Goal: Task Accomplishment & Management: Use online tool/utility

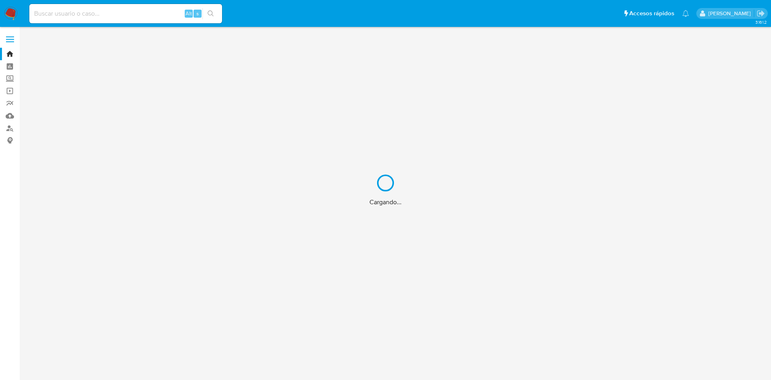
drag, startPoint x: 0, startPoint y: 0, endPoint x: 134, endPoint y: 14, distance: 135.2
click at [134, 14] on div "Cargando..." at bounding box center [385, 190] width 771 height 380
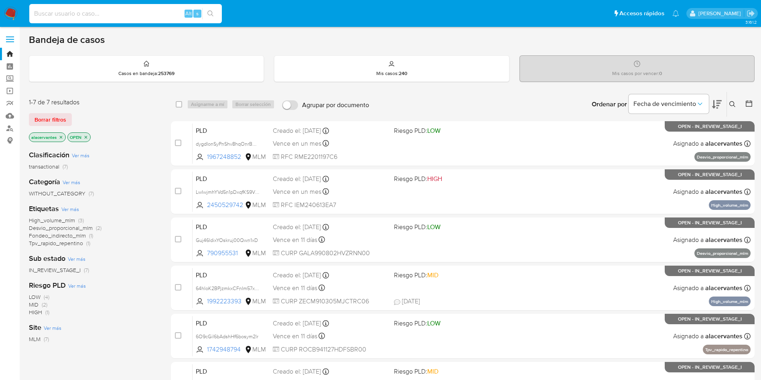
click at [120, 18] on input at bounding box center [125, 13] width 193 height 10
paste input "1742948794"
type input "1742948794"
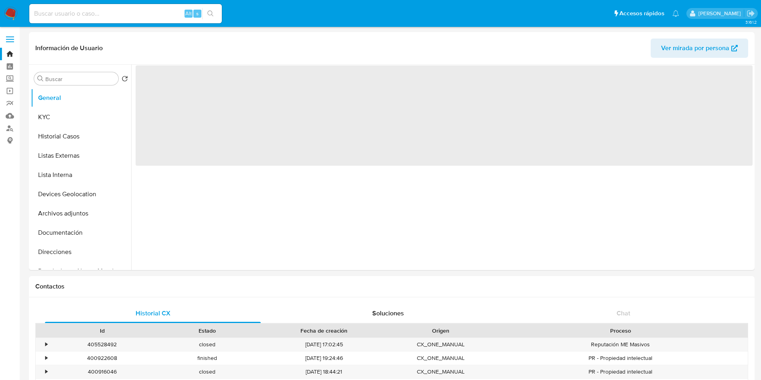
select select "10"
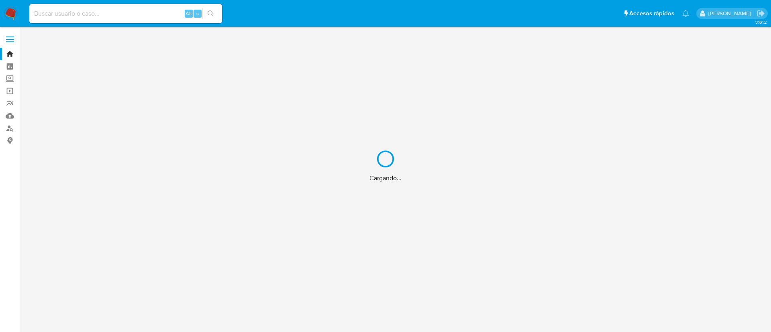
click at [139, 14] on div "Cargando..." at bounding box center [385, 166] width 771 height 332
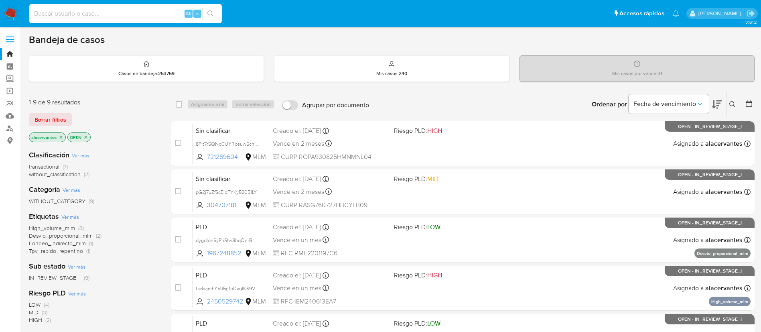
click at [137, 14] on input at bounding box center [125, 13] width 193 height 10
paste input "2716021675"
type input "2716021675"
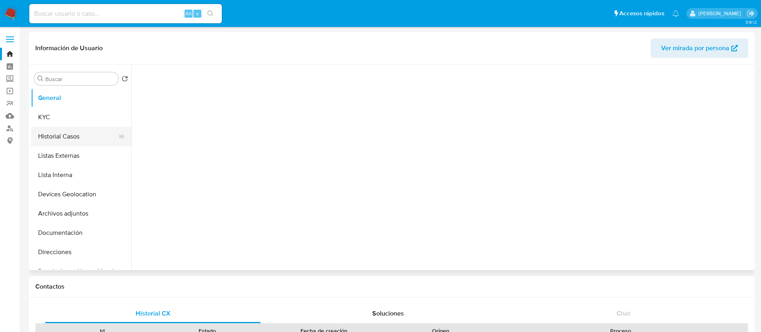
select select "10"
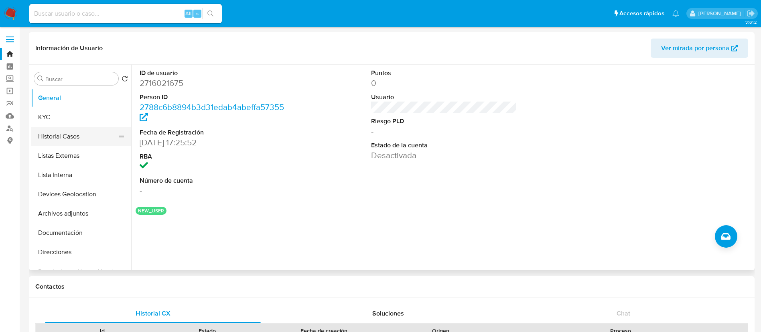
click at [76, 136] on button "Historial Casos" at bounding box center [78, 136] width 94 height 19
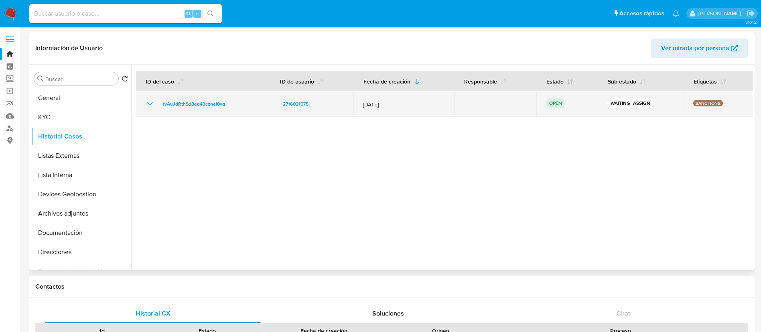
click at [147, 104] on icon "Mostrar/Ocultar" at bounding box center [150, 104] width 10 height 10
click at [149, 103] on icon "Mostrar/Ocultar" at bounding box center [150, 104] width 10 height 10
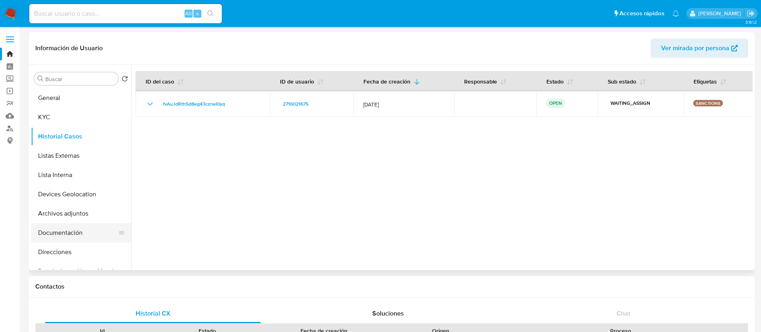
click at [77, 230] on button "Documentación" at bounding box center [78, 232] width 94 height 19
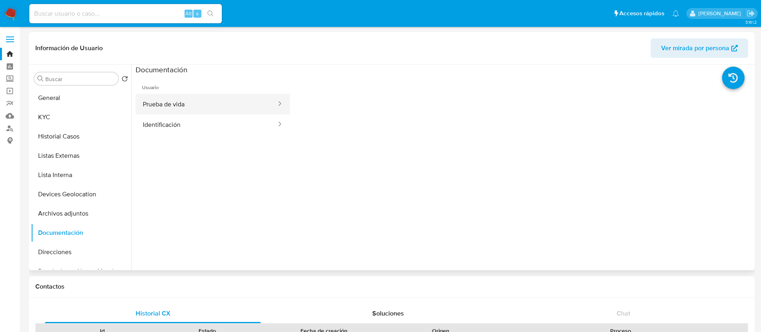
click at [202, 106] on button "Prueba de vida" at bounding box center [207, 104] width 142 height 20
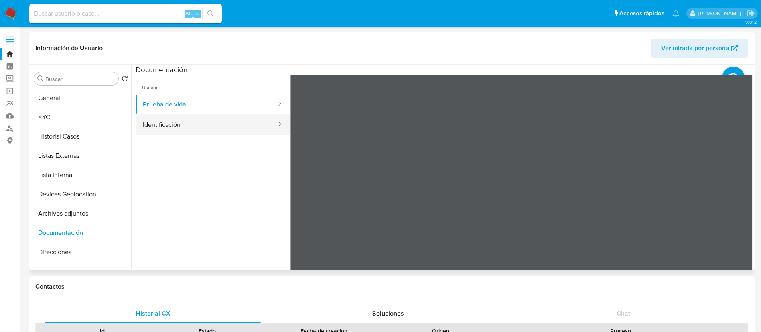
click at [212, 130] on button "Identificación" at bounding box center [207, 124] width 142 height 20
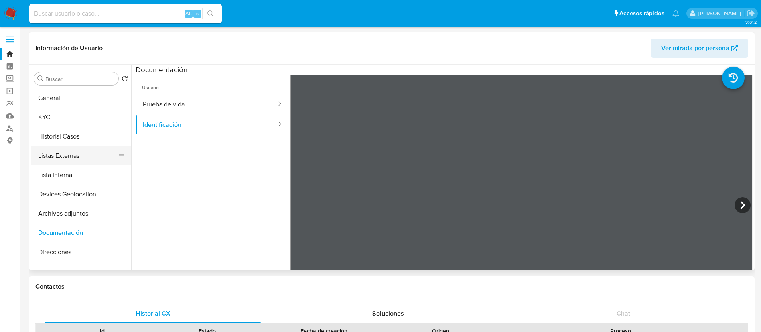
click at [71, 154] on button "Listas Externas" at bounding box center [78, 155] width 94 height 19
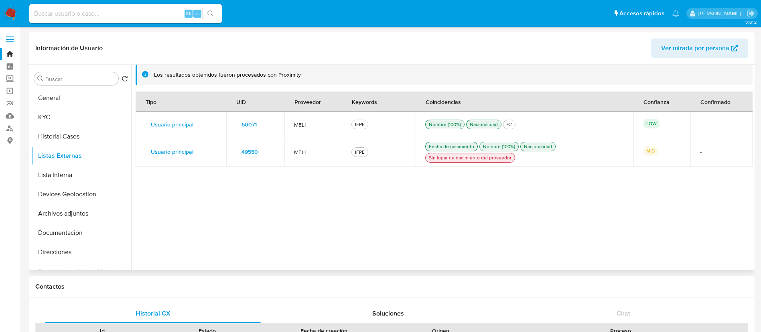
click at [250, 153] on span "49550" at bounding box center [250, 151] width 16 height 11
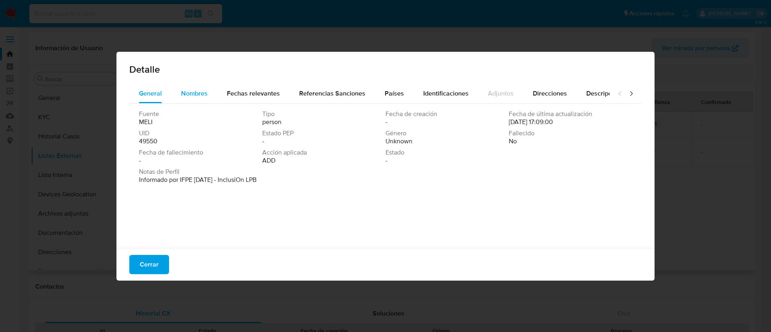
click at [214, 94] on button "Nombres" at bounding box center [194, 93] width 46 height 19
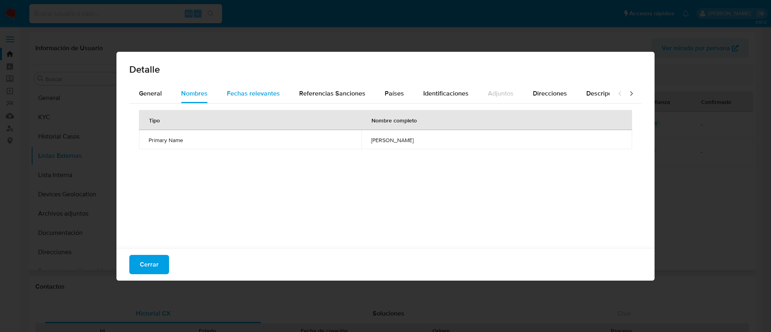
click at [252, 95] on span "Fechas relevantes" at bounding box center [253, 93] width 53 height 9
click at [333, 98] on div "Referencias Sanciones" at bounding box center [332, 93] width 66 height 19
click at [387, 96] on span "Países" at bounding box center [394, 93] width 19 height 9
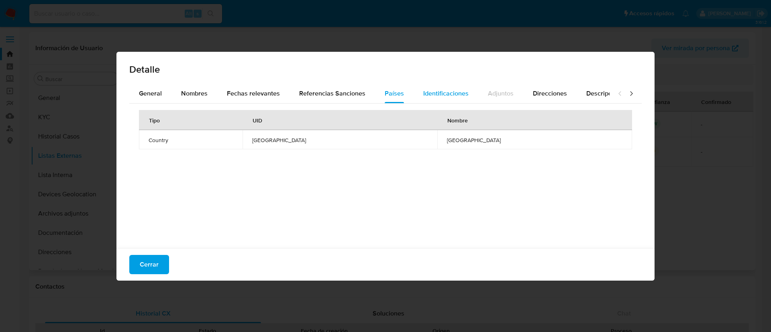
click at [429, 98] on div "Identificaciones" at bounding box center [445, 93] width 45 height 19
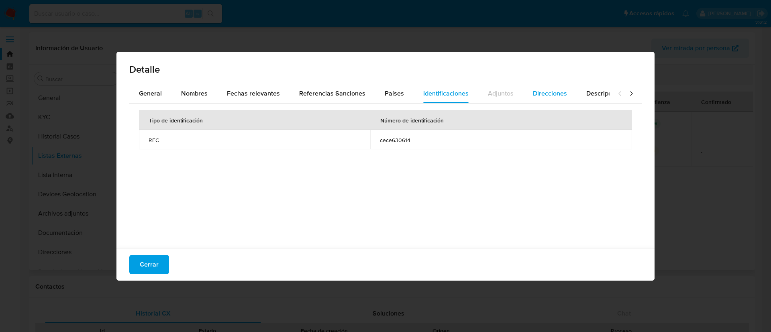
click at [540, 93] on span "Direcciones" at bounding box center [550, 93] width 34 height 9
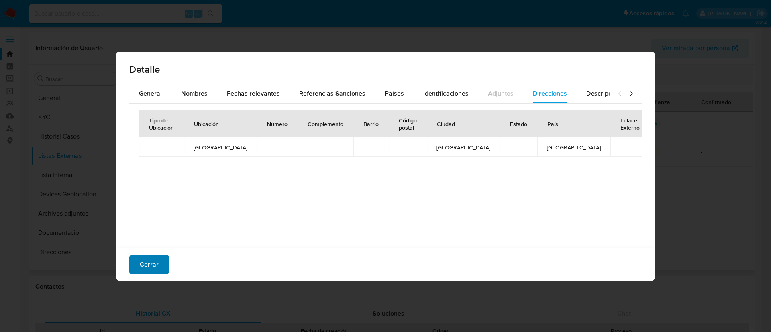
click at [153, 265] on span "Cerrar" at bounding box center [149, 265] width 19 height 18
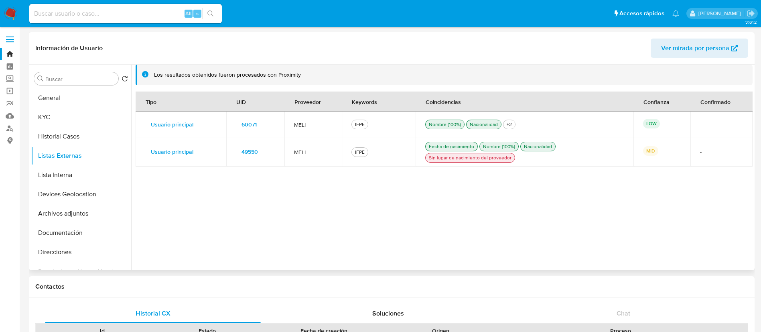
click at [461, 160] on div "Sin lugar de nacimiento del proveedor" at bounding box center [470, 157] width 86 height 7
click at [248, 153] on span "49550" at bounding box center [250, 151] width 16 height 11
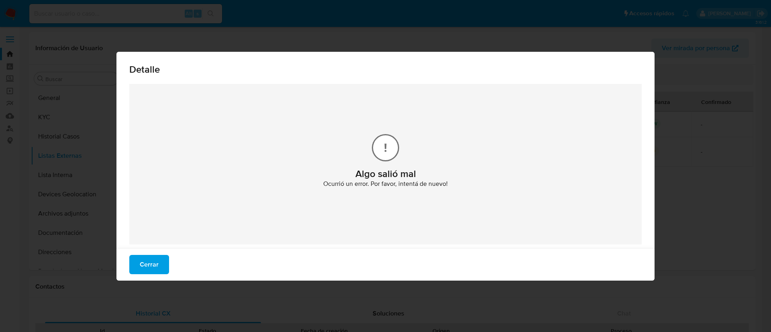
drag, startPoint x: 154, startPoint y: 259, endPoint x: 224, endPoint y: 223, distance: 79.3
click at [154, 259] on span "Cerrar" at bounding box center [149, 265] width 19 height 18
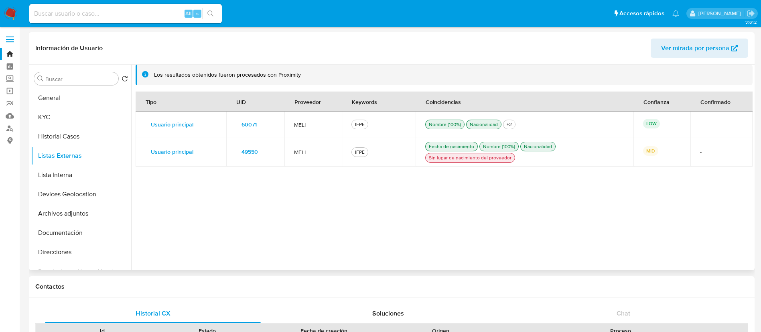
click at [373, 145] on td "IFPE" at bounding box center [378, 151] width 73 height 29
click at [362, 153] on div "IFPE" at bounding box center [360, 152] width 13 height 7
click at [254, 152] on span "49550" at bounding box center [250, 151] width 16 height 11
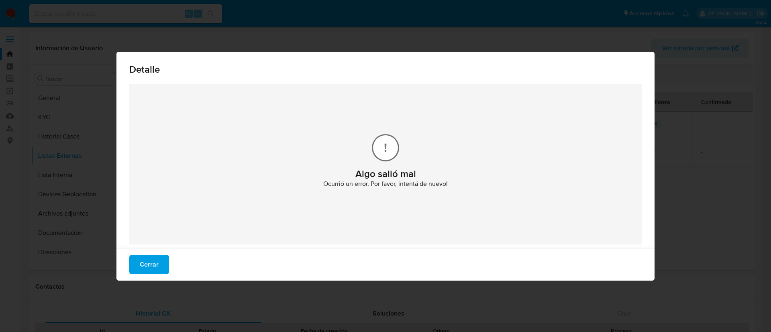
click at [157, 253] on div "Cerrar" at bounding box center [385, 264] width 538 height 33
click at [157, 252] on div "Cerrar" at bounding box center [385, 264] width 538 height 33
drag, startPoint x: 156, startPoint y: 260, endPoint x: 160, endPoint y: 257, distance: 4.9
click at [157, 261] on span "Cerrar" at bounding box center [149, 265] width 19 height 18
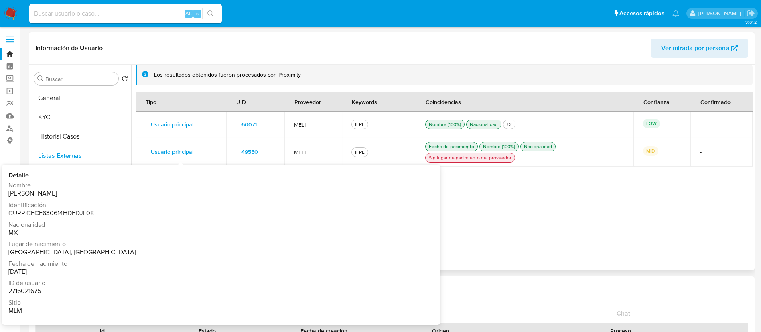
click at [183, 153] on span "Usuario principal" at bounding box center [172, 151] width 43 height 11
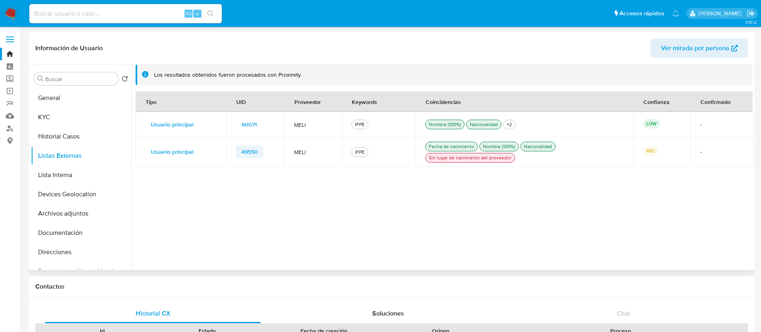
click at [252, 156] on span "49550" at bounding box center [250, 151] width 16 height 11
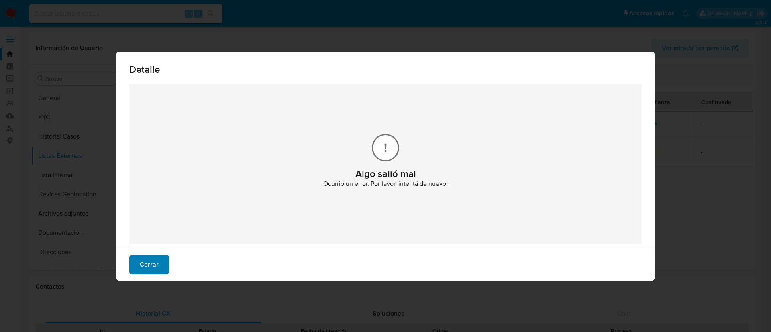
click at [161, 260] on button "Cerrar" at bounding box center [149, 264] width 40 height 19
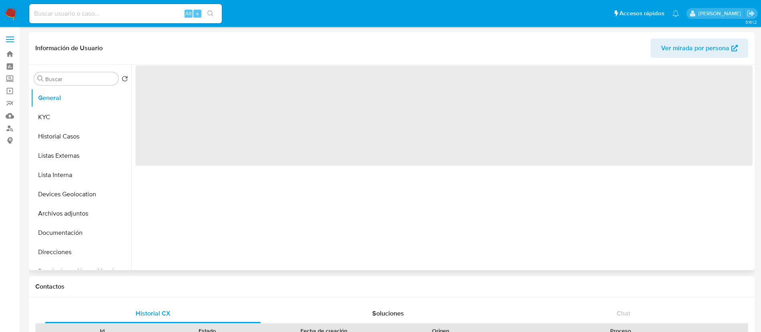
select select "10"
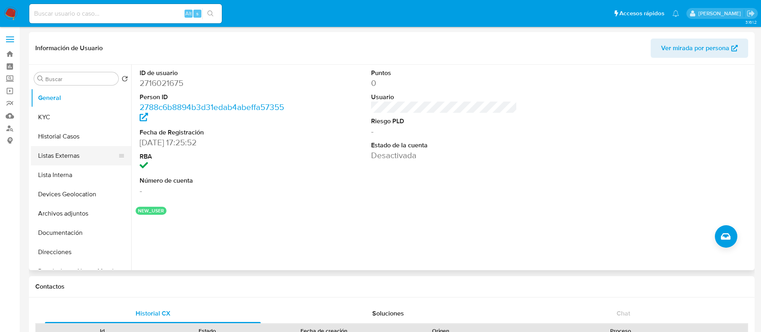
click at [73, 161] on button "Listas Externas" at bounding box center [78, 155] width 94 height 19
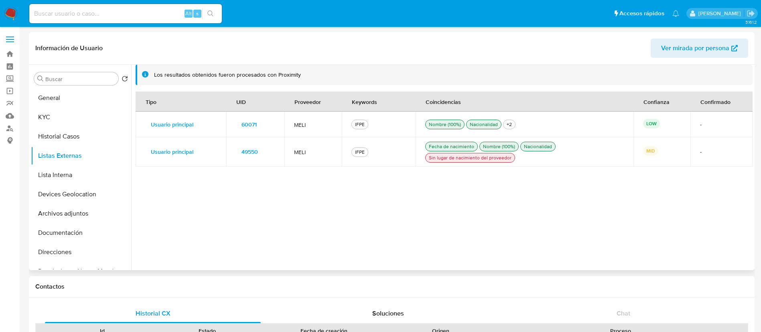
click at [569, 182] on div "Tipo UID Proveedor Keywords Coincidencias Confianza Confirmado Usuario principa…" at bounding box center [444, 177] width 617 height 170
click at [491, 143] on div "Nombre (100%)" at bounding box center [499, 146] width 35 height 7
click at [246, 152] on span "49550" at bounding box center [250, 151] width 16 height 11
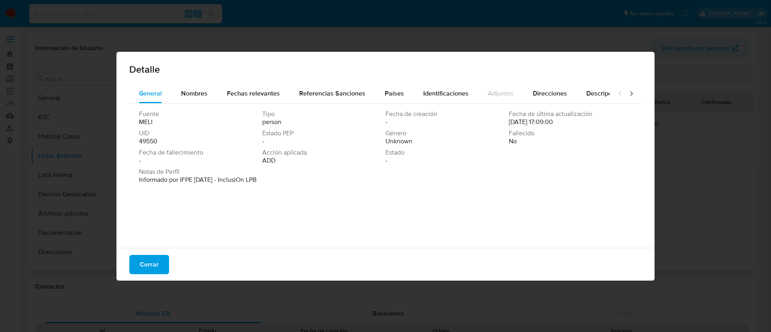
click at [719, 95] on div "Detalle General Nombres Fechas relevantes Referencias Sanciones Países Identifi…" at bounding box center [385, 166] width 771 height 332
drag, startPoint x: 173, startPoint y: 263, endPoint x: 163, endPoint y: 266, distance: 9.5
click at [171, 263] on div "Cerrar" at bounding box center [385, 264] width 538 height 33
click at [163, 266] on button "Cerrar" at bounding box center [149, 264] width 40 height 19
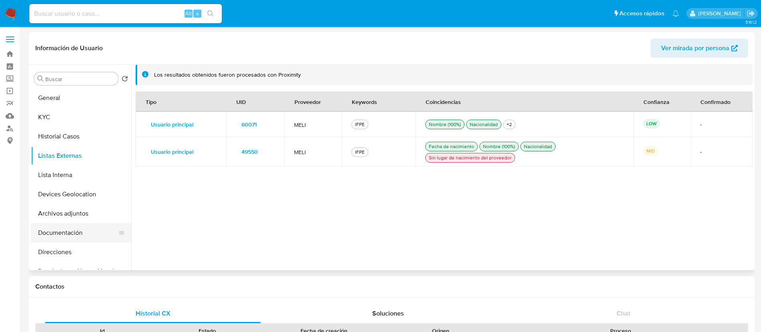
click at [73, 233] on button "Documentación" at bounding box center [78, 232] width 94 height 19
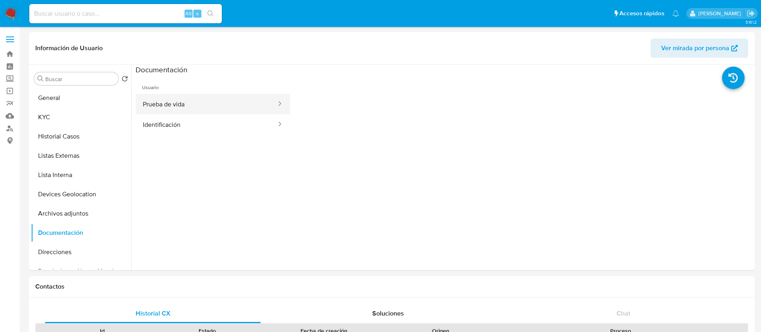
click at [256, 107] on button "Prueba de vida" at bounding box center [207, 104] width 142 height 20
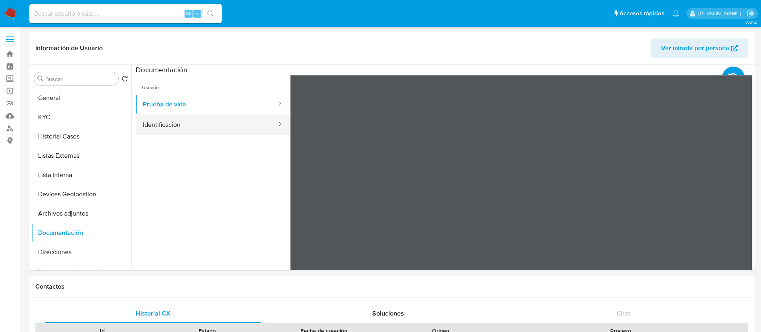
click at [248, 127] on button "Identificación" at bounding box center [207, 124] width 142 height 20
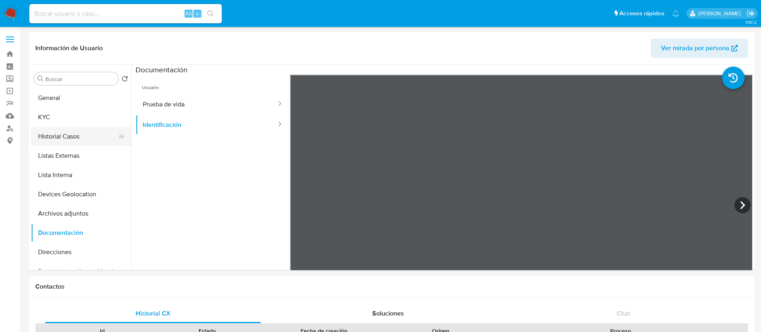
click at [52, 140] on button "Historial Casos" at bounding box center [78, 136] width 94 height 19
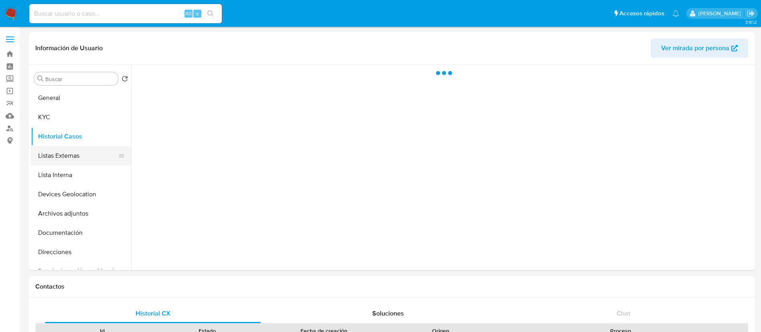
click at [61, 162] on button "Listas Externas" at bounding box center [78, 155] width 94 height 19
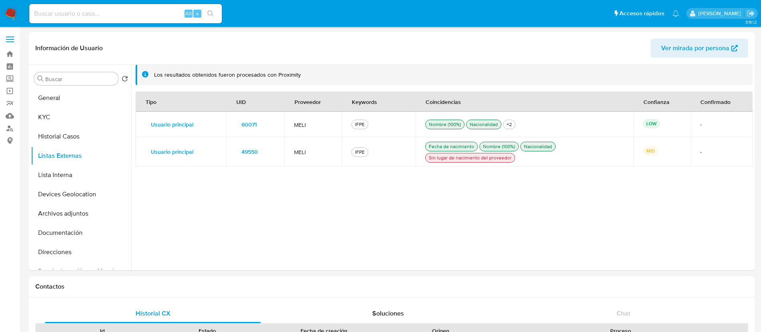
click at [254, 153] on span "49550" at bounding box center [250, 151] width 16 height 11
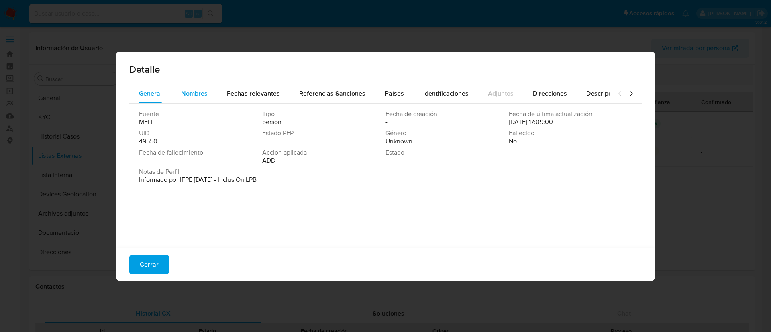
click at [195, 96] on span "Nombres" at bounding box center [194, 93] width 26 height 9
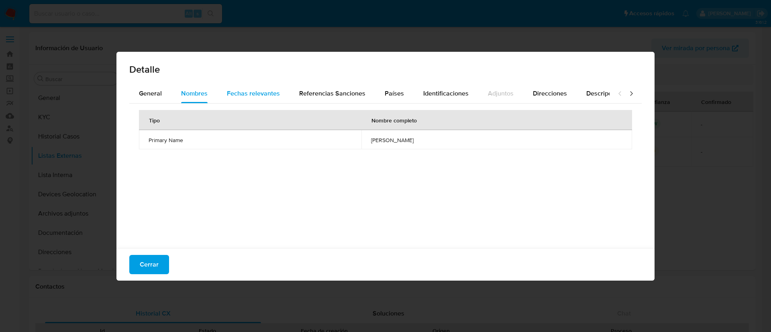
click at [254, 98] on div "Fechas relevantes" at bounding box center [253, 93] width 53 height 19
click at [314, 90] on span "Referencias Sanciones" at bounding box center [332, 93] width 66 height 9
click at [409, 96] on button "Países" at bounding box center [394, 93] width 39 height 19
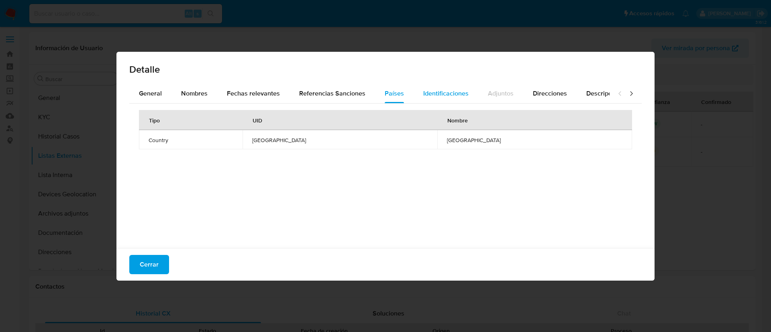
drag, startPoint x: 439, startPoint y: 96, endPoint x: 453, endPoint y: 97, distance: 14.5
click at [441, 96] on span "Identificaciones" at bounding box center [445, 93] width 45 height 9
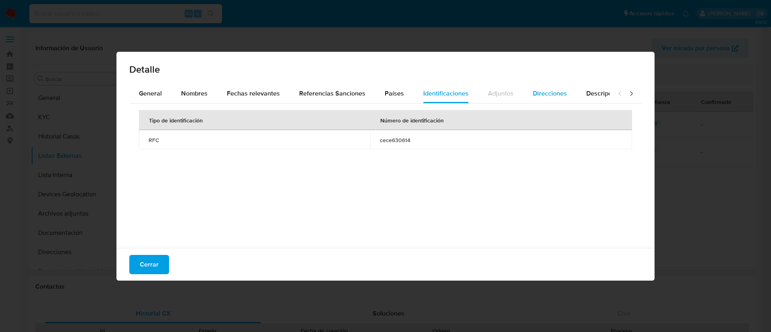
drag, startPoint x: 544, startPoint y: 92, endPoint x: 551, endPoint y: 96, distance: 7.2
click at [545, 94] on span "Direcciones" at bounding box center [550, 93] width 34 height 9
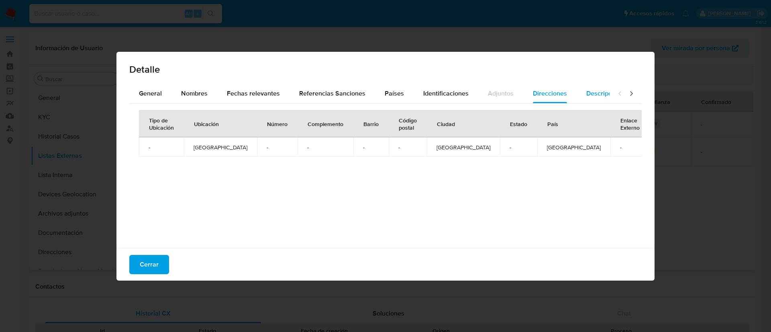
click at [598, 91] on span "Descripciones" at bounding box center [606, 93] width 41 height 9
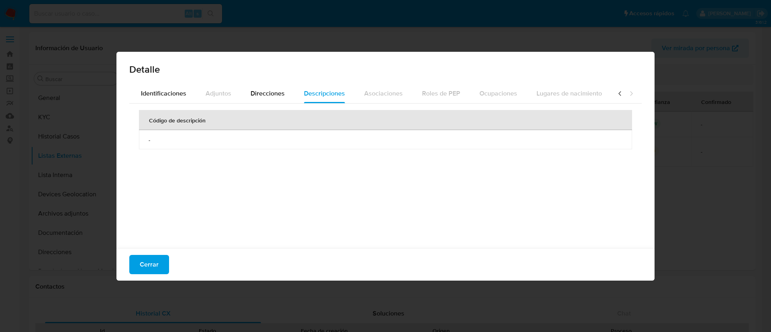
scroll to position [0, 287]
click at [629, 95] on div at bounding box center [625, 93] width 32 height 19
click at [630, 94] on icon at bounding box center [631, 93] width 2 height 4
click at [144, 266] on span "Cerrar" at bounding box center [149, 265] width 19 height 18
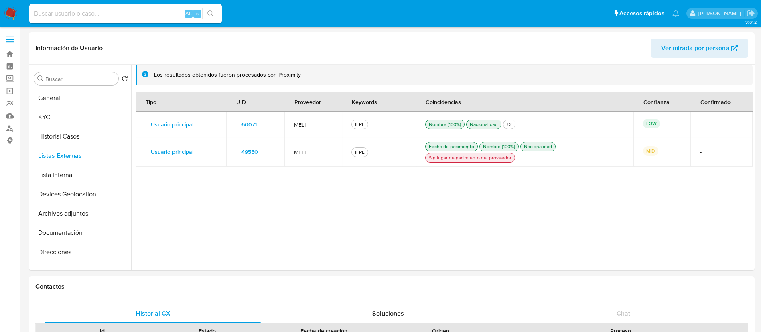
click at [252, 126] on span "60071" at bounding box center [249, 124] width 15 height 11
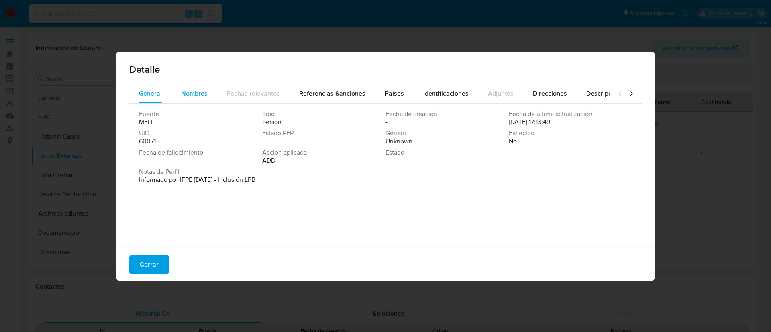
click at [199, 90] on span "Nombres" at bounding box center [194, 93] width 26 height 9
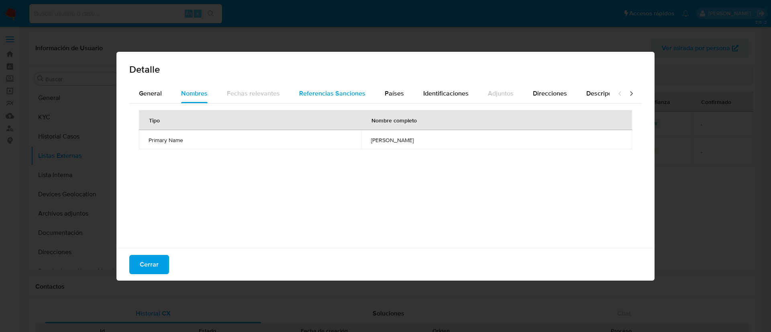
drag, startPoint x: 318, startPoint y: 98, endPoint x: 341, endPoint y: 95, distance: 23.1
click at [319, 98] on div "Referencias Sanciones" at bounding box center [332, 93] width 66 height 19
click at [380, 92] on button "Países" at bounding box center [394, 93] width 39 height 19
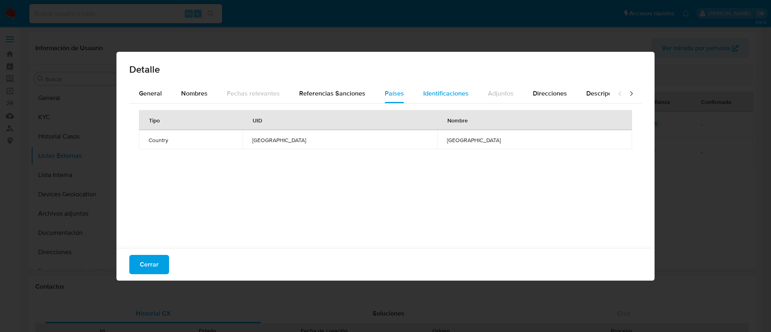
click at [442, 87] on div "Identificaciones" at bounding box center [445, 93] width 45 height 19
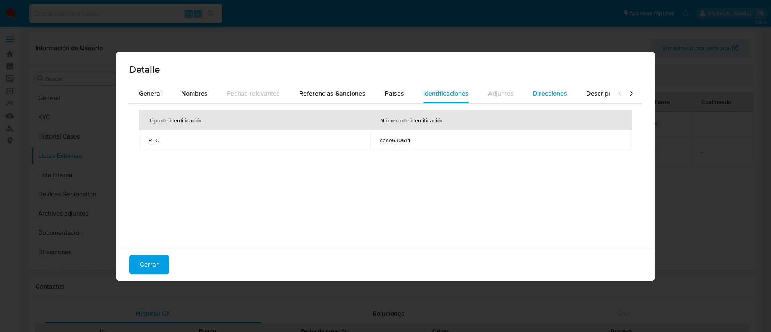
click at [541, 86] on div "Direcciones" at bounding box center [550, 93] width 34 height 19
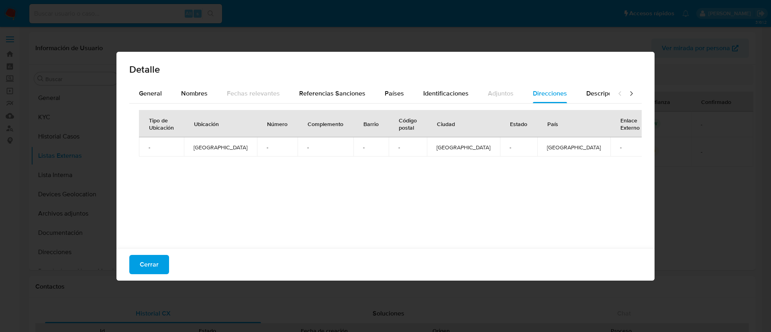
click at [628, 94] on div at bounding box center [625, 93] width 32 height 19
click at [595, 94] on span "Descripciones" at bounding box center [606, 93] width 41 height 9
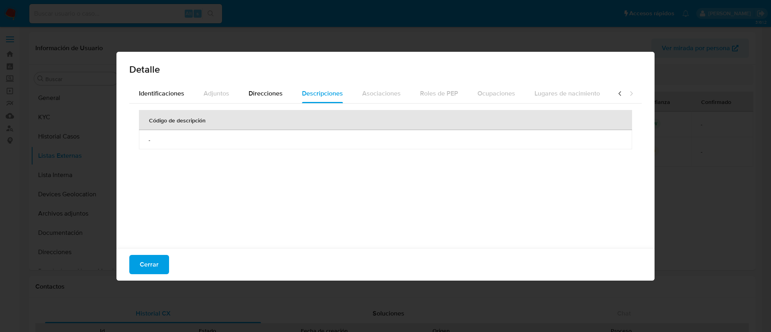
click at [630, 93] on icon at bounding box center [631, 93] width 2 height 4
drag, startPoint x: 623, startPoint y: 93, endPoint x: 536, endPoint y: 101, distance: 86.7
click at [627, 93] on icon at bounding box center [631, 94] width 8 height 8
click at [160, 269] on button "Cerrar" at bounding box center [149, 264] width 40 height 19
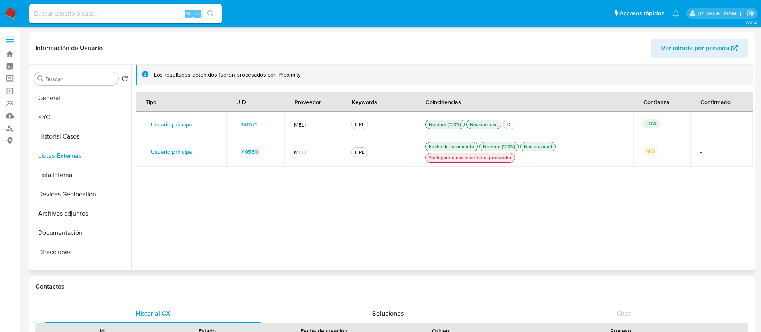
click at [409, 207] on div "Tipo UID Proveedor Keywords Coincidencias Confianza Confirmado Usuario principa…" at bounding box center [444, 177] width 617 height 170
click at [244, 151] on span "49550" at bounding box center [250, 151] width 16 height 11
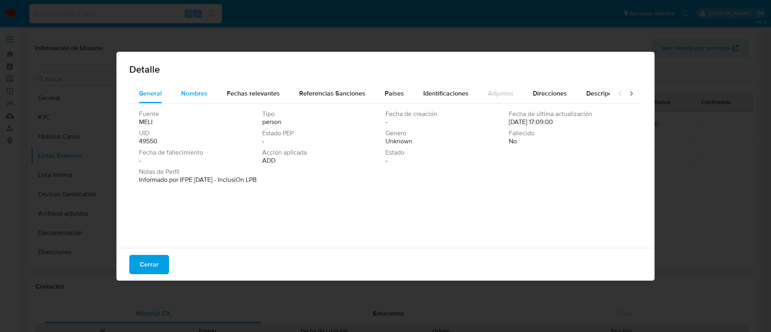
click at [213, 99] on button "Nombres" at bounding box center [194, 93] width 46 height 19
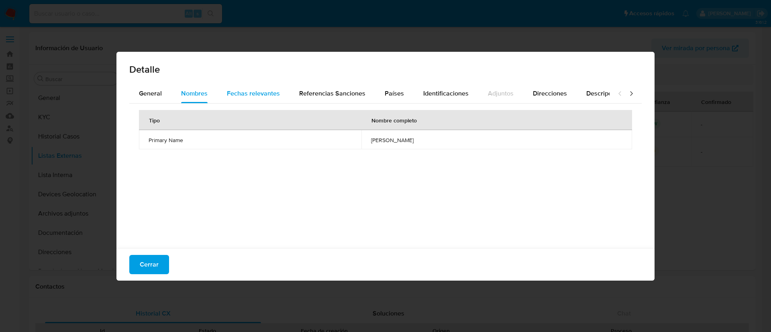
click at [252, 92] on span "Fechas relevantes" at bounding box center [253, 93] width 53 height 9
click at [149, 94] on span "General" at bounding box center [150, 93] width 23 height 9
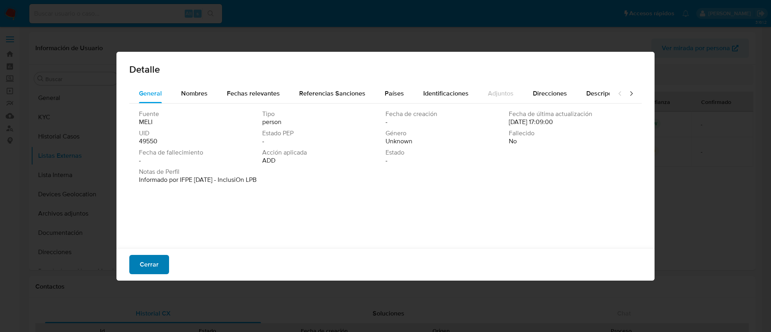
click at [161, 262] on button "Cerrar" at bounding box center [149, 264] width 40 height 19
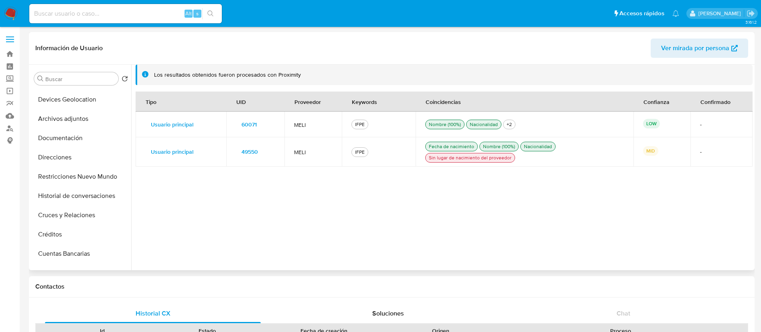
scroll to position [0, 0]
click at [71, 120] on button "KYC" at bounding box center [78, 117] width 94 height 19
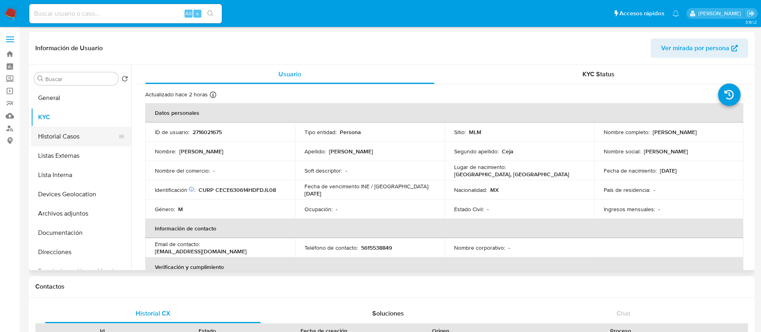
click at [71, 136] on button "Historial Casos" at bounding box center [78, 136] width 94 height 19
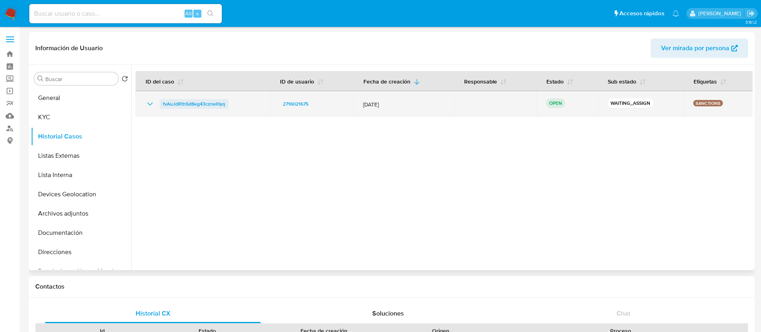
click at [196, 108] on span "fvAuJdRthSd8eg43cznel0yq" at bounding box center [194, 104] width 62 height 10
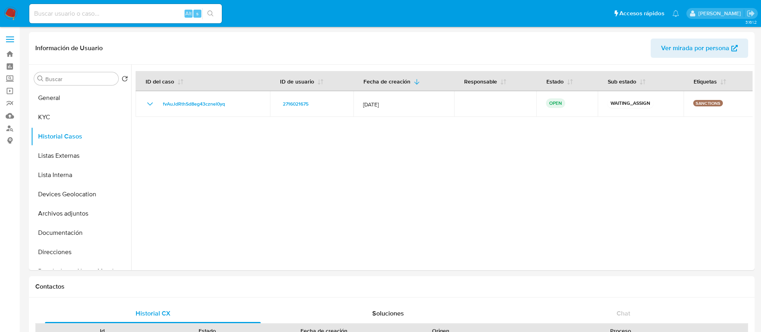
click at [14, 12] on img at bounding box center [11, 14] width 14 height 14
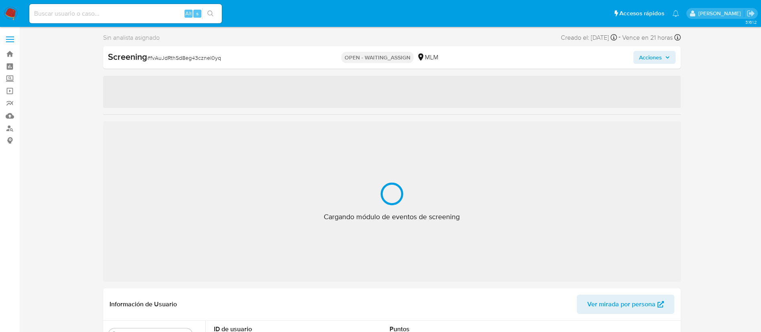
select select "10"
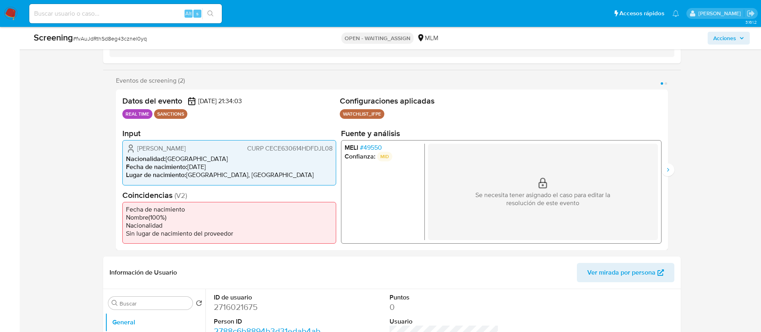
scroll to position [120, 0]
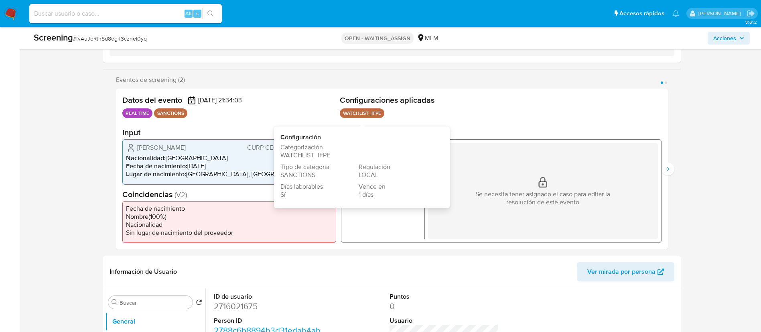
click at [467, 108] on ul "WATCHLIST_IFPE Configuración Categorización WATCHLIST_IFPE Tipo de categoría SA…" at bounding box center [501, 114] width 322 height 12
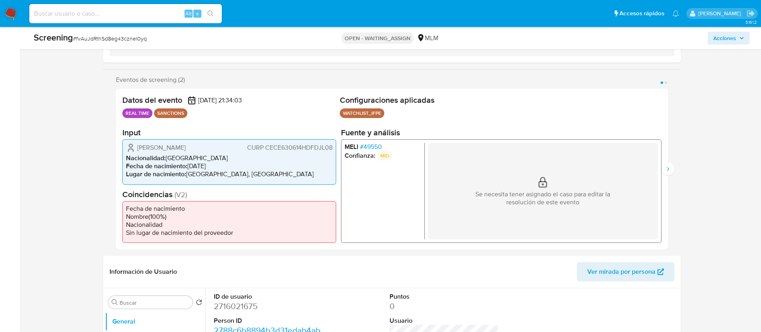
click at [230, 161] on li "Nacionalidad : México" at bounding box center [229, 158] width 207 height 8
click at [179, 195] on span "( V2 )" at bounding box center [181, 194] width 12 height 10
click at [164, 108] on div "Datos del evento 29/09/2025 21:34:03 REAL TIME SANCTIONS" at bounding box center [229, 107] width 214 height 25
drag, startPoint x: 128, startPoint y: 114, endPoint x: 248, endPoint y: 88, distance: 121.9
click at [128, 114] on p "REAL TIME" at bounding box center [137, 113] width 30 height 10
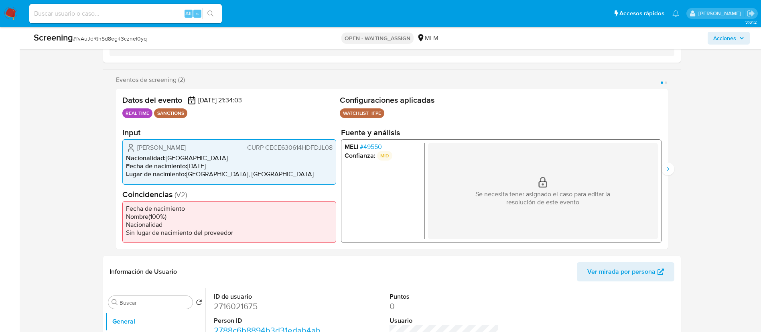
click at [252, 88] on section "Eventos de screening (2) Página 1 Página 2 Datos del evento 29/09/2025 21:34:03…" at bounding box center [392, 162] width 552 height 173
drag, startPoint x: 313, startPoint y: 108, endPoint x: 342, endPoint y: 111, distance: 29.4
click at [316, 109] on div "Datos del evento 29/09/2025 21:34:03 REAL TIME SANCTIONS" at bounding box center [229, 107] width 214 height 25
click at [352, 112] on p "WATCHLIST_IFPE" at bounding box center [362, 113] width 45 height 10
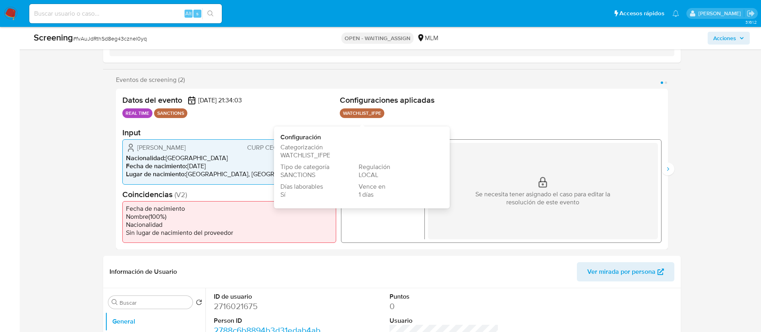
click at [366, 116] on p "WATCHLIST_IFPE" at bounding box center [362, 113] width 45 height 10
click at [516, 121] on div "Datos del evento 29/09/2025 21:34:03 REAL TIME SANCTIONS Configuraciones aplica…" at bounding box center [392, 169] width 552 height 161
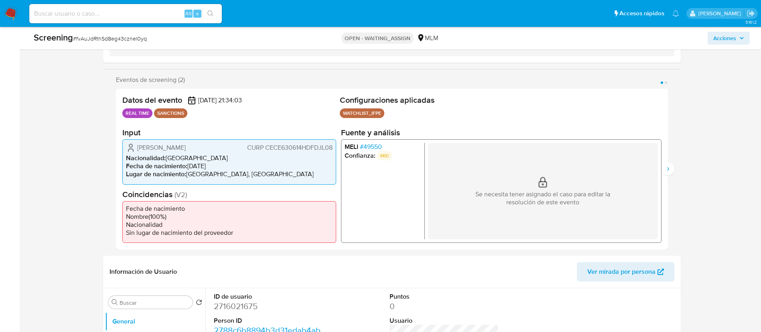
click at [374, 147] on span "# 49550" at bounding box center [371, 147] width 22 height 8
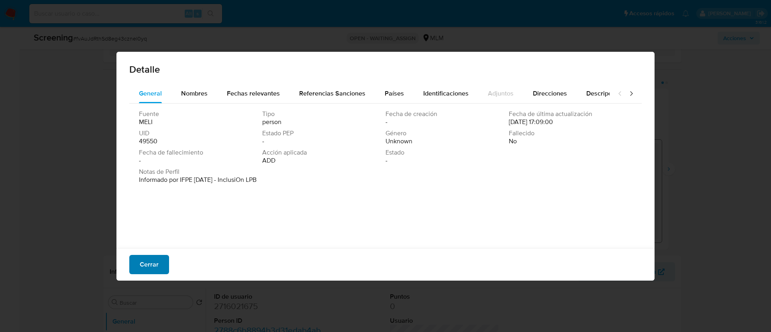
click at [159, 255] on button "Cerrar" at bounding box center [149, 264] width 40 height 19
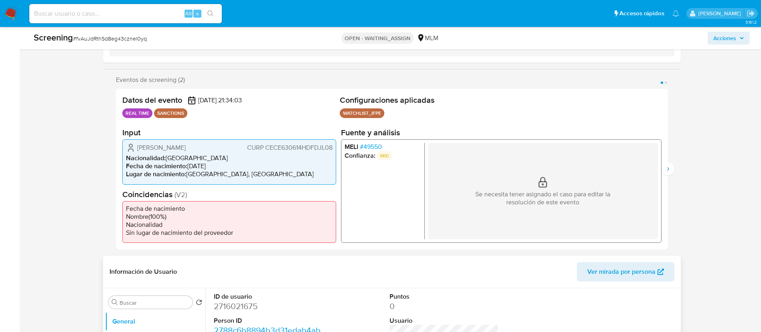
click at [328, 275] on header "Información de Usuario Ver mirada por persona" at bounding box center [392, 271] width 565 height 19
click at [560, 184] on div "Se necesita tener asignado el caso para editar la resolución de este evento" at bounding box center [543, 191] width 230 height 96
click at [547, 185] on icon "1 de 2" at bounding box center [543, 183] width 8 height 5
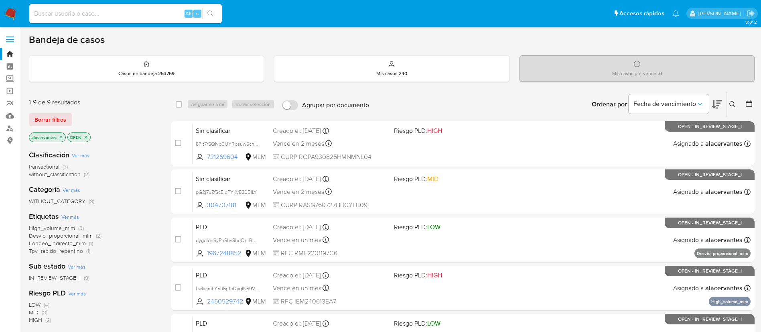
click at [61, 138] on icon "close-filter" at bounding box center [61, 137] width 5 height 5
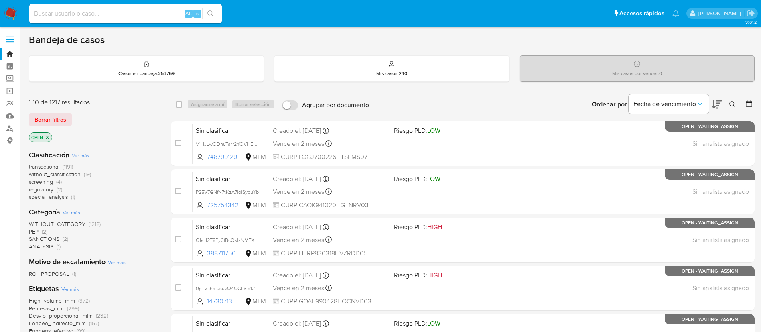
click at [731, 104] on icon at bounding box center [733, 104] width 6 height 6
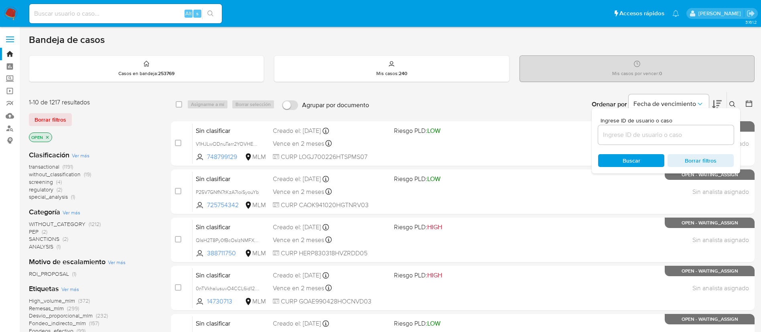
click at [632, 132] on input at bounding box center [666, 135] width 136 height 10
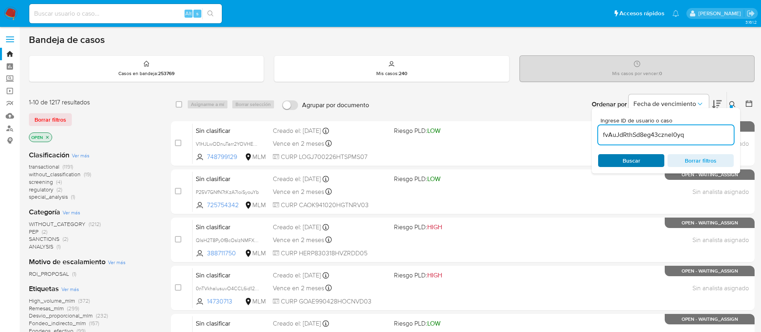
type input "fvAuJdRthSd8eg43cznel0yq"
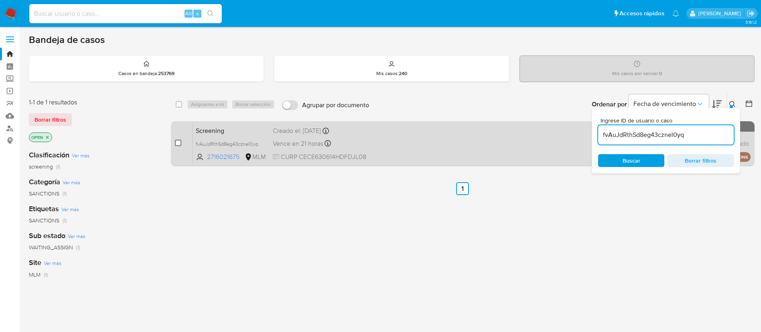
click at [177, 142] on input "checkbox" at bounding box center [178, 143] width 6 height 6
checkbox input "true"
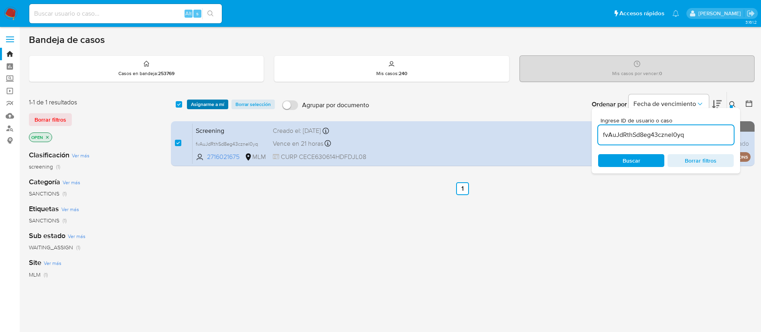
click at [205, 101] on span "Asignarme a mí" at bounding box center [207, 104] width 33 height 8
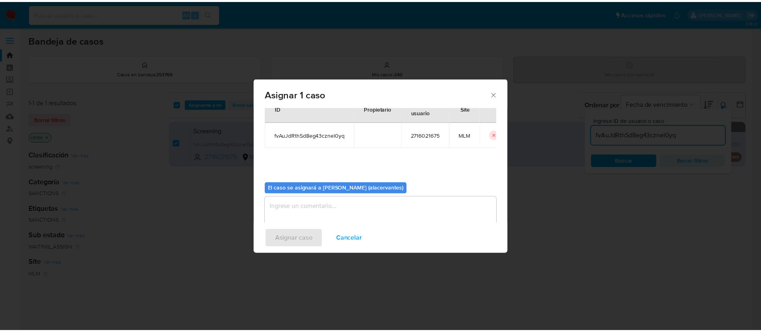
scroll to position [42, 0]
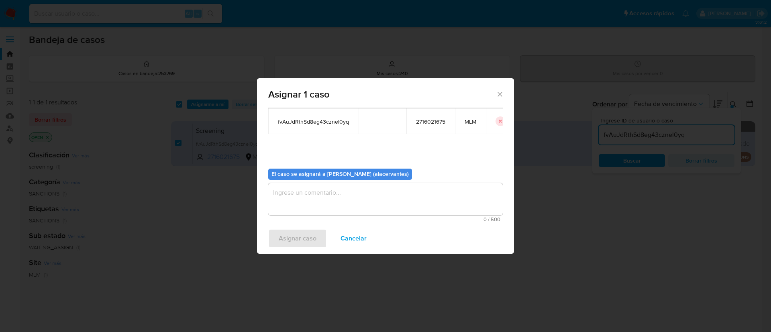
click at [346, 190] on textarea "assign-modal" at bounding box center [385, 199] width 234 height 32
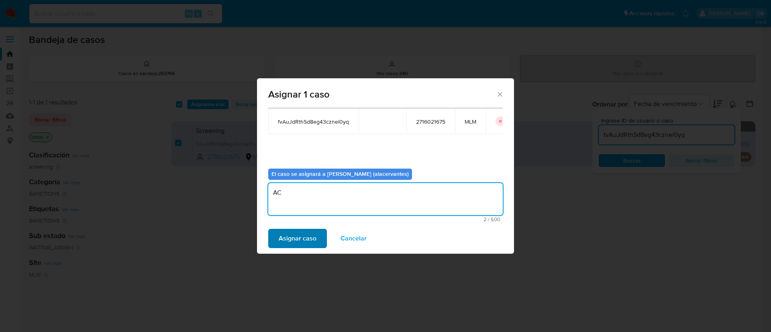
type textarea "AC"
click at [299, 247] on span "Asignar caso" at bounding box center [298, 239] width 38 height 18
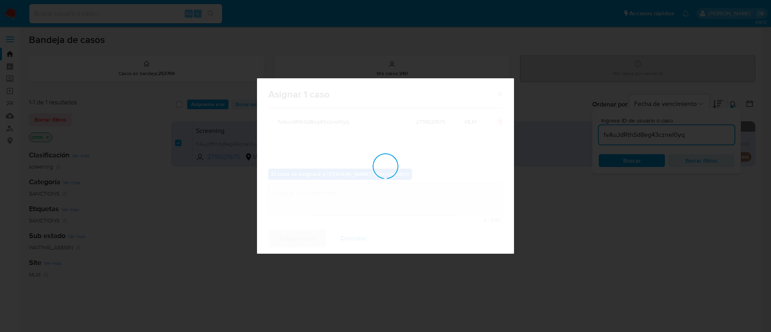
checkbox input "false"
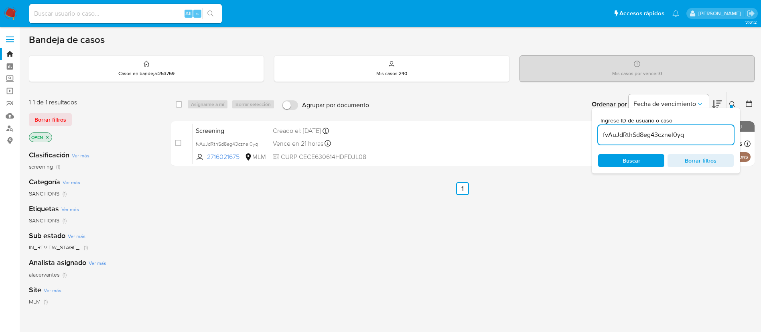
click at [14, 10] on img at bounding box center [11, 14] width 14 height 14
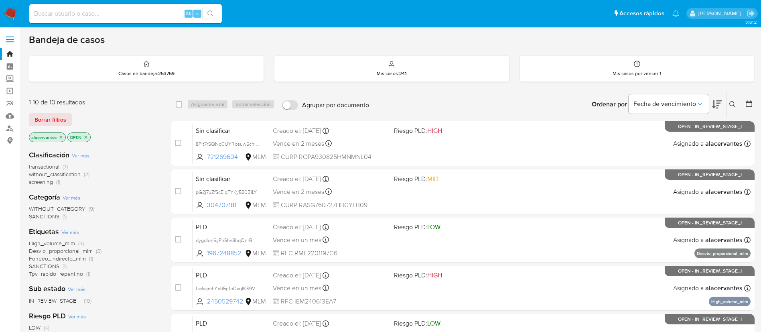
click at [52, 185] on span "screening" at bounding box center [41, 182] width 24 height 8
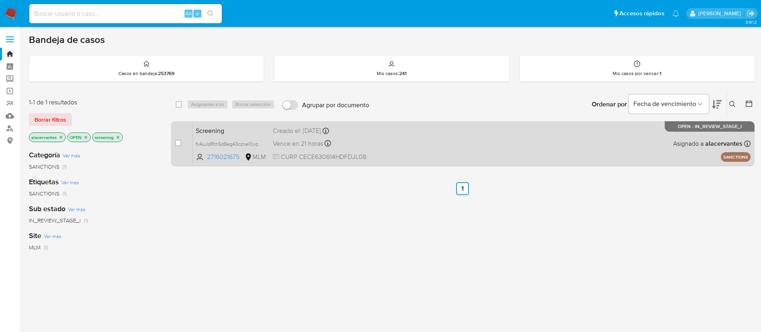
click at [399, 149] on div "Screening fvAuJdRthSd8eg43cznel0yq 2716021675 MLM Creado el: 29/09/2025 Creado …" at bounding box center [472, 143] width 558 height 41
click at [434, 148] on div "Screening fvAuJdRthSd8eg43cznel0yq 2716021675 MLM Creado el: 29/09/2025 Creado …" at bounding box center [472, 143] width 558 height 41
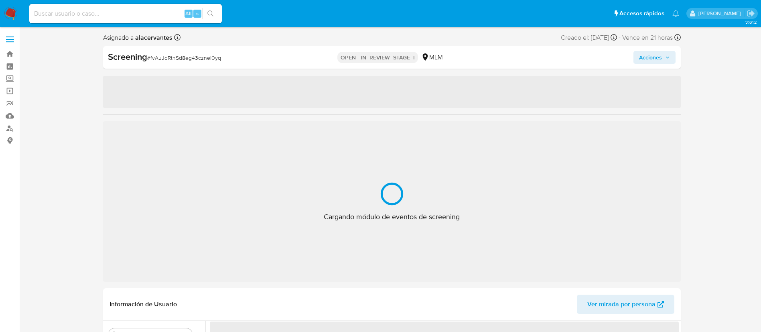
select select "10"
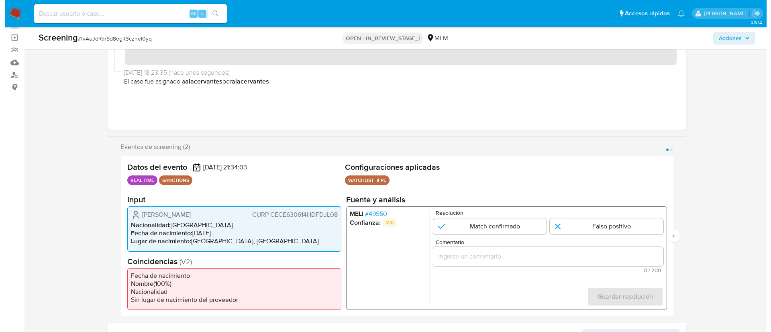
scroll to position [120, 0]
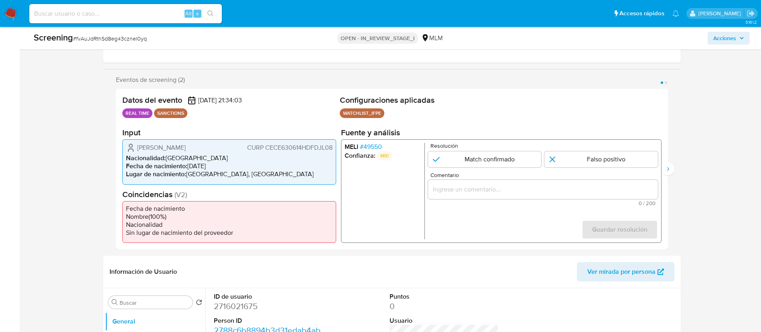
click at [375, 144] on span "# 49550" at bounding box center [371, 147] width 22 height 8
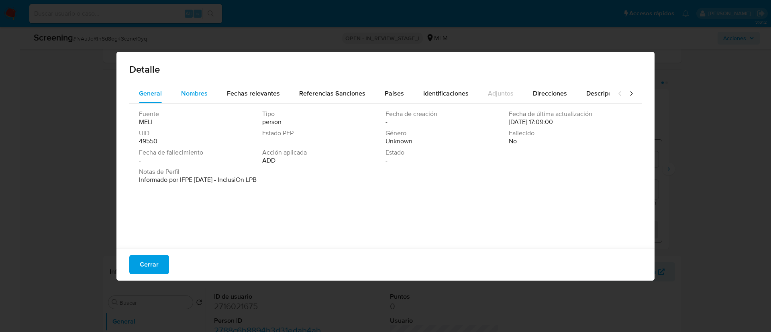
click at [206, 93] on span "Nombres" at bounding box center [194, 93] width 26 height 9
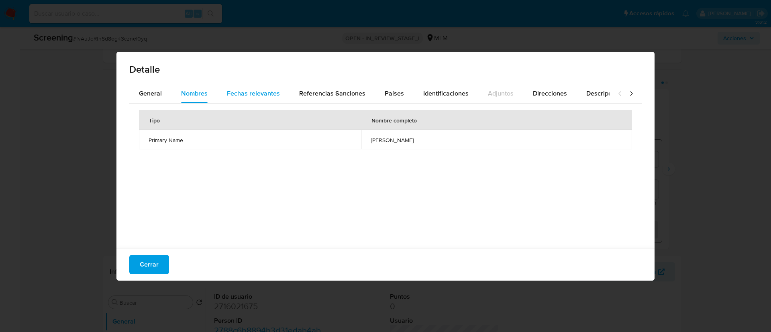
click at [239, 93] on span "Fechas relevantes" at bounding box center [253, 93] width 53 height 9
click at [330, 92] on span "Referencias Sanciones" at bounding box center [332, 93] width 66 height 9
click at [386, 92] on span "Países" at bounding box center [394, 93] width 19 height 9
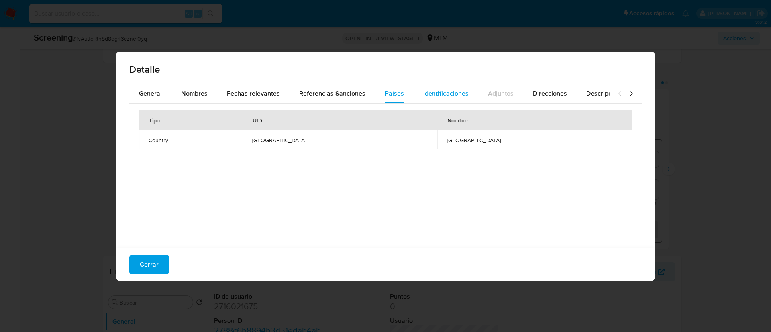
click at [433, 92] on span "Identificaciones" at bounding box center [445, 93] width 45 height 9
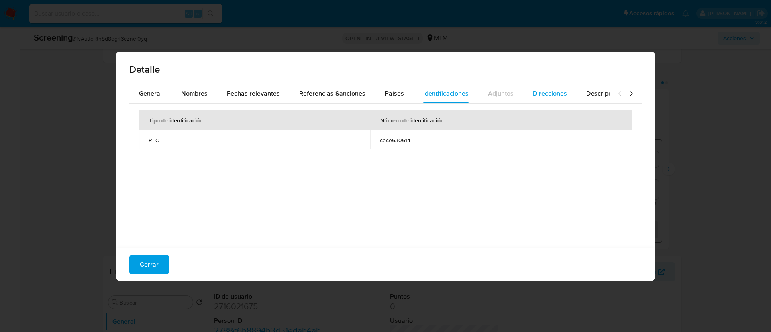
click at [550, 92] on span "Direcciones" at bounding box center [550, 93] width 34 height 9
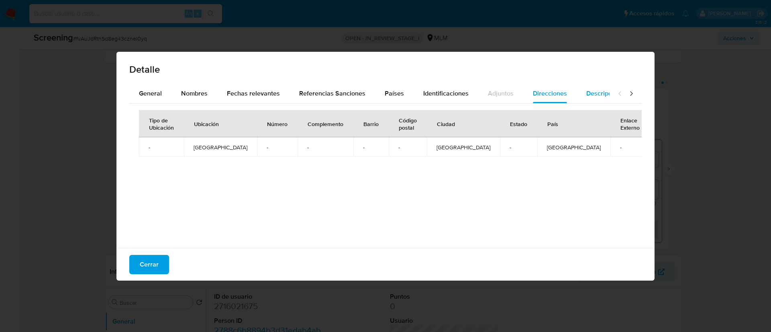
click at [586, 92] on span "Descripciones" at bounding box center [606, 93] width 41 height 9
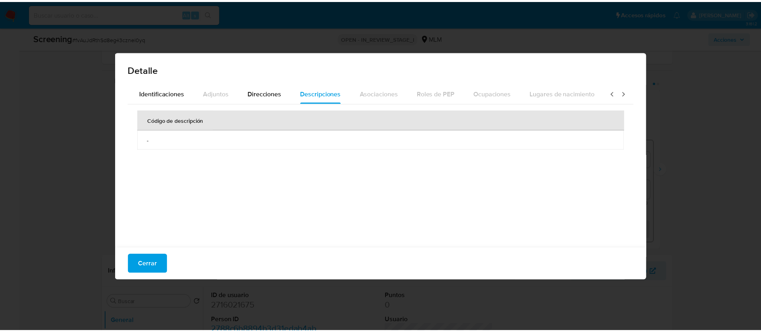
scroll to position [0, 287]
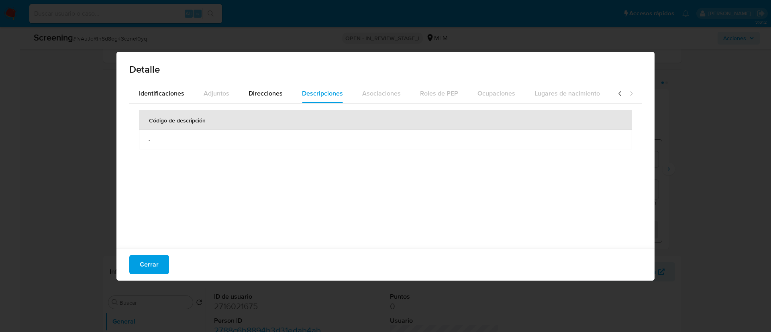
click at [627, 94] on icon at bounding box center [631, 94] width 8 height 8
click at [157, 96] on span "Identificaciones" at bounding box center [161, 93] width 45 height 9
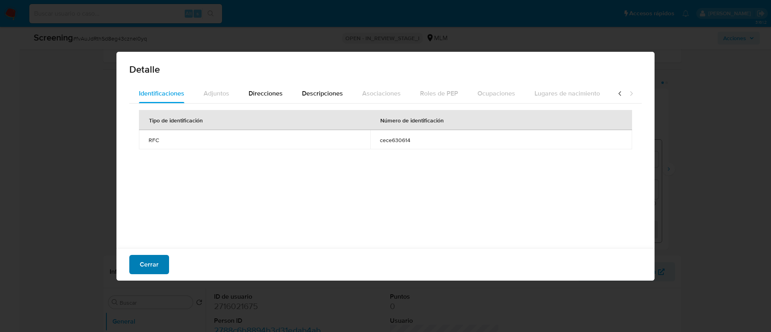
click at [145, 264] on span "Cerrar" at bounding box center [149, 265] width 19 height 18
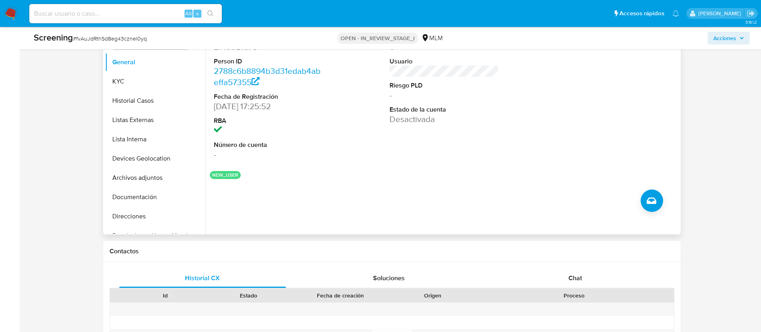
scroll to position [361, 0]
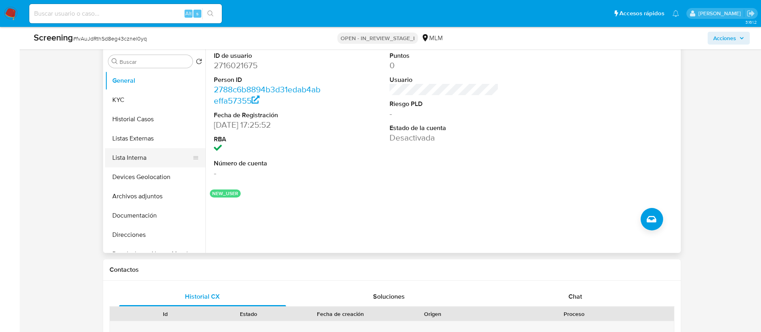
click at [149, 153] on button "Lista Interna" at bounding box center [152, 157] width 94 height 19
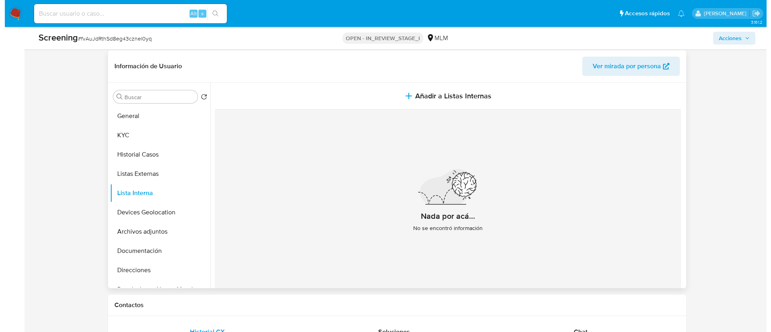
scroll to position [301, 0]
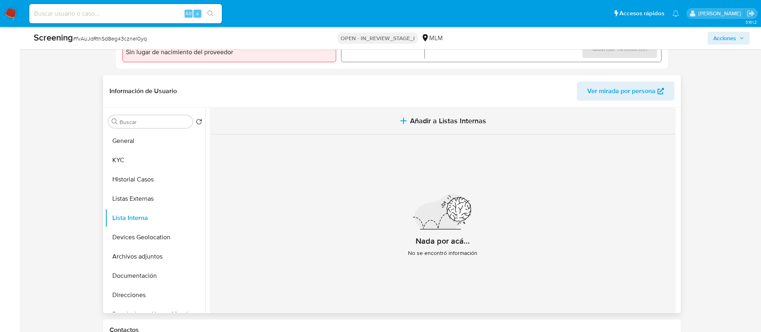
click at [472, 126] on button "Añadir a Listas Internas" at bounding box center [443, 121] width 466 height 27
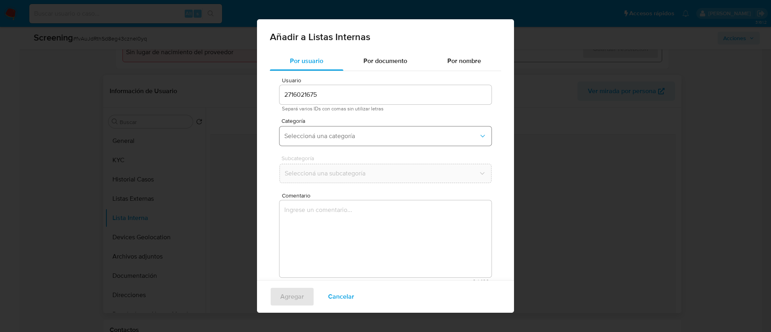
click at [367, 132] on span "Seleccioná una categoría" at bounding box center [381, 136] width 194 height 8
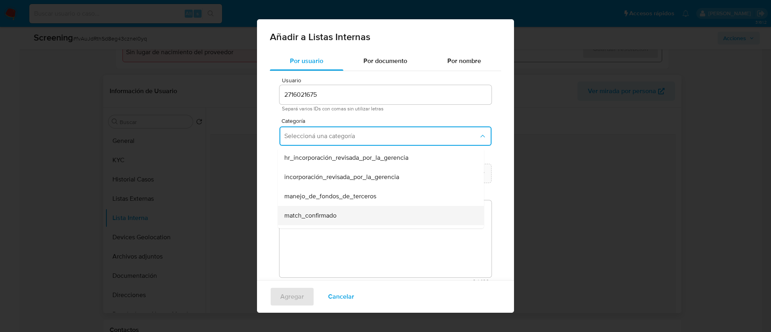
click at [342, 214] on div "match_confirmado" at bounding box center [378, 215] width 188 height 19
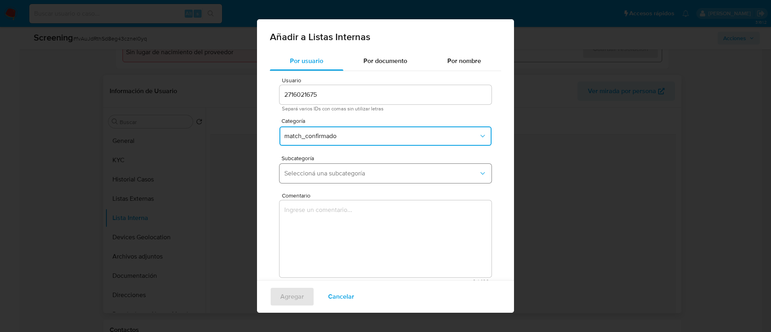
click at [340, 174] on span "Seleccioná una subcategoría" at bounding box center [381, 173] width 194 height 8
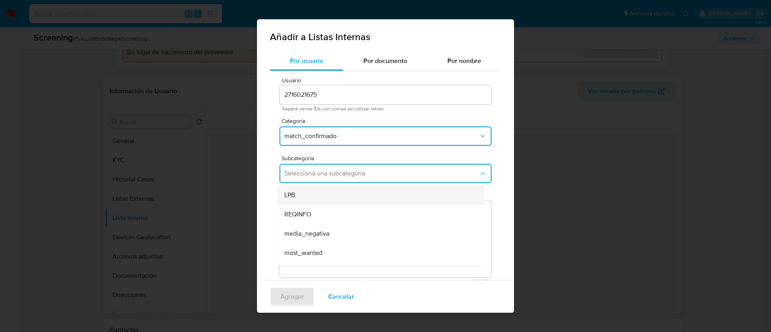
click at [354, 193] on div "LPB" at bounding box center [378, 194] width 188 height 19
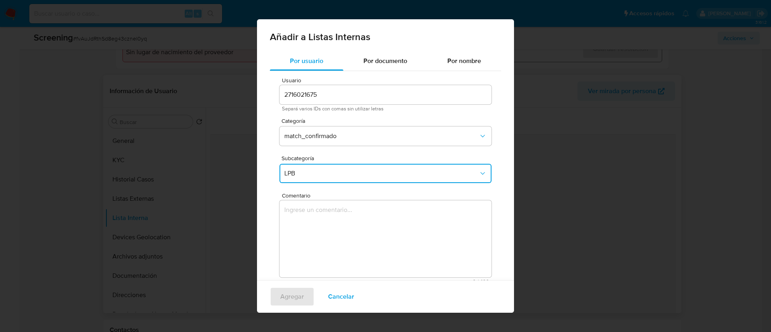
click at [350, 215] on textarea "Comentario" at bounding box center [385, 238] width 212 height 77
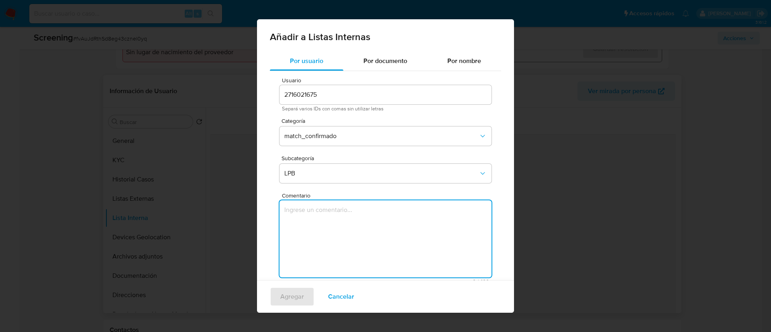
click at [361, 228] on textarea "Comentario" at bounding box center [385, 238] width 212 height 77
click at [362, 217] on textarea "Comentario" at bounding box center [385, 238] width 212 height 77
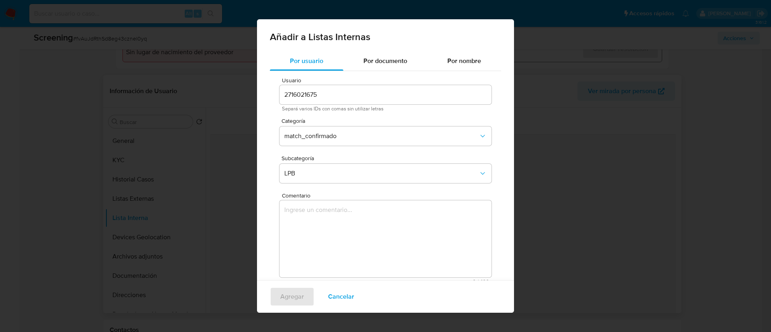
click at [315, 217] on textarea "Comentario" at bounding box center [385, 238] width 212 height 77
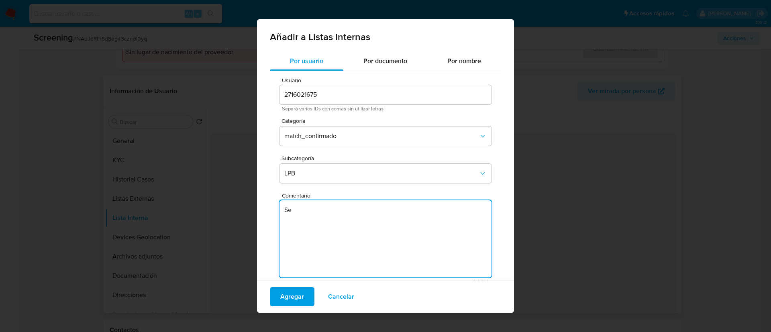
type textarea "S"
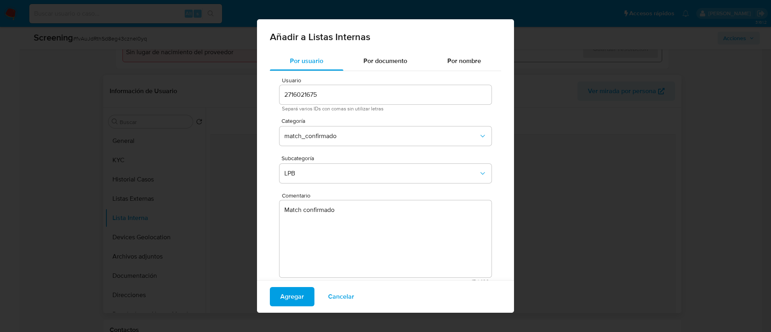
click at [358, 215] on textarea "Match confirmado" at bounding box center [385, 238] width 212 height 77
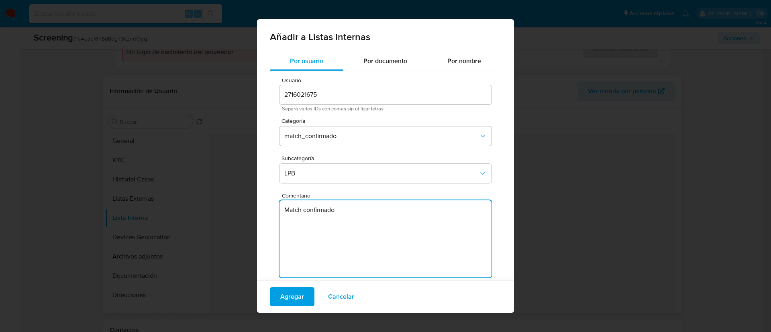
click at [358, 215] on textarea "Match confirmado" at bounding box center [385, 238] width 212 height 77
paste textarea "ALERTA DETONA POR SCREENING ONLINE, SE CONFIRMA COINCIDENCIA EN LISTA DE SANCIO…"
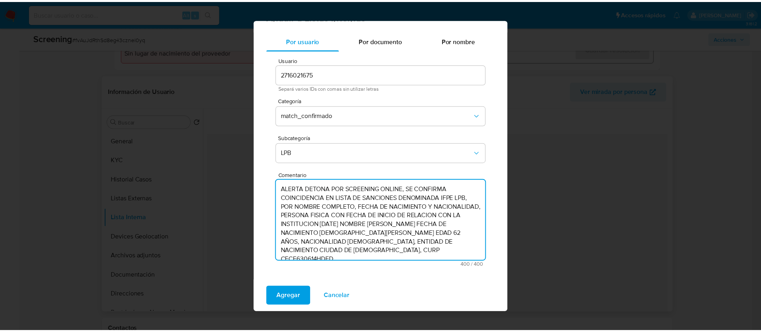
scroll to position [0, 0]
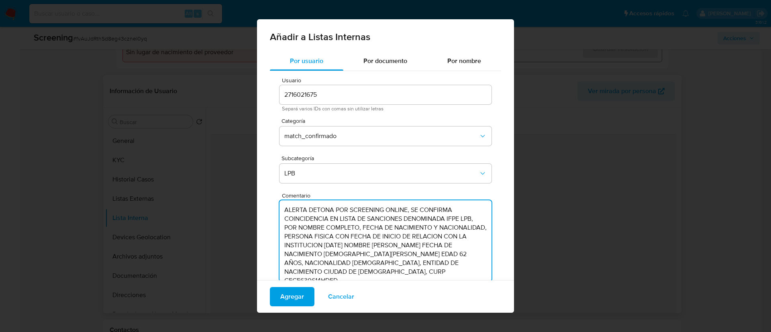
click at [444, 226] on textarea "ALERTA DETONA POR SCREENING ONLINE, SE CONFIRMA COINCIDENCIA EN LISTA DE SANCIO…" at bounding box center [385, 240] width 212 height 81
drag, startPoint x: 409, startPoint y: 210, endPoint x: 278, endPoint y: 210, distance: 131.7
click at [278, 210] on div "Usuario 2716021675 Separá varios IDs con comas sin utilizar letras Categoría ma…" at bounding box center [385, 183] width 231 height 224
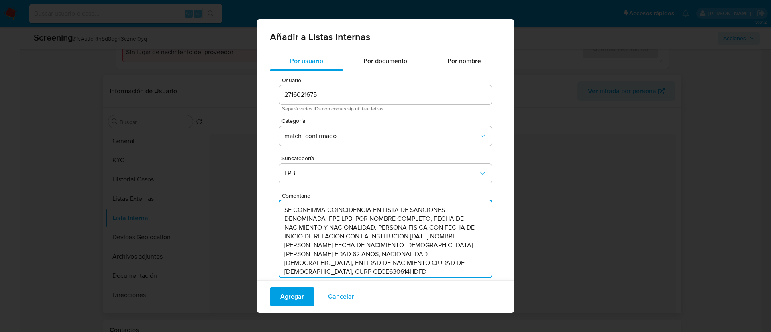
drag, startPoint x: 383, startPoint y: 225, endPoint x: 444, endPoint y: 235, distance: 61.8
click at [444, 235] on textarea "SE CONFIRMA COINCIDENCIA EN LISTA DE SANCIONES DENOMINADA IFPE LPB, POR NOMBRE …" at bounding box center [385, 238] width 212 height 77
drag, startPoint x: 368, startPoint y: 244, endPoint x: 384, endPoint y: 252, distance: 18.7
click at [383, 252] on textarea "SE CONFIRMA COINCIDENCIA EN LISTA DE SANCIONES DENOMINADA IFPE LPB, POR NOMBRE …" at bounding box center [385, 238] width 212 height 77
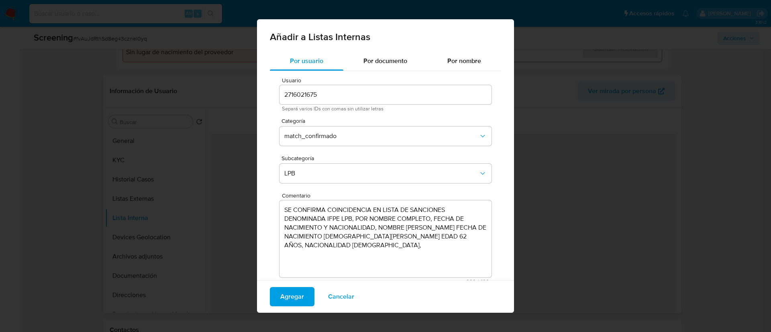
click at [387, 238] on textarea "SE CONFIRMA COINCIDENCIA EN LISTA DE SANCIONES DENOMINADA IFPE LPB, POR NOMBRE …" at bounding box center [385, 238] width 212 height 77
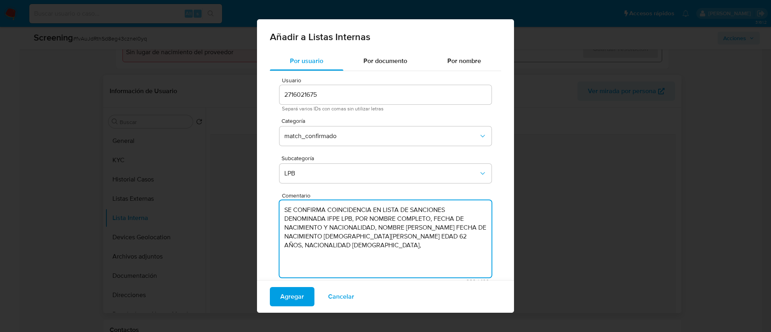
click at [388, 246] on textarea "SE CONFIRMA COINCIDENCIA EN LISTA DE SANCIONES DENOMINADA IFPE LPB, POR NOMBRE …" at bounding box center [385, 238] width 212 height 77
paste textarea "CURP CECE630614HDFDJL08"
type textarea "SE CONFIRMA COINCIDENCIA EN LISTA DE SANCIONES DENOMINADA IFPE LPB, POR NOMBRE …"
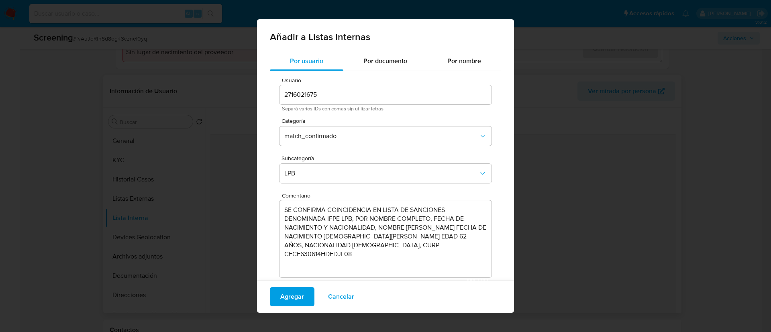
click at [459, 252] on textarea "SE CONFIRMA COINCIDENCIA EN LISTA DE SANCIONES DENOMINADA IFPE LPB, POR NOMBRE …" at bounding box center [385, 238] width 212 height 77
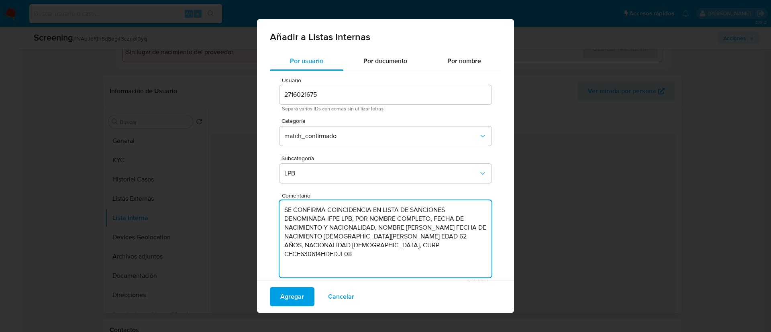
click at [493, 236] on div "Por usuario Por documento Por nombre Usuario 2716021675 Separá varios IDs con c…" at bounding box center [385, 174] width 257 height 246
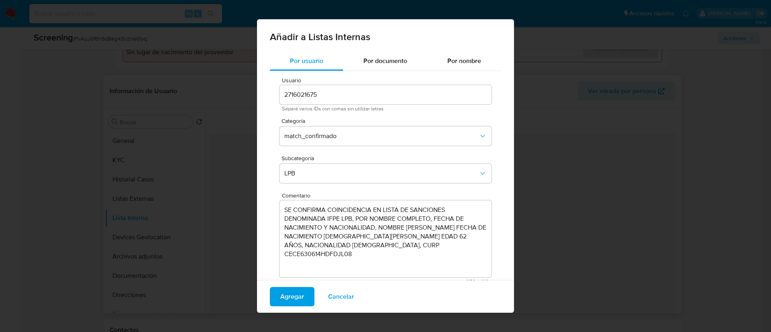
click at [434, 249] on textarea "SE CONFIRMA COINCIDENCIA EN LISTA DE SANCIONES DENOMINADA IFPE LPB, POR NOMBRE …" at bounding box center [385, 238] width 212 height 77
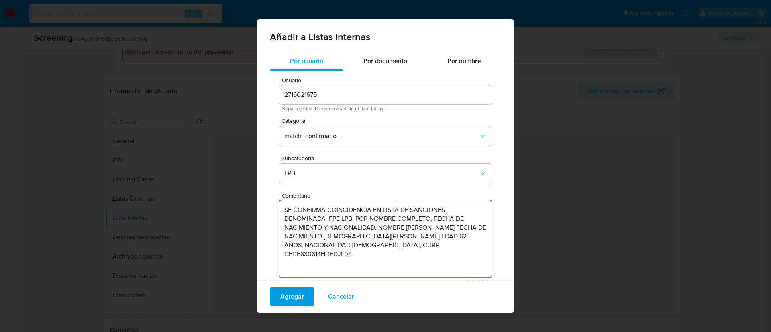
click at [434, 248] on textarea "SE CONFIRMA COINCIDENCIA EN LISTA DE SANCIONES DENOMINADA IFPE LPB, POR NOMBRE …" at bounding box center [385, 238] width 212 height 77
click at [348, 292] on span "Cancelar" at bounding box center [341, 297] width 26 height 18
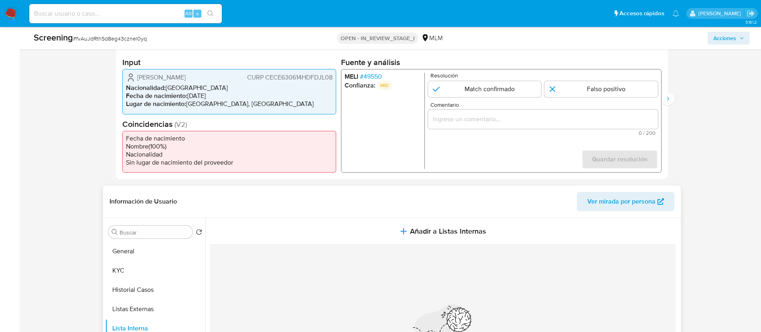
scroll to position [181, 0]
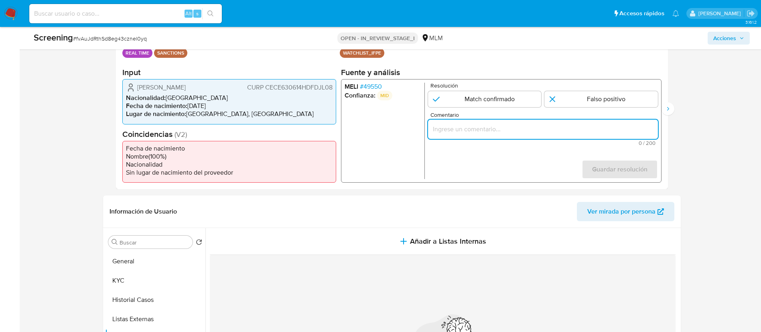
click at [525, 129] on input "Comentario" at bounding box center [543, 129] width 230 height 10
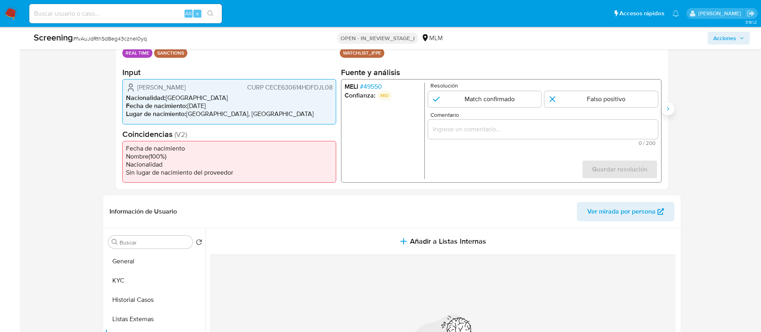
click at [672, 109] on button "Siguiente" at bounding box center [668, 108] width 13 height 13
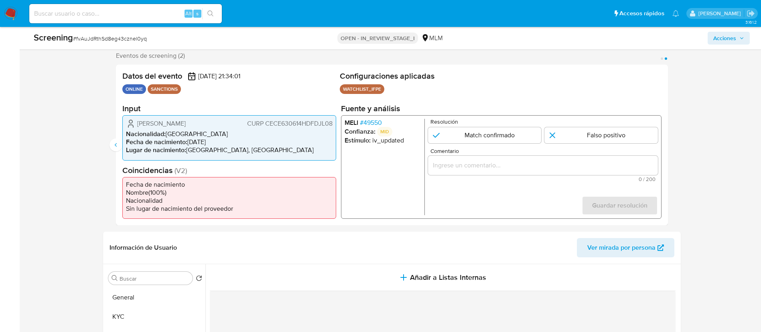
scroll to position [120, 0]
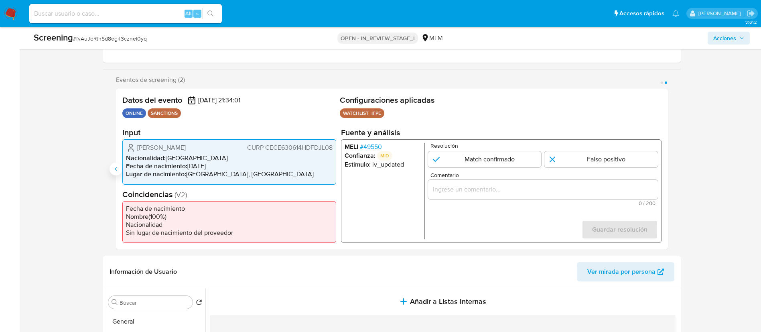
click at [114, 173] on button "Anterior" at bounding box center [116, 169] width 13 height 13
click at [474, 188] on input "Comentario" at bounding box center [543, 189] width 230 height 10
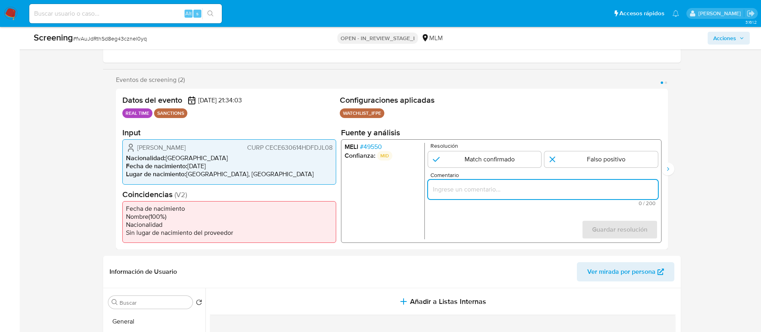
paste input "SE CONFIRMA COINCIDENCIA EN LISTA DE SANCIONES DENOMINADA IFPE LPB, POR NOMBRE …"
click at [293, 144] on span "CURP CECE630614HDFDJL08" at bounding box center [289, 148] width 85 height 8
click at [294, 144] on span "CURP CECE630614HDFDJL08" at bounding box center [289, 148] width 85 height 8
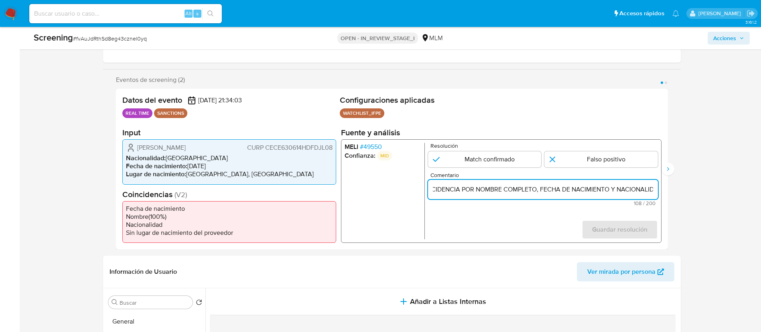
scroll to position [0, 159]
drag, startPoint x: 648, startPoint y: 192, endPoint x: 673, endPoint y: 191, distance: 24.9
click at [673, 191] on div "Eventos de screening (2) Página 1 Página 2 Datos del evento 29/09/2025 21:34:03…" at bounding box center [392, 162] width 578 height 173
click at [653, 188] on input "SE CONFIRMA COINCIDENCIA POR NOMBRE COMPLETO, FECHA DE NACIMIENTO Y NACIONALIDA…" at bounding box center [543, 189] width 230 height 10
paste input "CECE630614HDFDJL08"
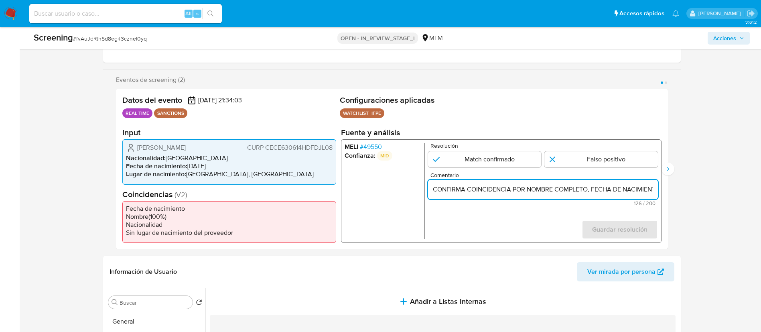
scroll to position [0, 0]
type input "SE CONFIRMA COINCIDENCIA POR NOMBRE COMPLETO, FECHA DE NACIMIENTO Y NACIONALIDA…"
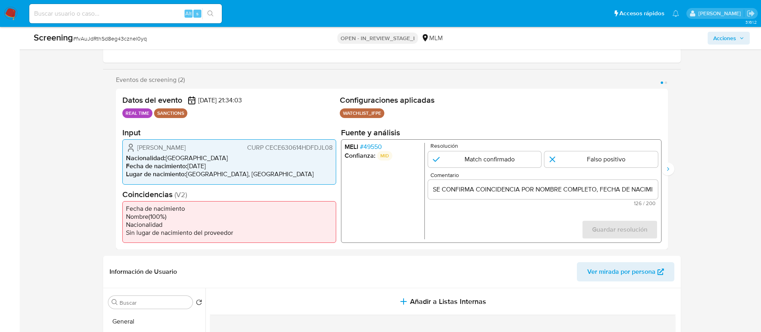
drag, startPoint x: 527, startPoint y: 211, endPoint x: 527, endPoint y: 206, distance: 5.2
click at [527, 211] on form "Resolución Match confirmado Falso positivo Comentario SE CONFIRMA COINCIDENCIA …" at bounding box center [543, 191] width 230 height 96
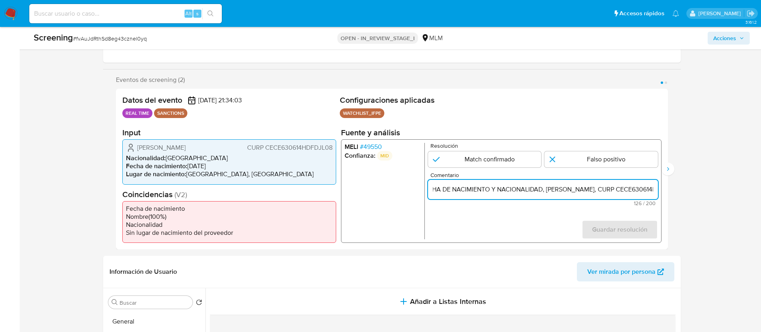
drag, startPoint x: 534, startPoint y: 188, endPoint x: 657, endPoint y: 186, distance: 122.9
click at [657, 186] on input "SE CONFIRMA COINCIDENCIA POR NOMBRE COMPLETO, FECHA DE NACIMIENTO Y NACIONALIDA…" at bounding box center [543, 189] width 230 height 10
click at [651, 191] on input "SE CONFIRMA COINCIDENCIA POR NOMBRE COMPLETO, FECHA DE NACIMIENTO Y NACIONALIDA…" at bounding box center [543, 189] width 230 height 10
click at [492, 188] on input "SE CONFIRMA COINCIDENCIA POR NOMBRE COMPLETO, FECHA DE NACIMIENTO Y NACIONALIDA…" at bounding box center [543, 189] width 230 height 10
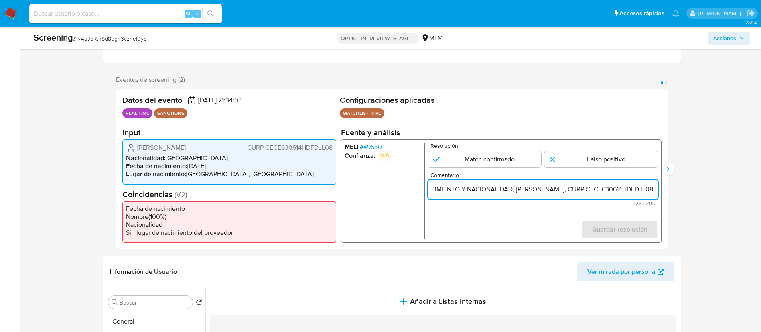
click at [492, 188] on input "SE CONFIRMA COINCIDENCIA POR NOMBRE COMPLETO, FECHA DE NACIMIENTO Y NACIONALIDA…" at bounding box center [543, 189] width 230 height 10
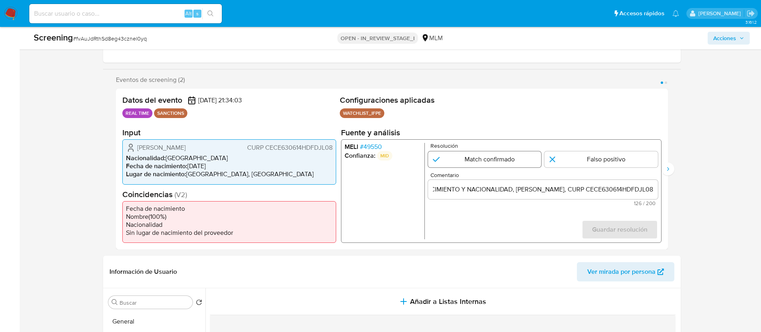
click at [483, 162] on input "1 de 2" at bounding box center [485, 159] width 114 height 16
radio input "true"
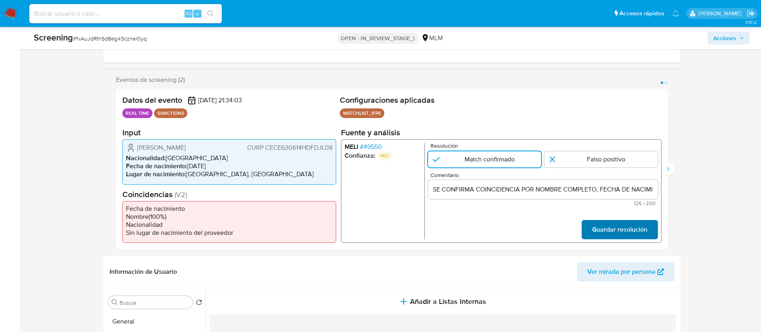
click at [603, 224] on span "Guardar resolución" at bounding box center [619, 230] width 55 height 18
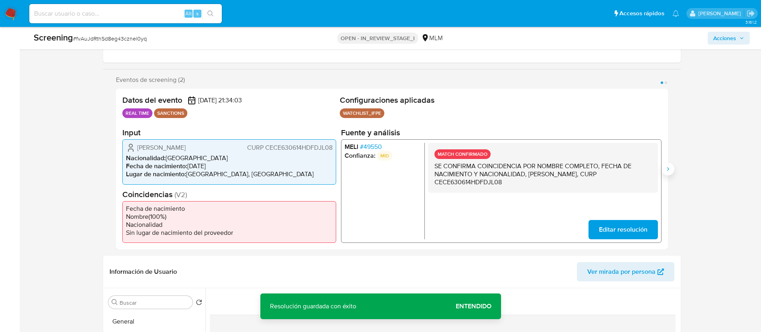
click at [668, 166] on icon "Siguiente" at bounding box center [668, 169] width 6 height 6
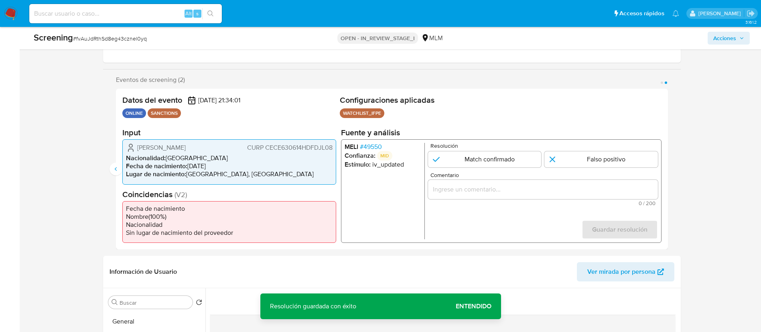
click at [492, 187] on input "Comentario" at bounding box center [543, 189] width 230 height 10
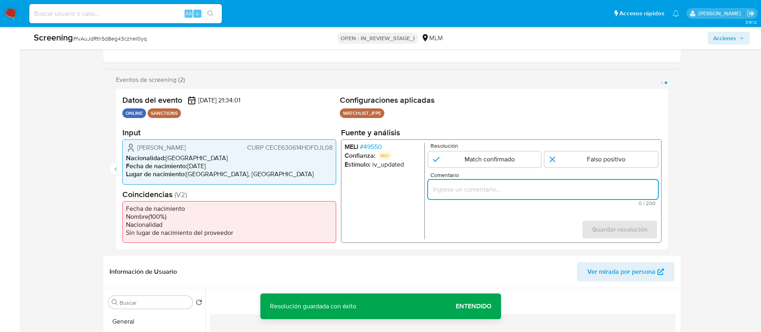
paste input "SE CONFIRMA COINCIDENCIA POR NOMBRE COMPLETO, FECHA DE NACIMIENTO Y NACIONALIDA…"
type input "SE CONFIRMA COINCIDENCIA POR NOMBRE COMPLETO, FECHA DE NACIMIENTO Y NACIONALIDA…"
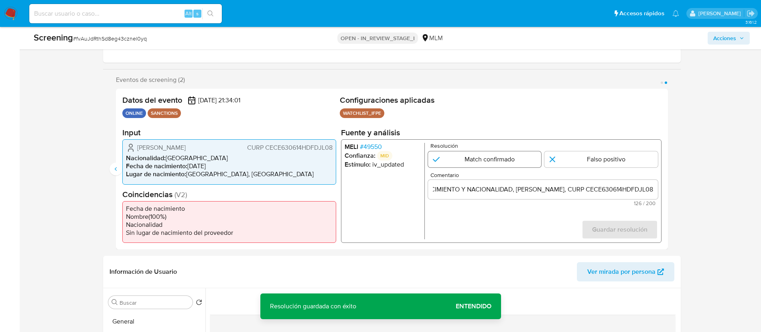
click at [493, 166] on input "2 de 2" at bounding box center [485, 159] width 114 height 16
radio input "true"
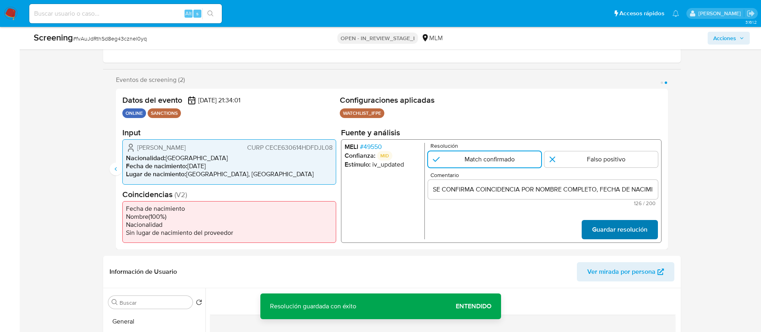
click at [617, 223] on span "Guardar resolución" at bounding box center [619, 230] width 55 height 18
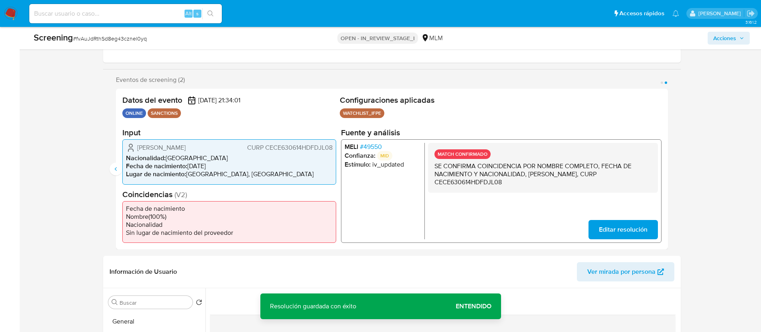
click at [664, 187] on div "Datos del evento 29/09/2025 21:34:01 ONLINE SANCTIONS Configuraciones aplicadas…" at bounding box center [392, 169] width 552 height 161
click at [479, 306] on span "Entendido" at bounding box center [474, 306] width 36 height 0
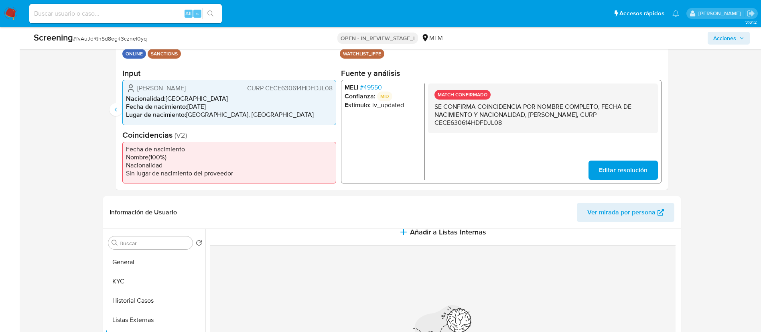
scroll to position [120, 0]
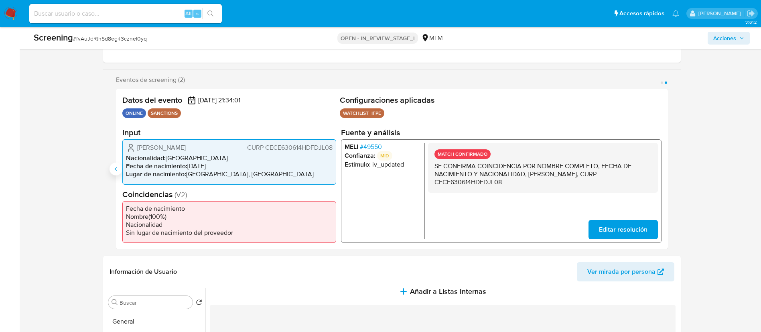
click at [117, 170] on icon "Anterior" at bounding box center [116, 169] width 6 height 6
click at [673, 163] on div "Eventos de screening (2) Página 1 Página 2 Datos del evento 29/09/2025 21:34:03…" at bounding box center [392, 162] width 578 height 173
click at [669, 166] on icon "Siguiente" at bounding box center [668, 169] width 6 height 6
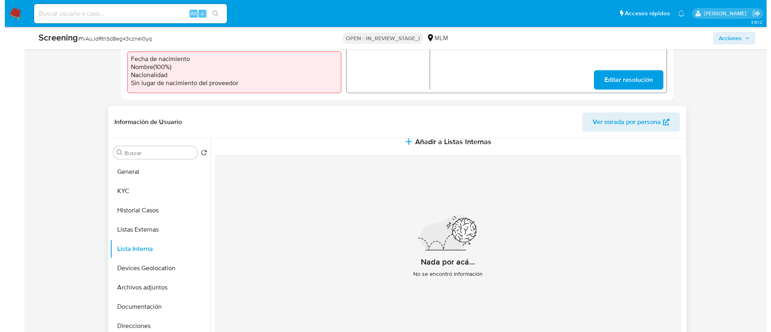
scroll to position [301, 0]
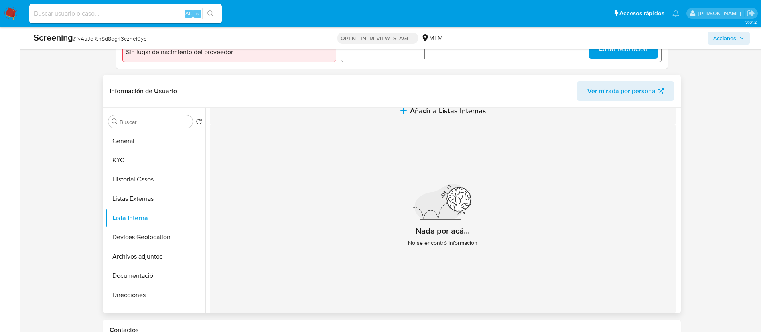
click at [431, 112] on span "Añadir a Listas Internas" at bounding box center [448, 110] width 76 height 9
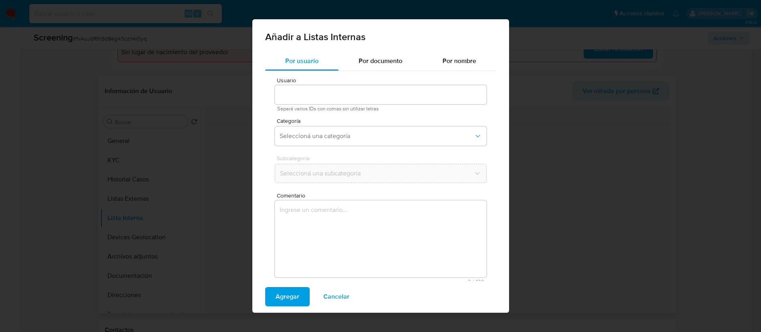
type input "2716021675"
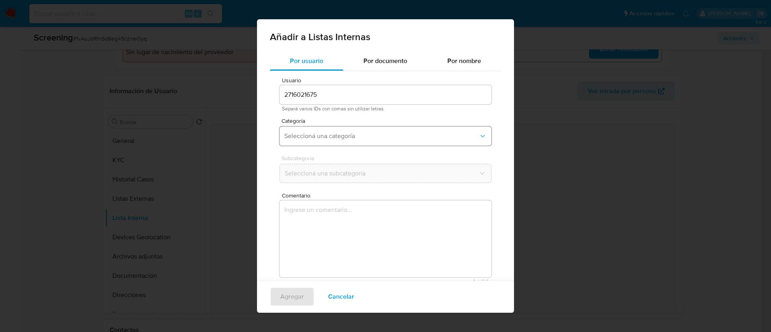
click at [348, 139] on span "Seleccioná una categoría" at bounding box center [381, 136] width 194 height 8
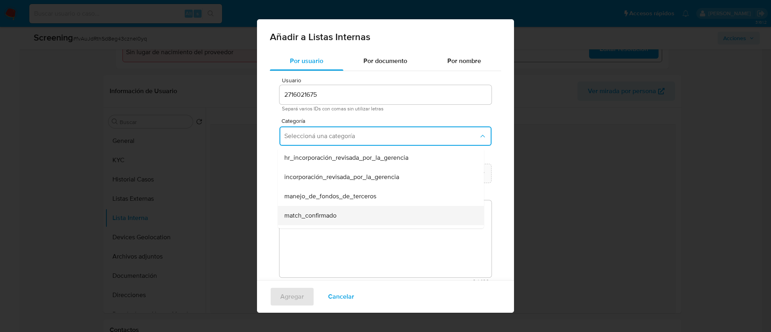
scroll to position [60, 0]
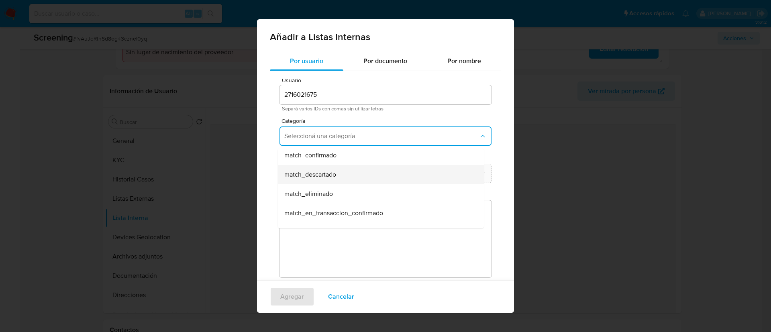
click at [333, 176] on span "match_descartado" at bounding box center [310, 175] width 52 height 8
drag, startPoint x: 376, startPoint y: 167, endPoint x: 379, endPoint y: 173, distance: 7.0
click at [377, 167] on button "Seleccioná una subcategoría" at bounding box center [385, 173] width 212 height 19
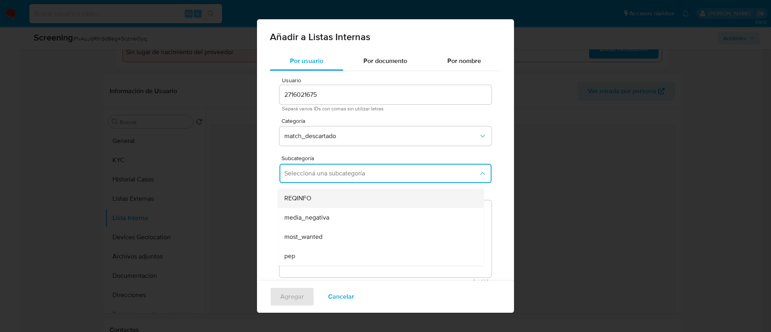
scroll to position [0, 0]
click at [366, 196] on div "LPB" at bounding box center [378, 194] width 188 height 19
click at [362, 222] on textarea "Comentario" at bounding box center [385, 238] width 212 height 77
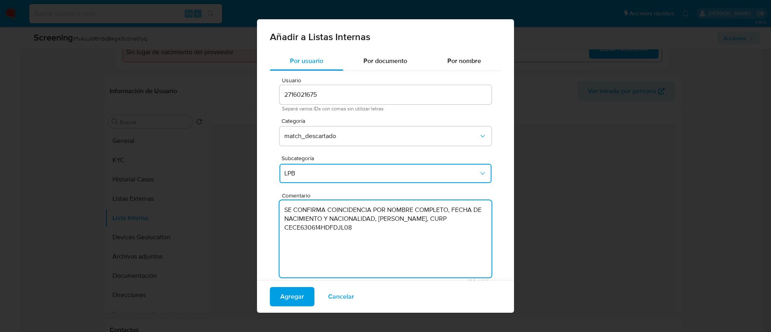
click at [393, 230] on textarea "SE CONFIRMA COINCIDENCIA POR NOMBRE COMPLETO, FECHA DE NACIMIENTO Y NACIONALIDA…" at bounding box center [385, 238] width 212 height 77
type textarea "SE CONFIRMA COINCIDENCIA POR NOMBRE COMPLETO, FECHA DE NACIMIENTO Y NACIONALIDA…"
click at [495, 214] on div "Por usuario Por documento Por nombre Usuario 2716021675 Separá varios IDs con c…" at bounding box center [385, 174] width 257 height 246
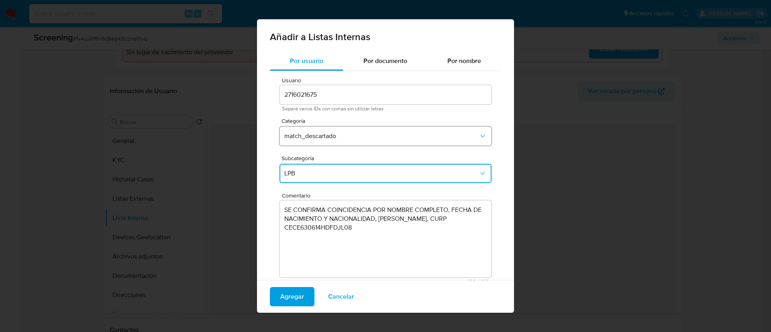
click at [334, 136] on span "match_descartado" at bounding box center [381, 136] width 194 height 8
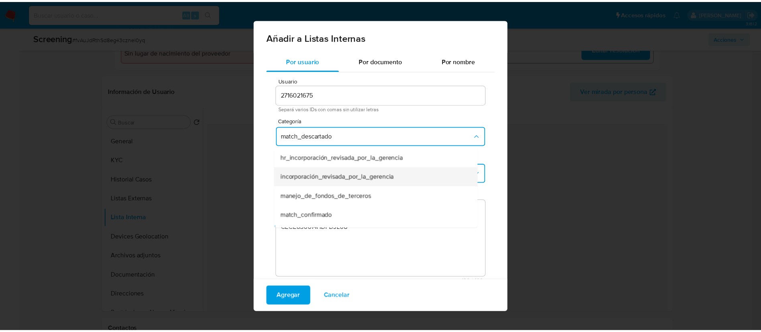
scroll to position [16, 0]
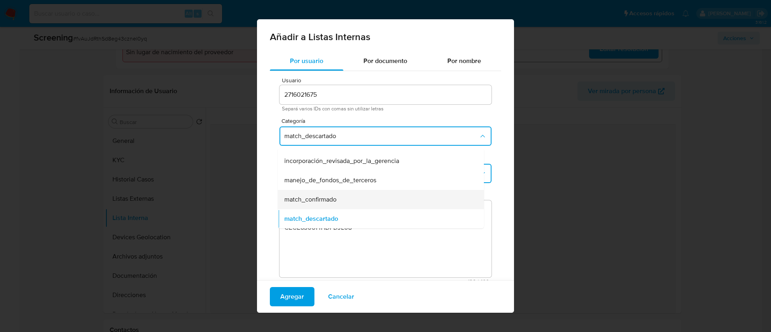
click at [332, 201] on span "match_confirmado" at bounding box center [310, 199] width 52 height 8
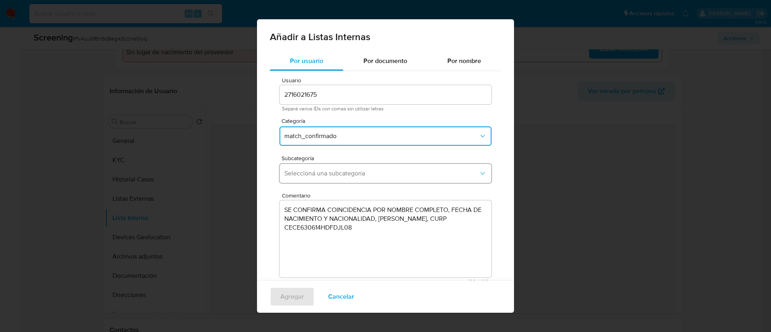
click at [319, 173] on span "Seleccioná una subcategoría" at bounding box center [381, 173] width 194 height 8
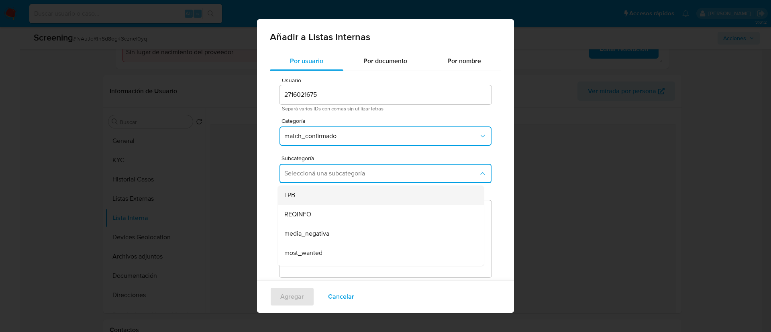
click at [320, 195] on div "LPB" at bounding box center [378, 194] width 188 height 19
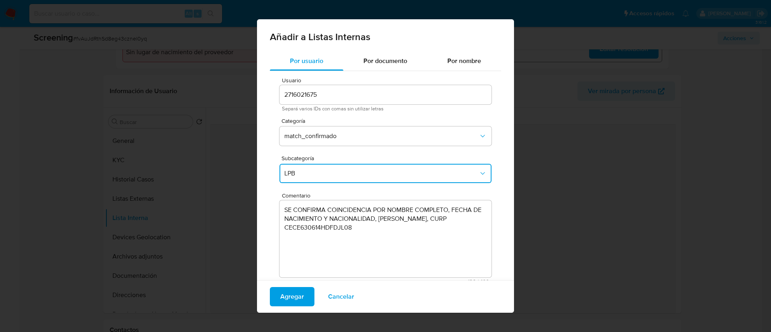
click at [263, 170] on div "Por usuario Por documento Por nombre Usuario 2716021675 Separá varios IDs con c…" at bounding box center [385, 174] width 257 height 246
click at [299, 294] on span "Agregar" at bounding box center [292, 297] width 24 height 18
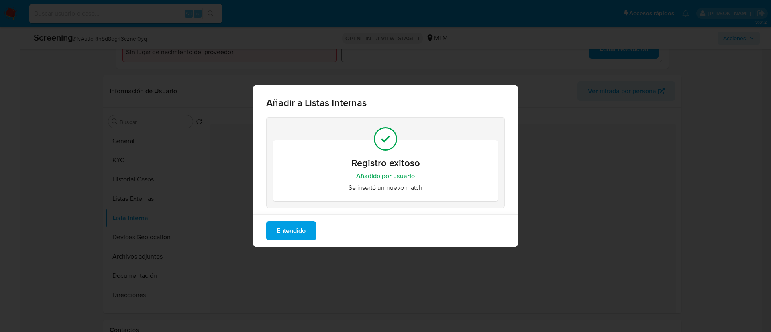
click at [303, 236] on span "Entendido" at bounding box center [291, 231] width 29 height 18
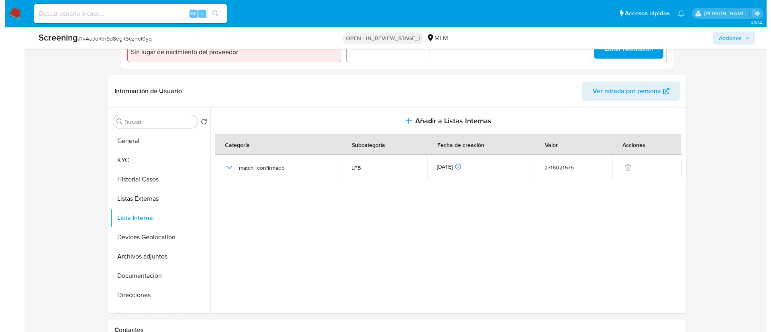
scroll to position [0, 0]
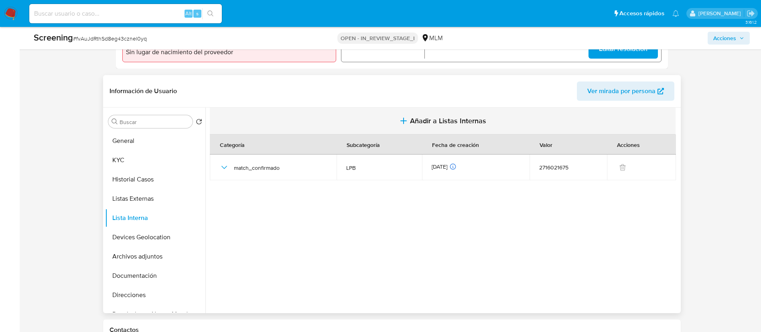
click at [439, 128] on button "Añadir a Listas Internas" at bounding box center [443, 121] width 466 height 27
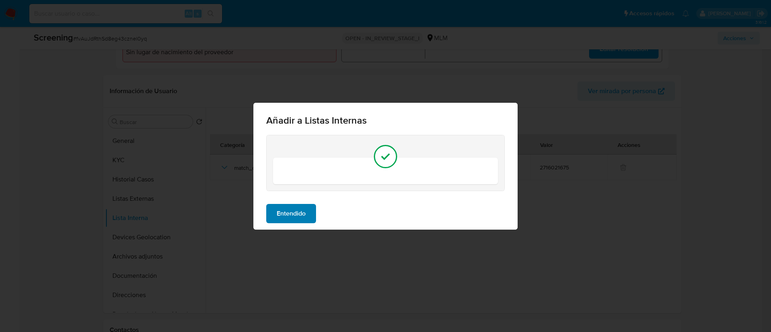
click at [300, 209] on span "Entendido" at bounding box center [291, 214] width 29 height 18
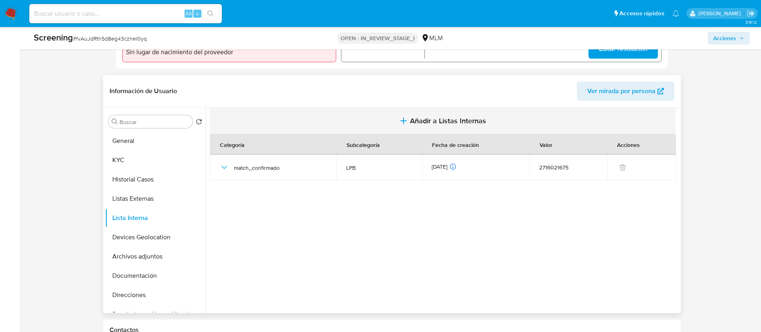
click at [442, 122] on span "Añadir a Listas Internas" at bounding box center [448, 120] width 76 height 9
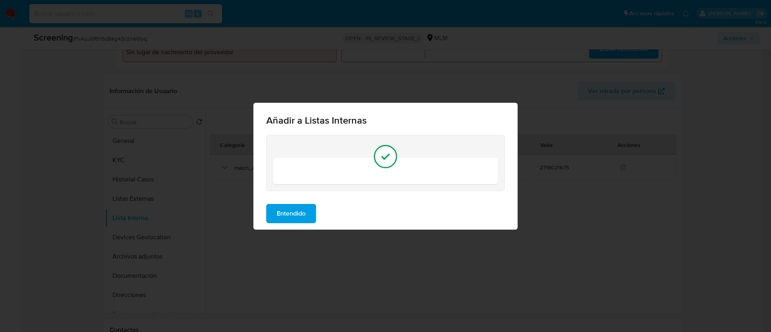
click at [392, 152] on icon at bounding box center [385, 157] width 16 height 16
click at [291, 214] on span "Entendido" at bounding box center [291, 214] width 29 height 18
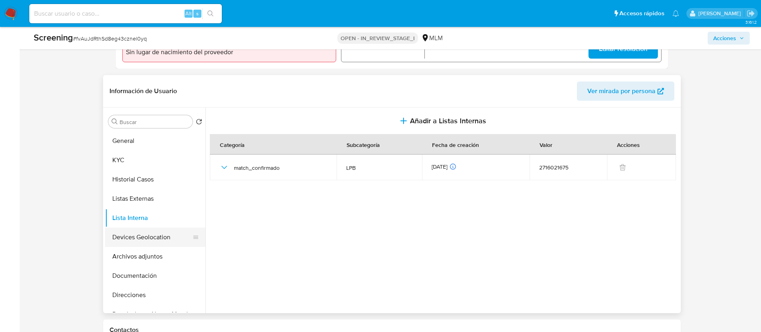
click at [134, 232] on button "Devices Geolocation" at bounding box center [152, 237] width 94 height 19
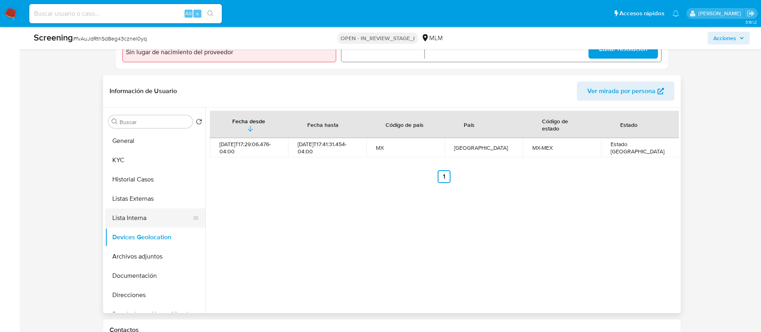
click at [143, 216] on button "Lista Interna" at bounding box center [152, 217] width 94 height 19
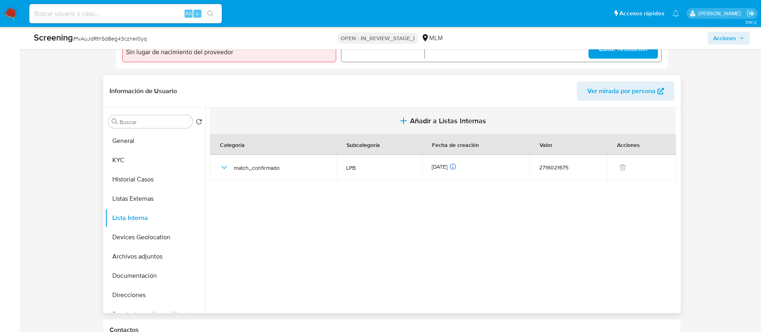
click at [444, 128] on button "Añadir a Listas Internas" at bounding box center [443, 121] width 466 height 27
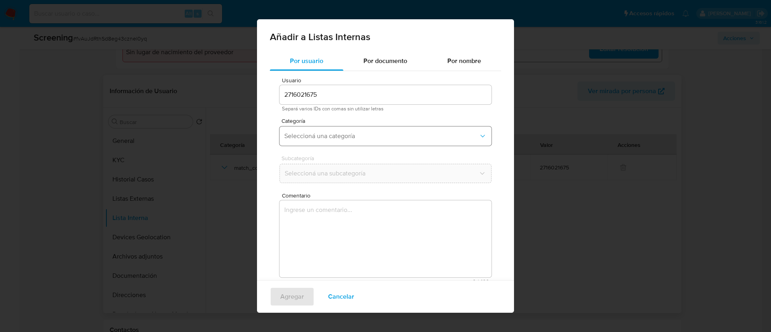
click at [324, 135] on span "Seleccioná una categoría" at bounding box center [381, 136] width 194 height 8
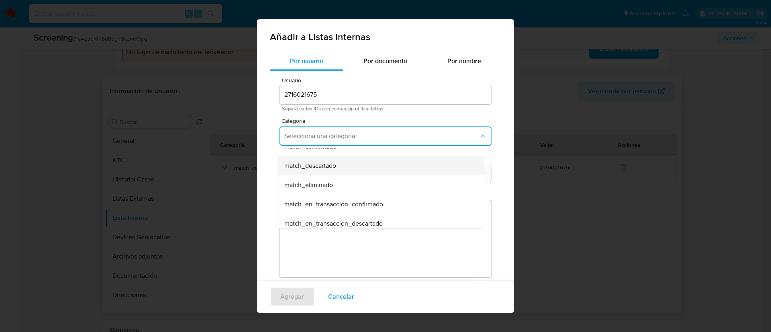
scroll to position [9, 0]
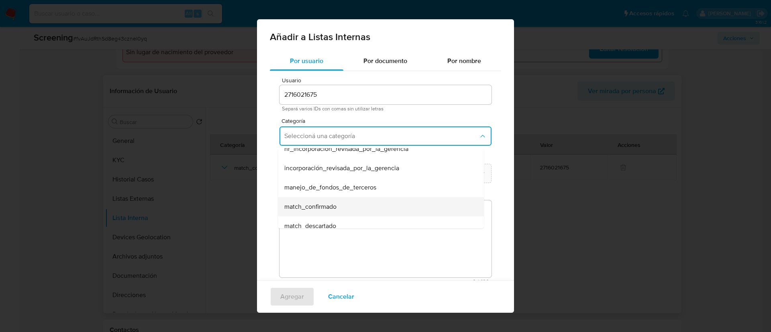
click at [341, 205] on div "match_confirmado" at bounding box center [378, 206] width 188 height 19
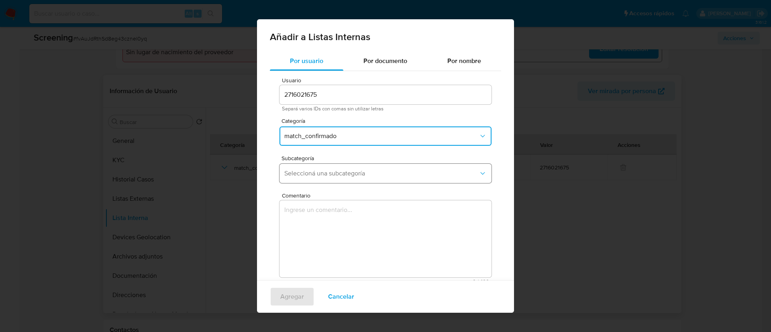
click at [336, 174] on span "Seleccioná una subcategoría" at bounding box center [381, 173] width 194 height 8
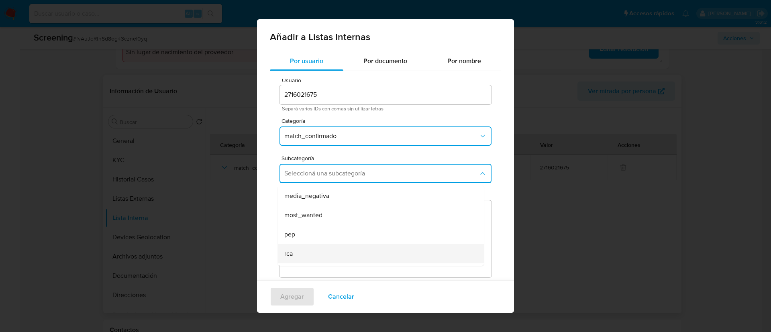
scroll to position [55, 0]
click at [315, 257] on span "sanctions_list" at bounding box center [303, 256] width 38 height 8
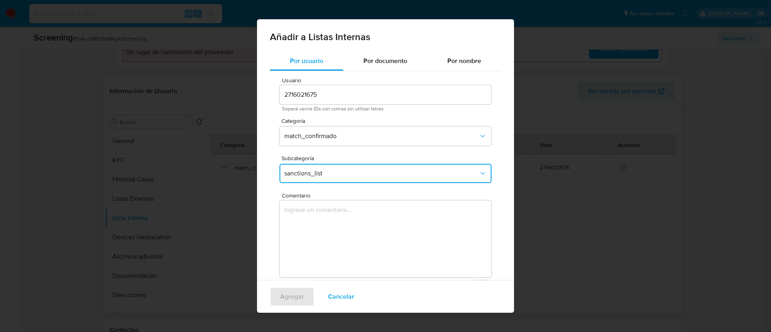
click at [328, 220] on textarea "Comentario" at bounding box center [385, 238] width 212 height 77
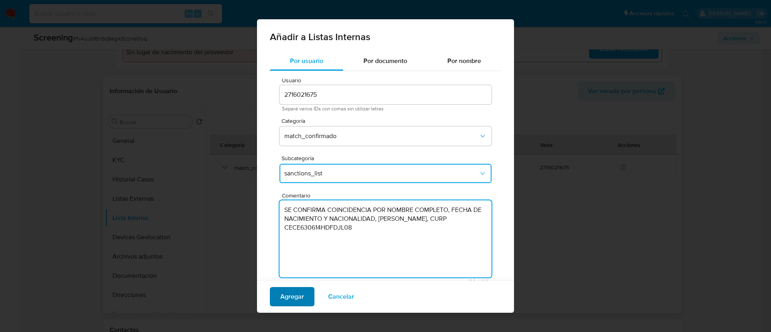
type textarea "SE CONFIRMA COINCIDENCIA POR NOMBRE COMPLETO, FECHA DE NACIMIENTO Y NACIONALIDA…"
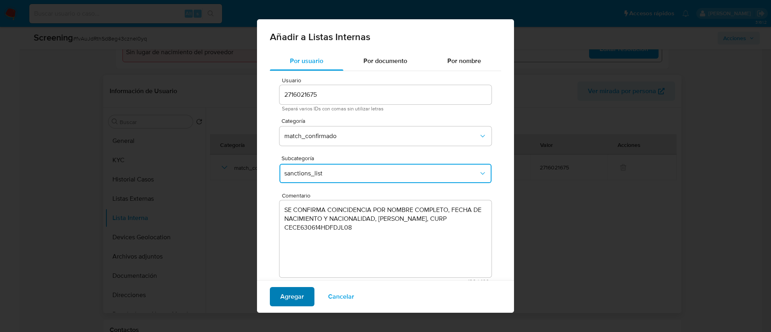
click at [295, 296] on span "Agregar" at bounding box center [292, 297] width 24 height 18
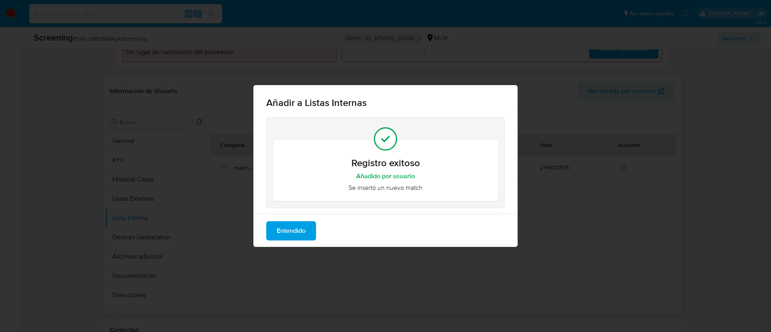
click at [300, 228] on span "Entendido" at bounding box center [291, 231] width 29 height 18
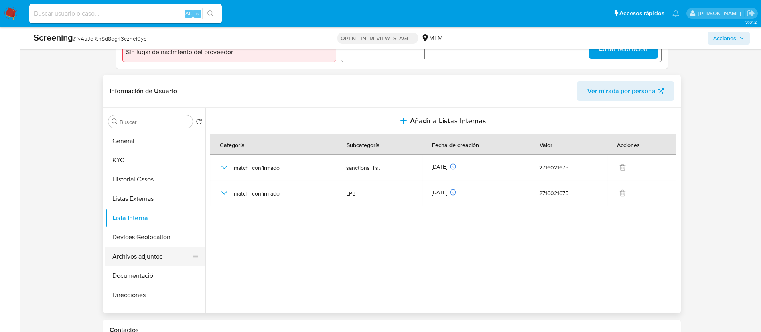
drag, startPoint x: 151, startPoint y: 257, endPoint x: 164, endPoint y: 256, distance: 12.5
click at [164, 256] on button "Archivos adjuntos" at bounding box center [152, 256] width 94 height 19
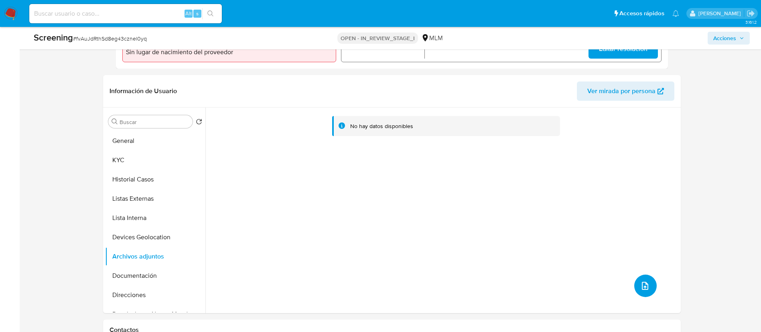
click at [637, 281] on button "upload-file" at bounding box center [646, 286] width 22 height 22
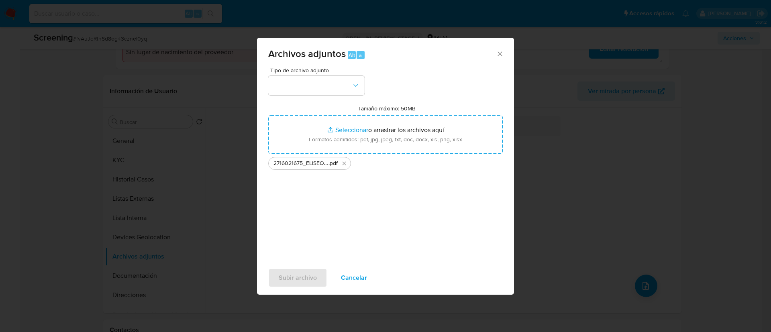
drag, startPoint x: 420, startPoint y: 177, endPoint x: 418, endPoint y: 169, distance: 8.0
click at [420, 175] on div "Tipo de archivo adjunto Tamaño máximo: 50MB Seleccionar archivos Seleccionar o …" at bounding box center [385, 161] width 234 height 189
click at [311, 77] on button "button" at bounding box center [316, 85] width 96 height 19
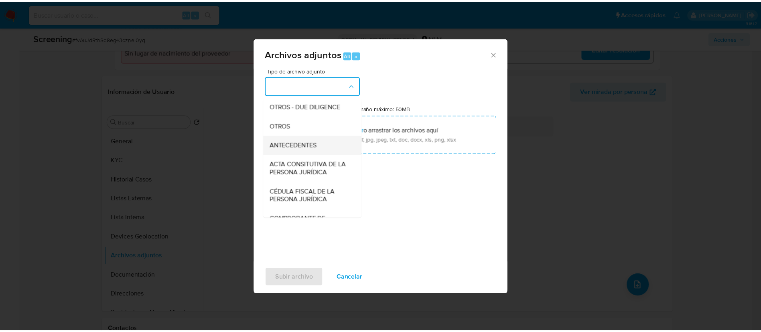
scroll to position [120, 0]
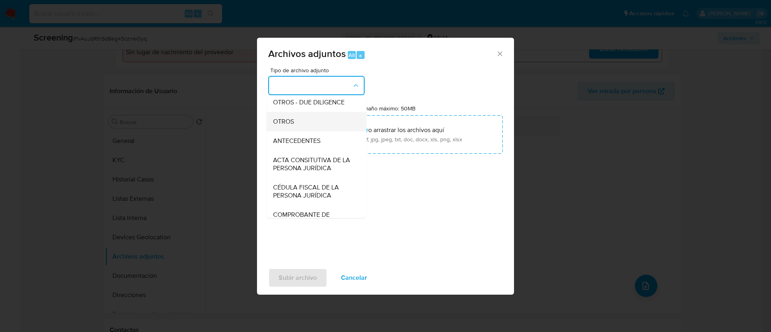
click at [295, 130] on div "OTROS" at bounding box center [314, 121] width 82 height 19
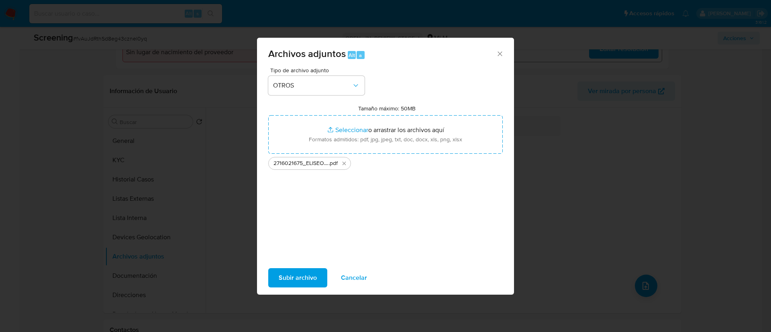
click at [304, 271] on span "Subir archivo" at bounding box center [298, 278] width 38 height 18
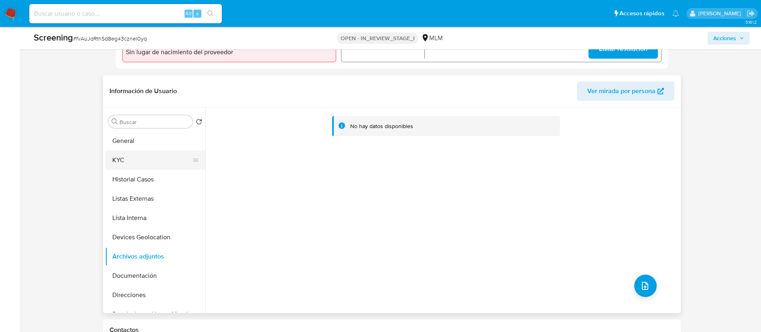
click at [131, 164] on button "KYC" at bounding box center [152, 160] width 94 height 19
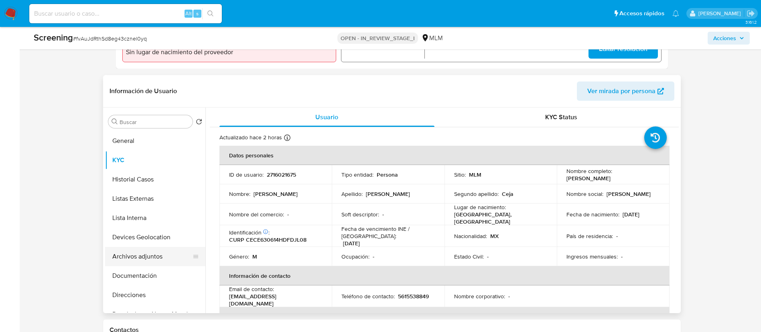
click at [132, 257] on button "Archivos adjuntos" at bounding box center [152, 256] width 94 height 19
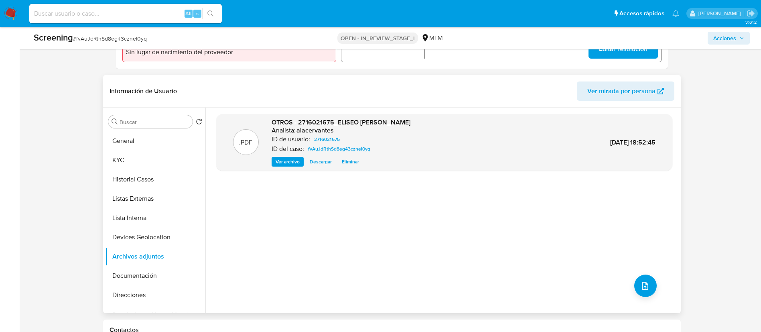
click at [283, 164] on span "Ver archivo" at bounding box center [288, 162] width 24 height 8
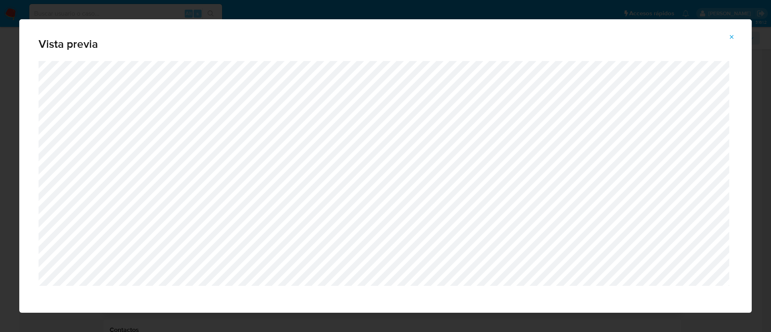
click at [730, 41] on span "Attachment preview" at bounding box center [731, 36] width 6 height 11
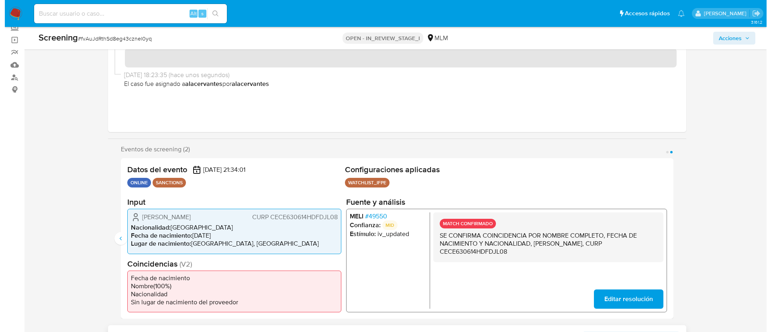
scroll to position [0, 0]
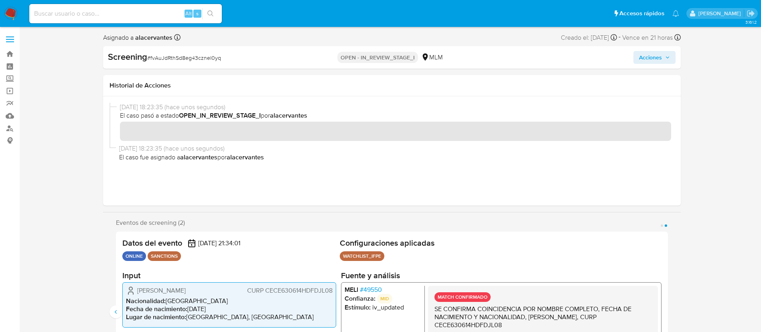
click at [664, 59] on span "Acciones" at bounding box center [654, 57] width 31 height 11
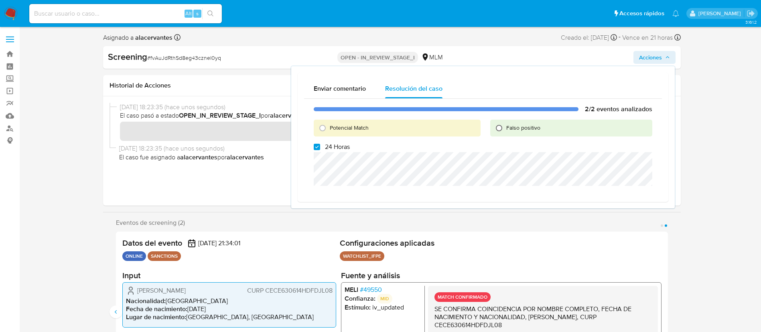
click at [501, 128] on input "Falso positivo" at bounding box center [499, 128] width 13 height 13
radio input "true"
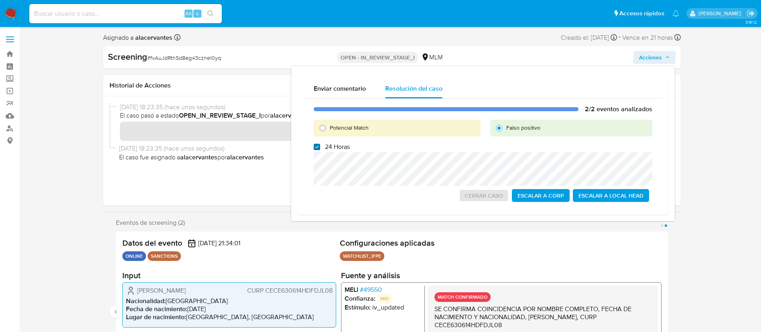
click at [316, 148] on input "24 Horas" at bounding box center [317, 147] width 6 height 6
checkbox input "false"
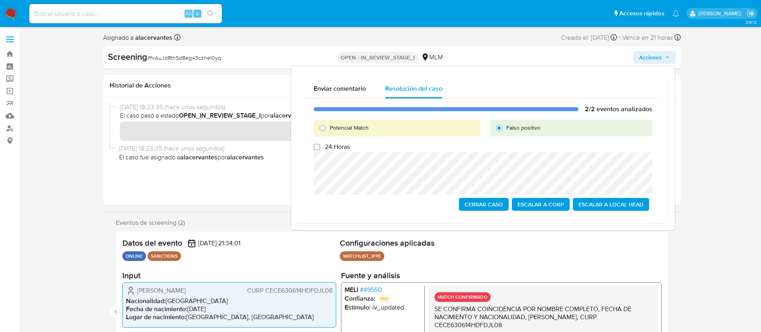
click at [623, 205] on span "Escalar a Local Head" at bounding box center [611, 204] width 65 height 11
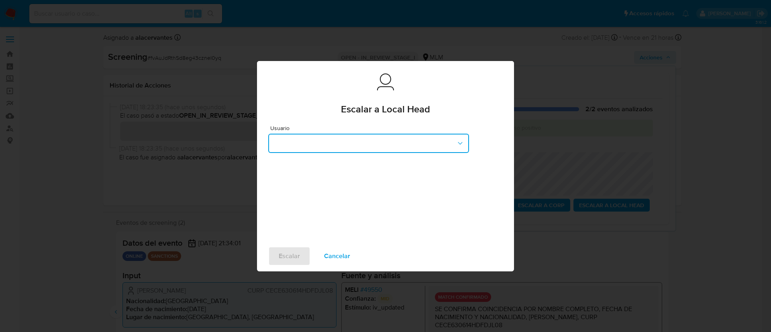
click at [407, 143] on button "button" at bounding box center [368, 143] width 201 height 19
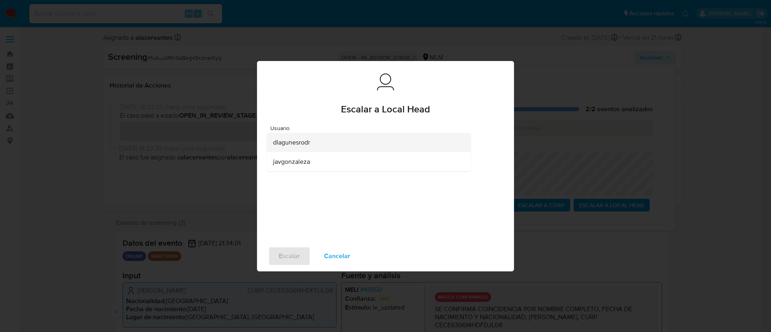
click at [365, 142] on div "dlagunesrodr" at bounding box center [366, 142] width 186 height 19
click at [301, 248] on button "Escalar" at bounding box center [289, 255] width 42 height 19
click at [290, 254] on span "Escalar" at bounding box center [289, 256] width 21 height 18
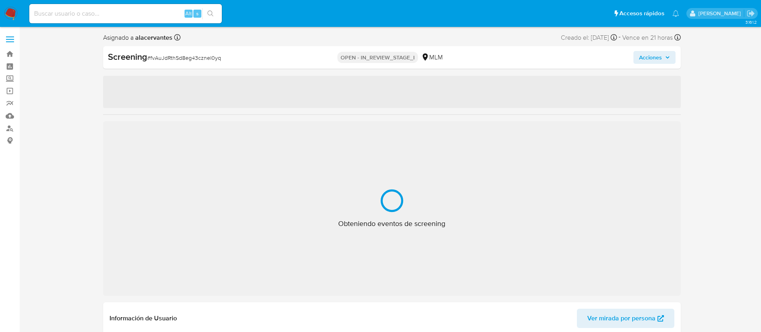
select select "10"
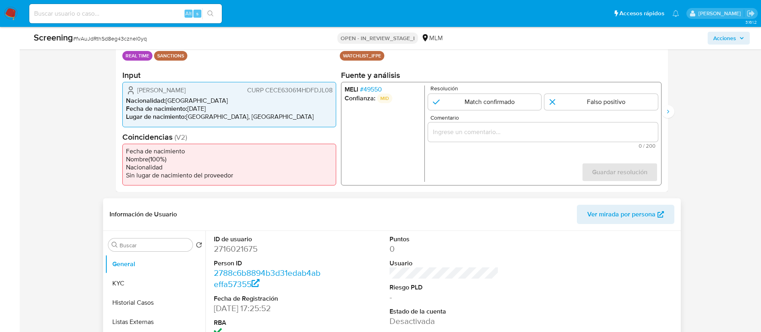
scroll to position [181, 0]
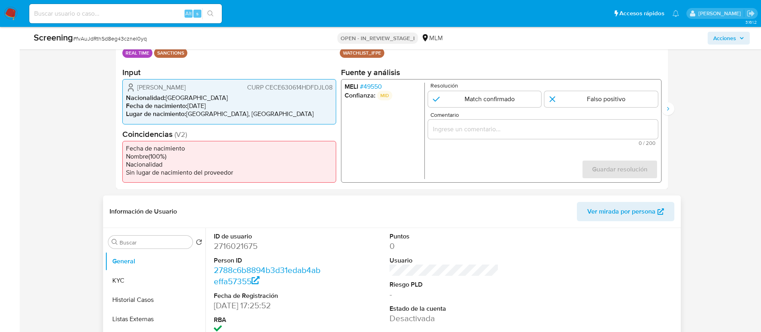
click at [247, 243] on dd "2716021675" at bounding box center [268, 245] width 109 height 11
copy dd "2716021675"
click at [284, 84] on span "CURP CECE630614HDFDJL08" at bounding box center [289, 87] width 85 height 8
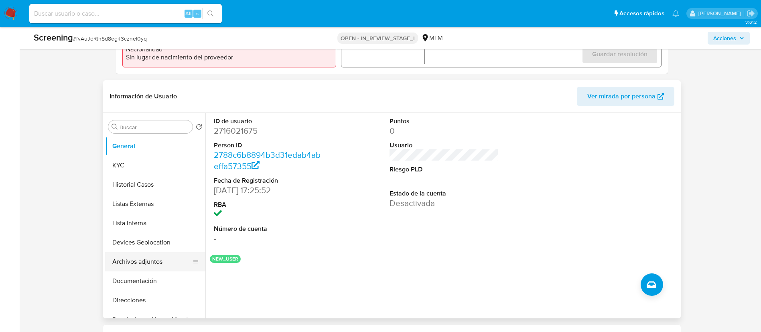
scroll to position [301, 0]
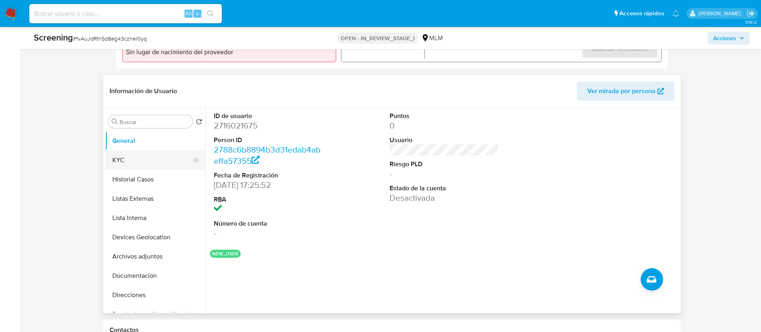
click at [138, 161] on button "KYC" at bounding box center [152, 160] width 94 height 19
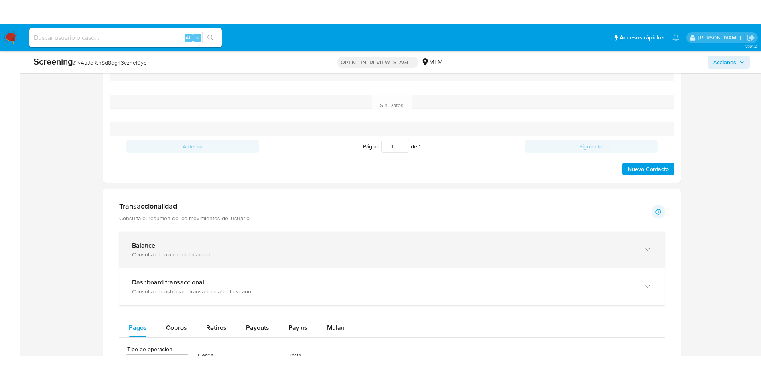
scroll to position [662, 0]
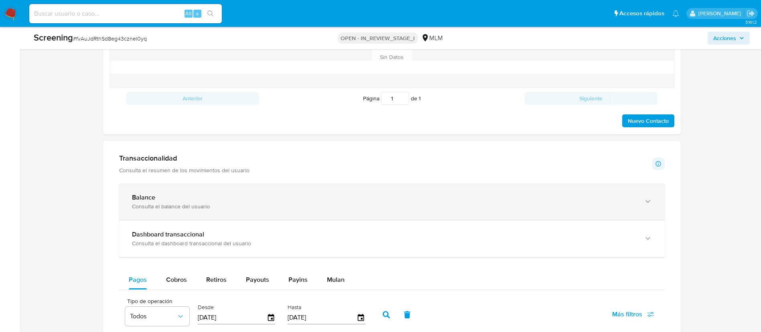
click at [312, 207] on div "Consulta el balance del usuario" at bounding box center [384, 206] width 504 height 7
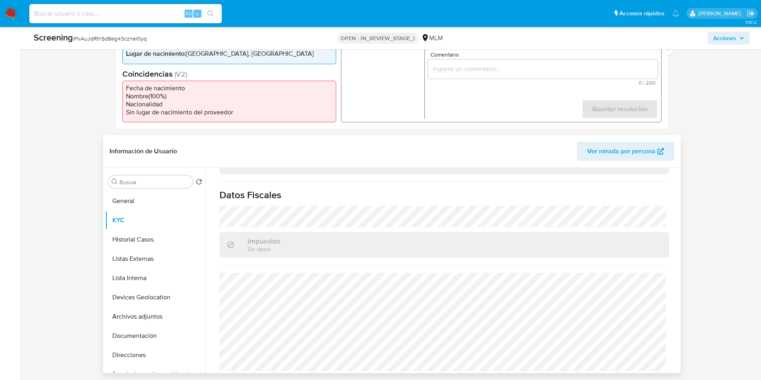
scroll to position [361, 0]
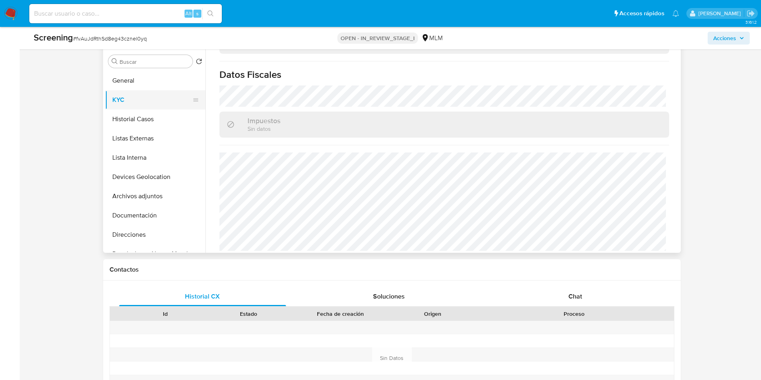
click at [151, 90] on button "KYC" at bounding box center [152, 99] width 94 height 19
click at [149, 85] on button "General" at bounding box center [152, 80] width 94 height 19
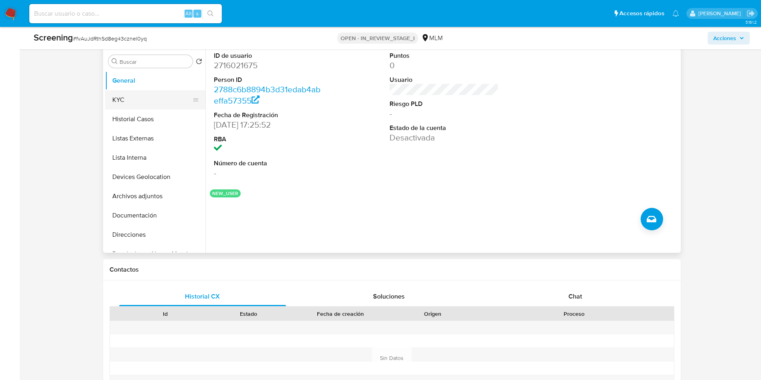
click at [122, 105] on button "KYC" at bounding box center [152, 99] width 94 height 19
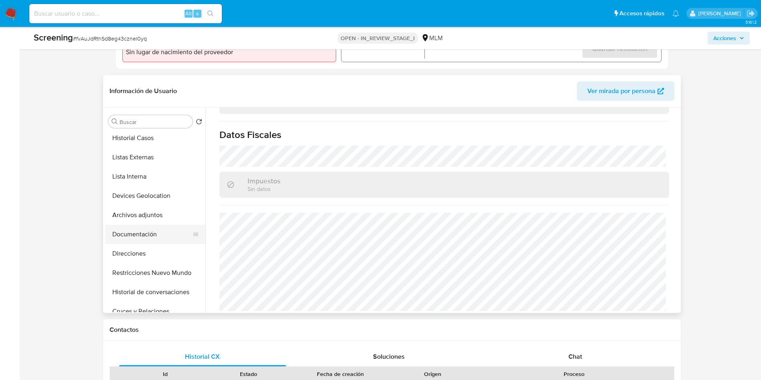
scroll to position [60, 0]
click at [152, 254] on button "Restricciones Nuevo Mundo" at bounding box center [152, 253] width 94 height 19
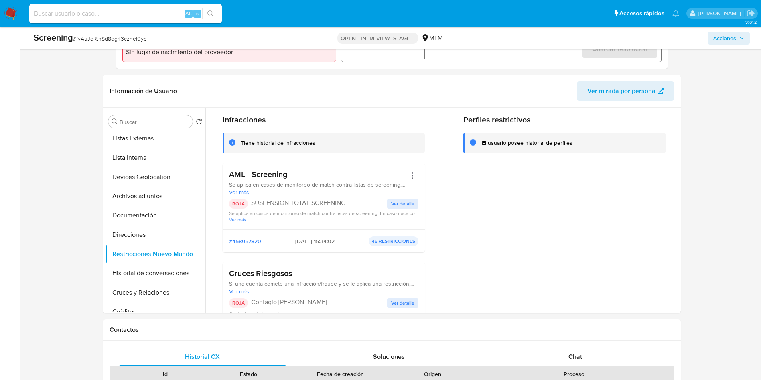
scroll to position [0, 0]
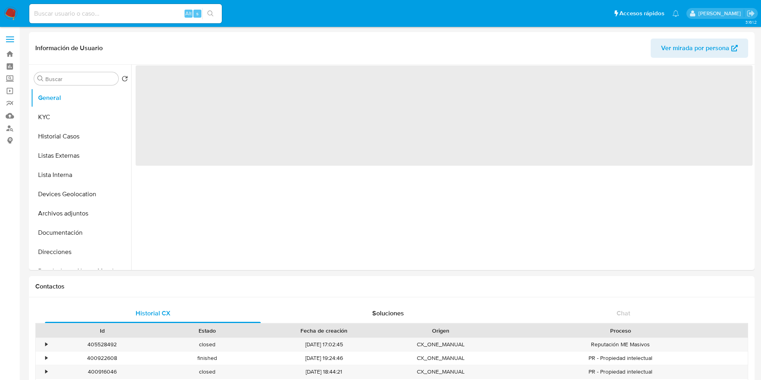
click at [154, 16] on input at bounding box center [125, 13] width 193 height 10
select select "10"
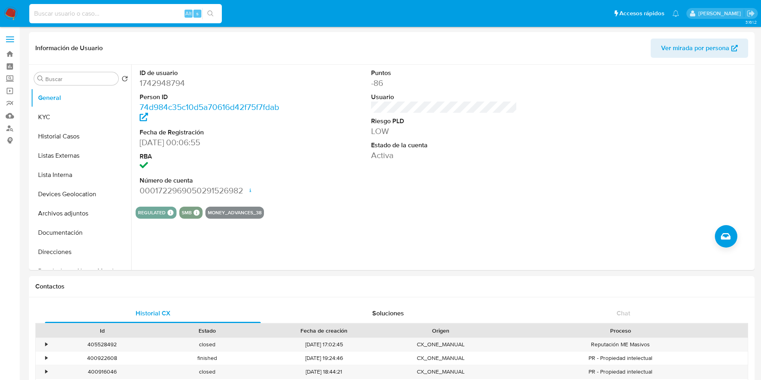
click at [154, 16] on input at bounding box center [125, 13] width 193 height 10
type input "1742948794"
click at [80, 110] on button "KYC" at bounding box center [78, 117] width 94 height 19
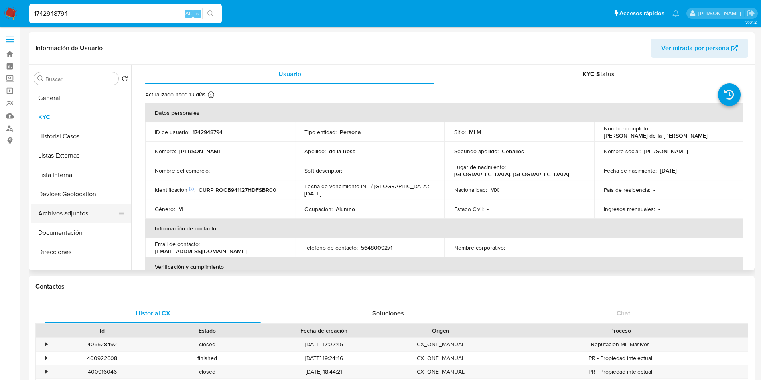
click at [79, 214] on button "Archivos adjuntos" at bounding box center [78, 213] width 94 height 19
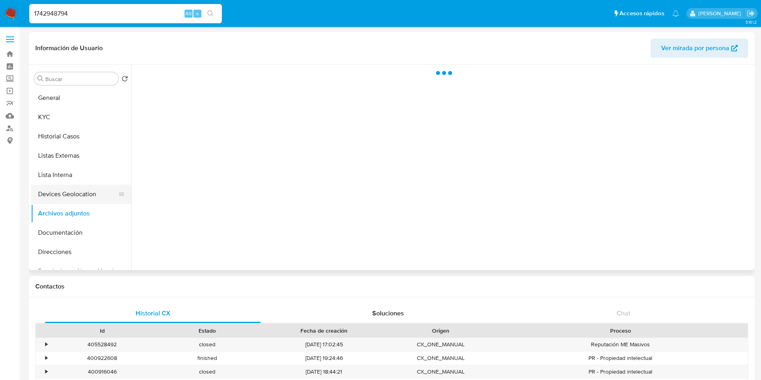
click at [72, 194] on button "Devices Geolocation" at bounding box center [78, 194] width 94 height 19
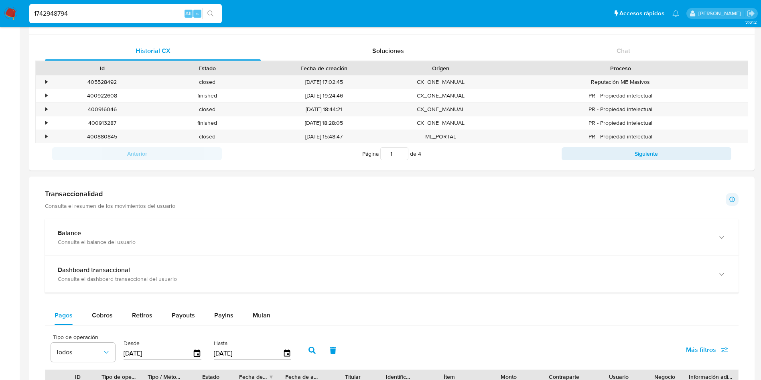
scroll to position [301, 0]
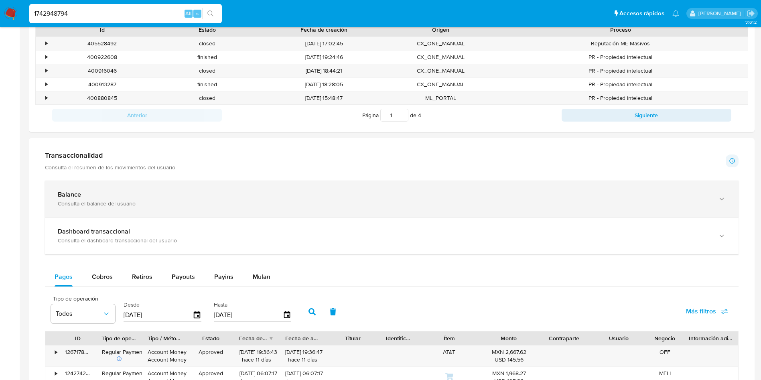
click at [244, 183] on div "Balance Consulta el balance del usuario" at bounding box center [392, 199] width 694 height 37
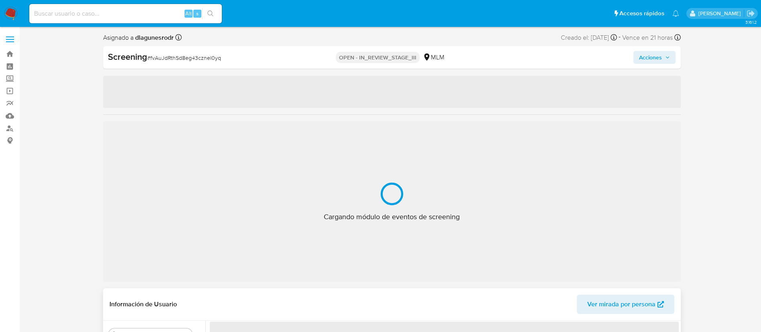
select select "10"
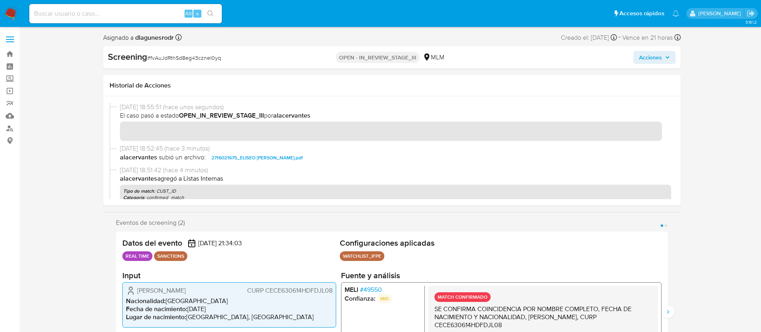
click at [643, 58] on span "Acciones" at bounding box center [650, 57] width 23 height 13
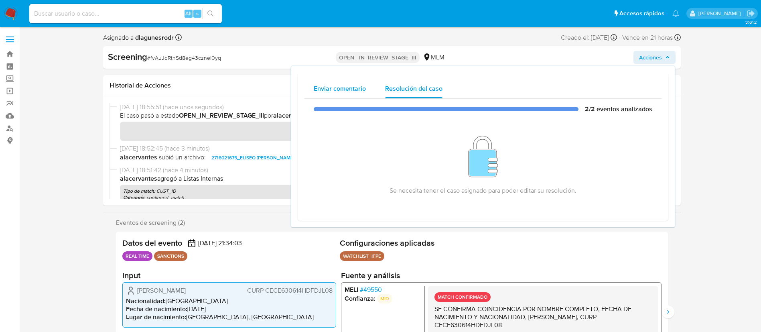
click at [338, 90] on span "Enviar comentario" at bounding box center [340, 88] width 52 height 9
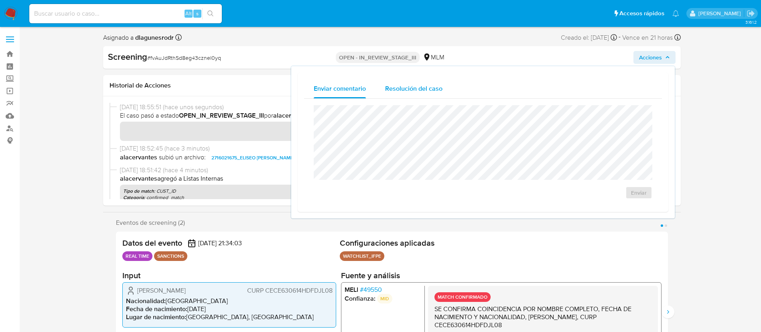
click at [413, 88] on span "Resolución del caso" at bounding box center [413, 88] width 57 height 9
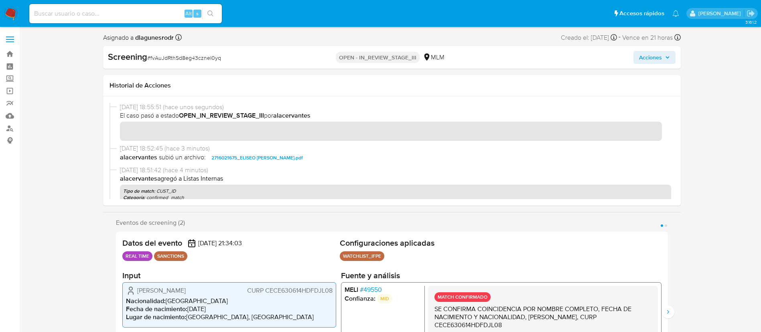
click at [16, 8] on img at bounding box center [11, 14] width 14 height 14
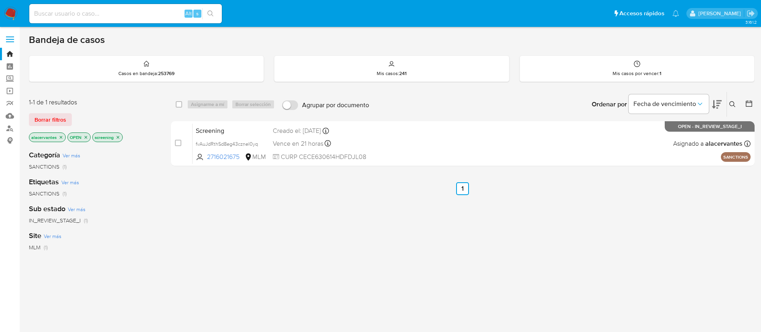
click at [120, 10] on input at bounding box center [125, 13] width 193 height 10
paste input "2716021675"
type input "2716021675"
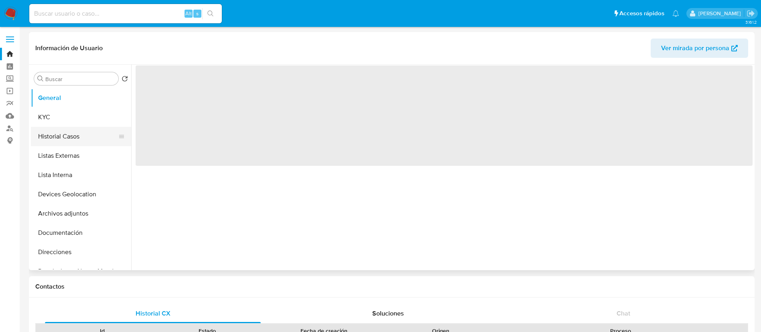
select select "10"
click at [69, 140] on button "Historial Casos" at bounding box center [78, 136] width 94 height 19
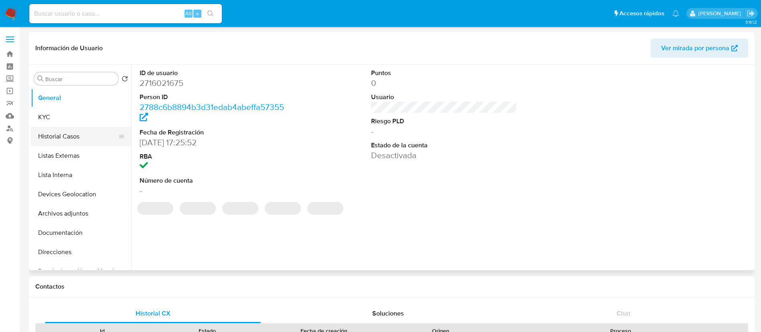
select select "10"
click at [75, 136] on button "Historial Casos" at bounding box center [78, 136] width 94 height 19
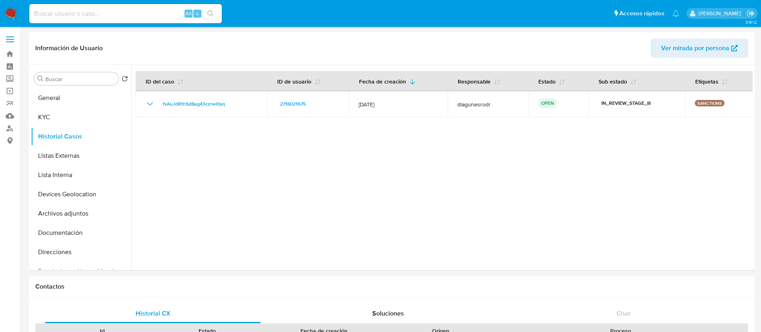
click at [14, 16] on img at bounding box center [11, 14] width 14 height 14
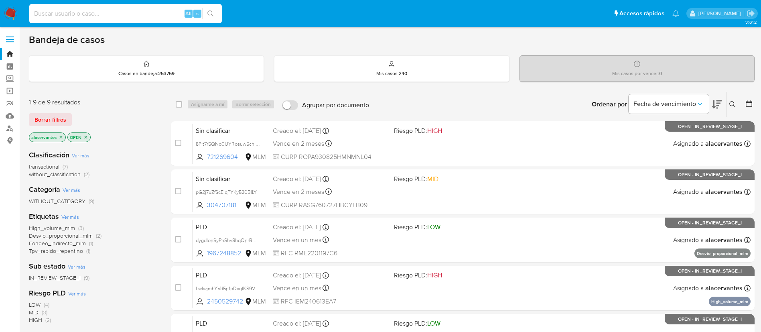
click at [128, 13] on input at bounding box center [125, 13] width 193 height 10
click at [59, 138] on icon "close-filter" at bounding box center [61, 137] width 5 height 5
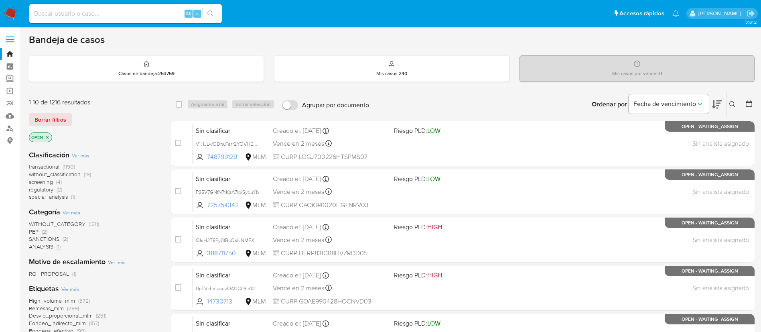
click at [730, 103] on button at bounding box center [733, 105] width 13 height 10
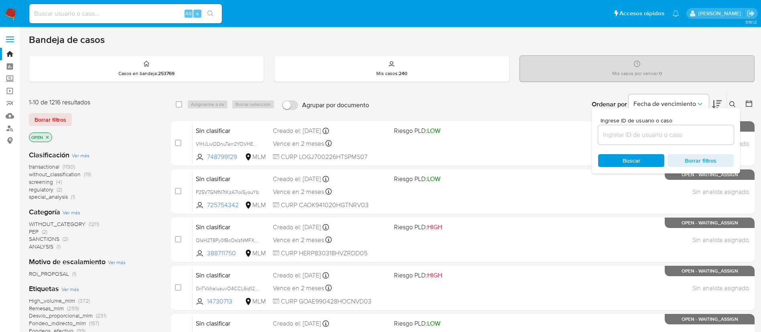
click at [650, 136] on input at bounding box center [666, 135] width 136 height 10
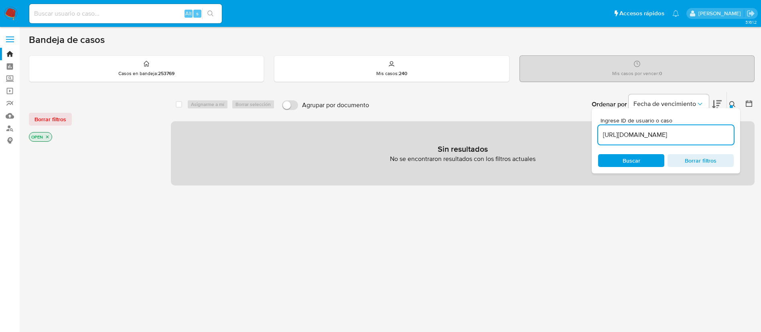
click at [683, 136] on input "https://aladdin.adminml.com/case/fvAuJdRthSd8eg43cznel0yq" at bounding box center [666, 135] width 136 height 10
drag, startPoint x: 699, startPoint y: 134, endPoint x: 542, endPoint y: 156, distance: 158.1
click at [542, 156] on div "select-all-cases-checkbox Asignarme a mí Borrar selección Agrupar por documento…" at bounding box center [463, 139] width 584 height 94
type input "fvAuJdRthSd8eg43cznel0yq"
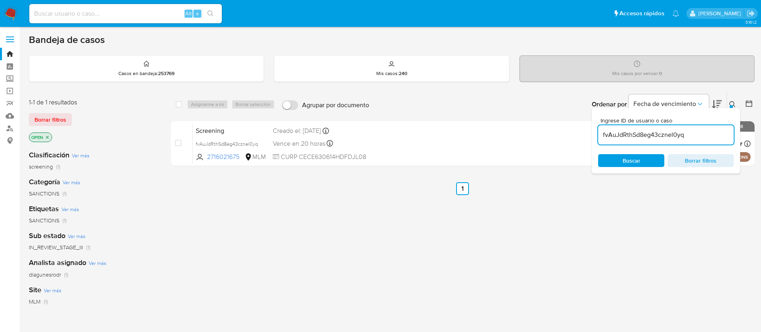
click at [734, 105] on icon at bounding box center [733, 104] width 6 height 6
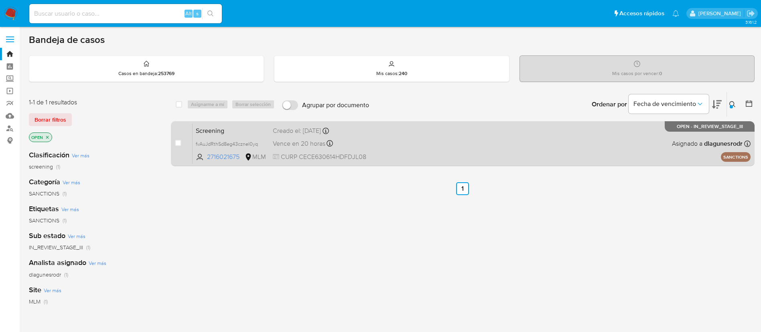
click at [672, 139] on span "Asignado a dlagunesrodr" at bounding box center [707, 143] width 71 height 9
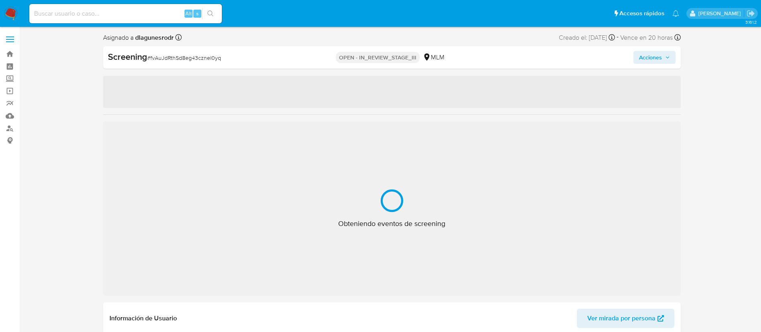
select select "10"
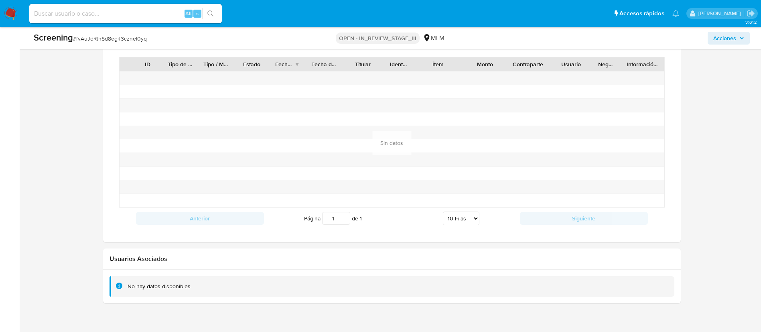
scroll to position [922, 0]
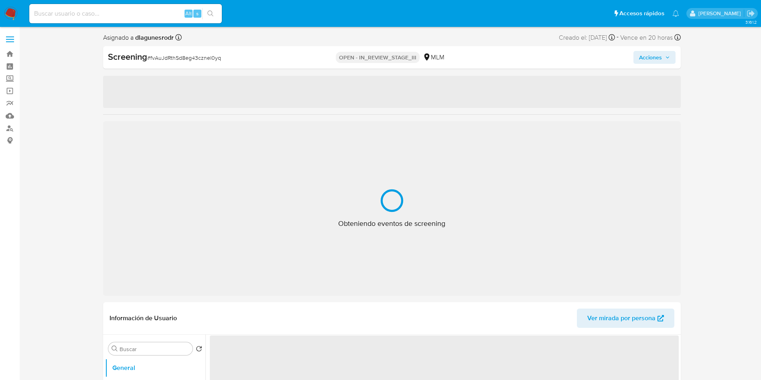
select select "10"
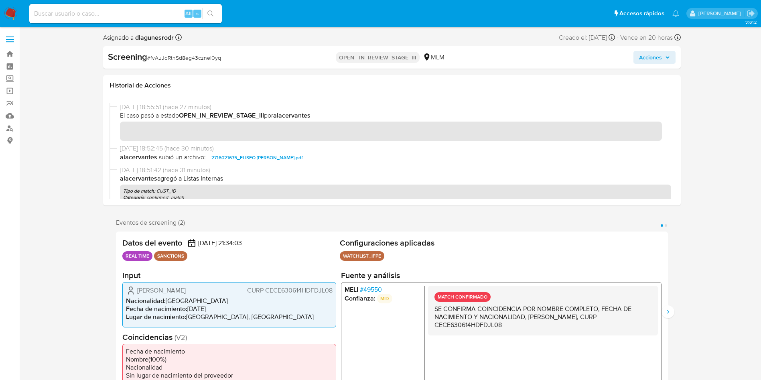
click at [172, 16] on input at bounding box center [125, 13] width 193 height 10
paste input "1742948794"
type input "1742948794"
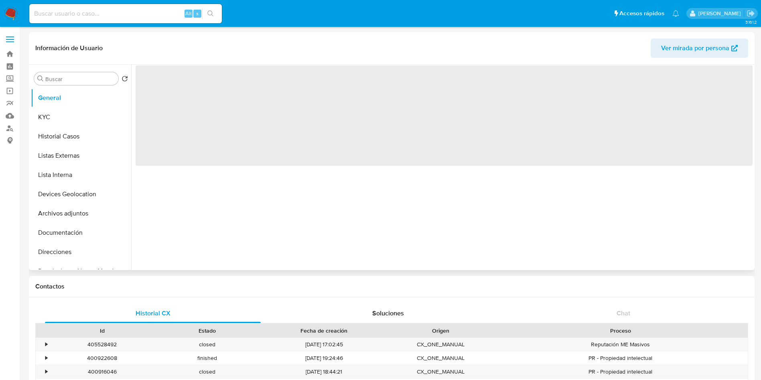
select select "10"
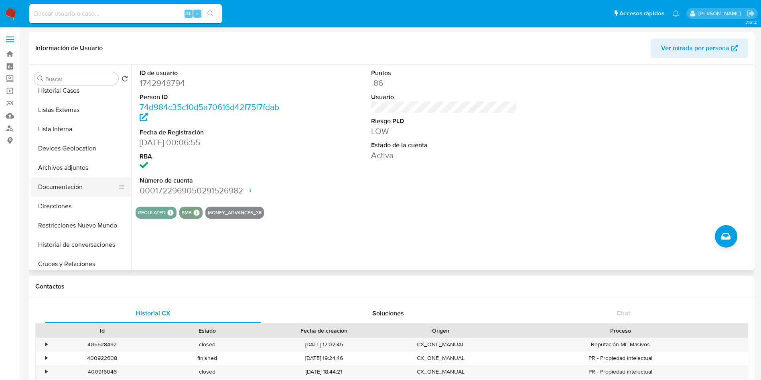
scroll to position [60, 0]
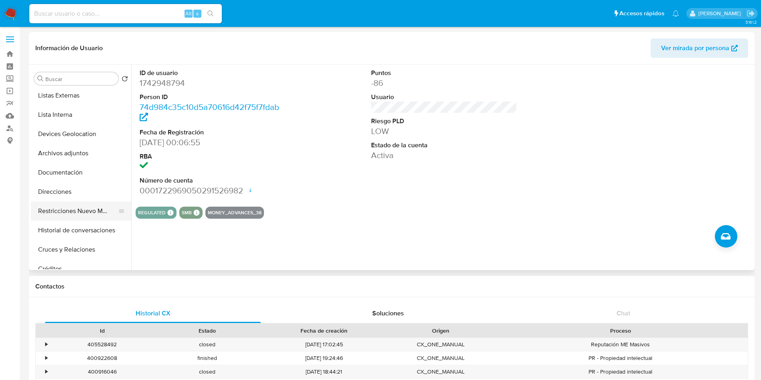
click at [85, 209] on button "Restricciones Nuevo Mundo" at bounding box center [78, 211] width 94 height 19
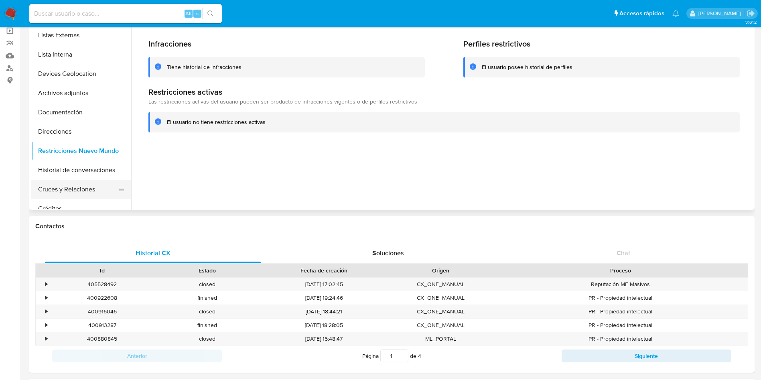
scroll to position [120, 0]
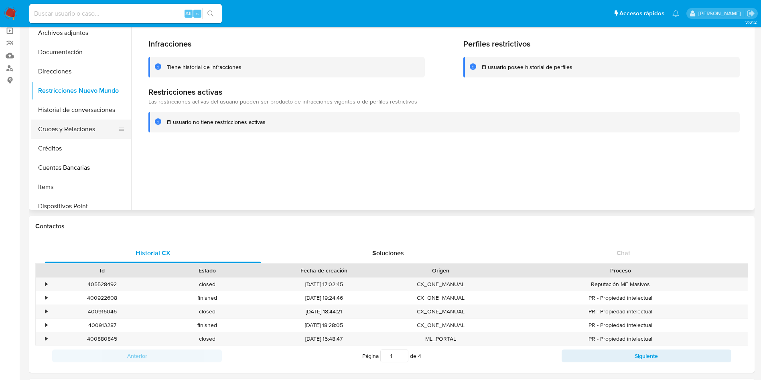
click at [68, 128] on button "Cruces y Relaciones" at bounding box center [78, 129] width 94 height 19
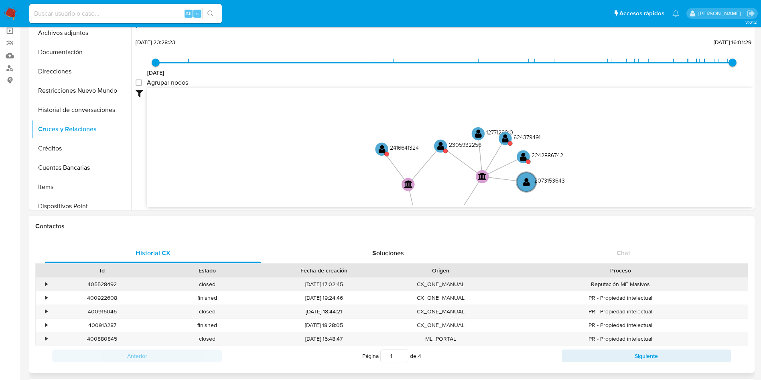
drag, startPoint x: 484, startPoint y: 138, endPoint x: 482, endPoint y: 281, distance: 142.1
click at [386, 155] on icon "device-6600f85f2be55845b61b17fc  user-1742948794  1742948794 D device-686c4c0…" at bounding box center [450, 146] width 606 height 116
click at [379, 149] on text "" at bounding box center [378, 149] width 7 height 9
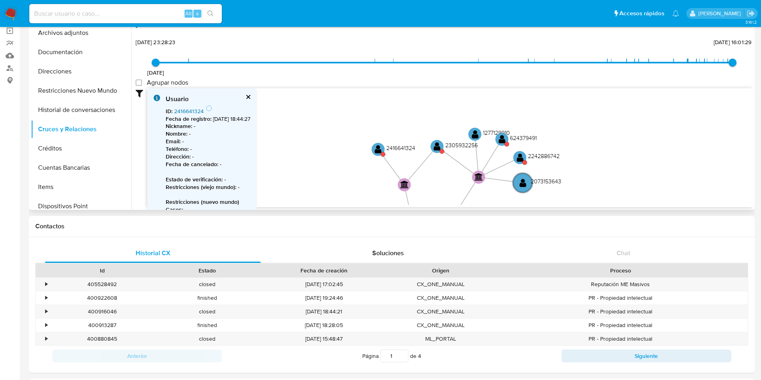
click at [197, 109] on link "2416641324" at bounding box center [189, 111] width 30 height 8
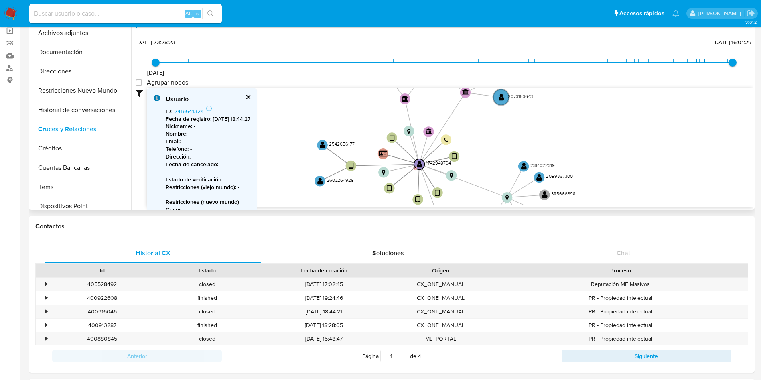
drag, startPoint x: 594, startPoint y: 129, endPoint x: 576, endPoint y: 77, distance: 55.4
click at [576, 77] on div "29/4/2023 29/4/2023, 23:28:23 13/9/2025, 16:01:29 Agrupar nodos Filtros Confian…" at bounding box center [444, 136] width 617 height 199
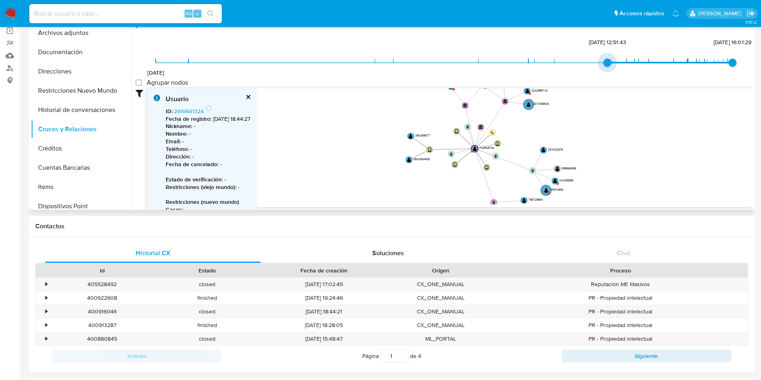
type input "1741546303000"
drag, startPoint x: 153, startPoint y: 63, endPoint x: 581, endPoint y: 59, distance: 428.3
click at [581, 59] on span "29/4/2023 9/3/2025, 12:51:43 13/9/2025, 16:01:29" at bounding box center [444, 63] width 577 height 12
click at [604, 62] on span "9/3/2025, 12:51:43" at bounding box center [608, 63] width 8 height 8
drag, startPoint x: 598, startPoint y: 65, endPoint x: 584, endPoint y: 63, distance: 14.5
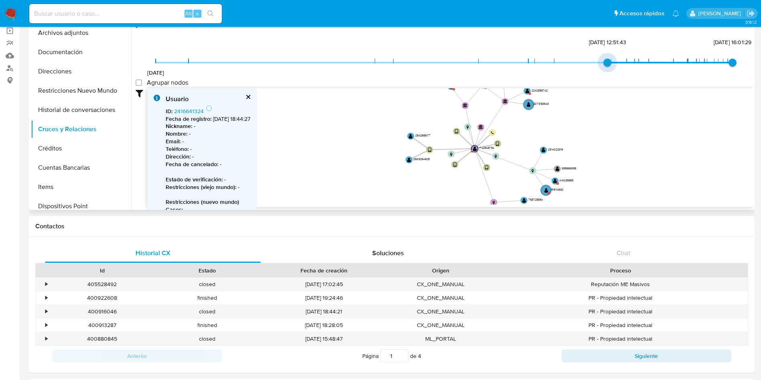
click at [584, 63] on span "29/4/2023 9/3/2025, 12:51:43 13/9/2025, 16:01:29" at bounding box center [444, 63] width 577 height 12
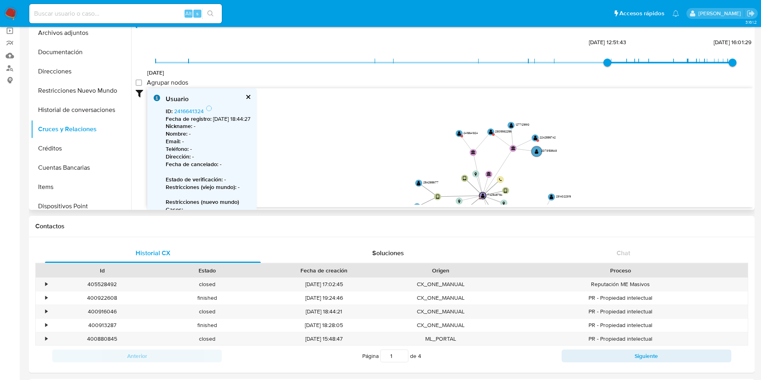
drag, startPoint x: 561, startPoint y: 128, endPoint x: 569, endPoint y: 175, distance: 47.3
click at [569, 175] on icon "device-6600f85f2be55845b61b17fc  user-1742948794  1742948794 D device-686c4c0…" at bounding box center [450, 146] width 606 height 116
click at [493, 131] on text "" at bounding box center [491, 131] width 4 height 5
click at [458, 133] on circle at bounding box center [459, 133] width 9 height 9
click at [463, 133] on circle at bounding box center [459, 133] width 9 height 9
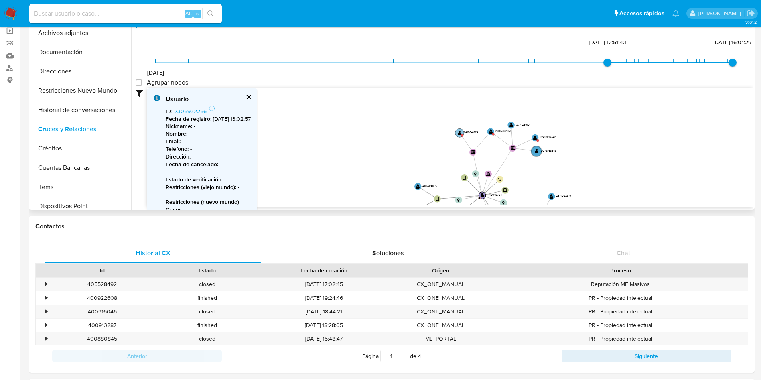
click at [460, 132] on text "" at bounding box center [460, 132] width 4 height 5
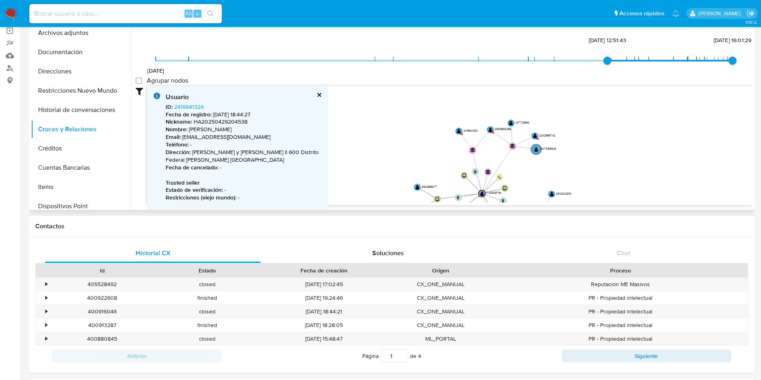
scroll to position [0, 0]
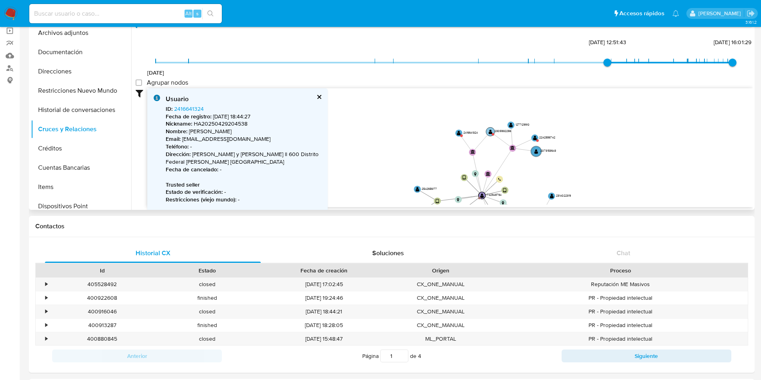
click at [492, 130] on text "" at bounding box center [491, 131] width 4 height 5
click at [491, 132] on text "" at bounding box center [491, 131] width 4 height 5
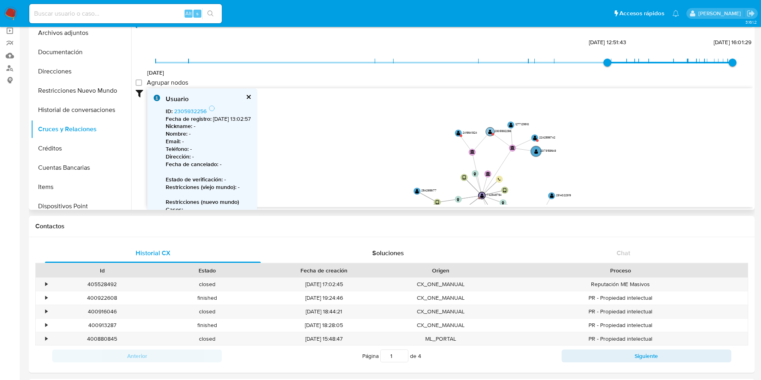
click at [491, 132] on text "" at bounding box center [491, 131] width 4 height 5
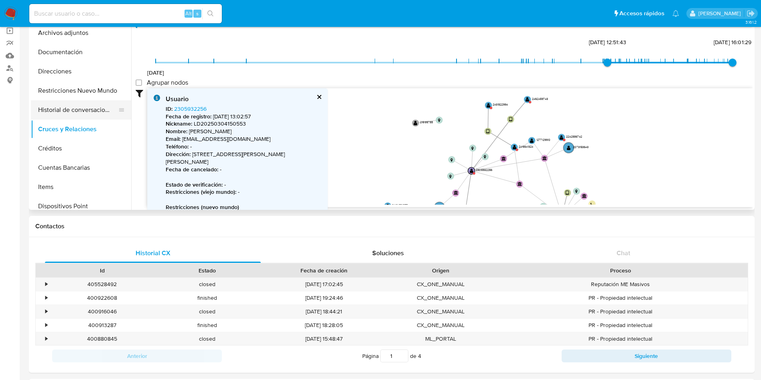
click at [80, 111] on button "Historial de conversaciones" at bounding box center [78, 109] width 94 height 19
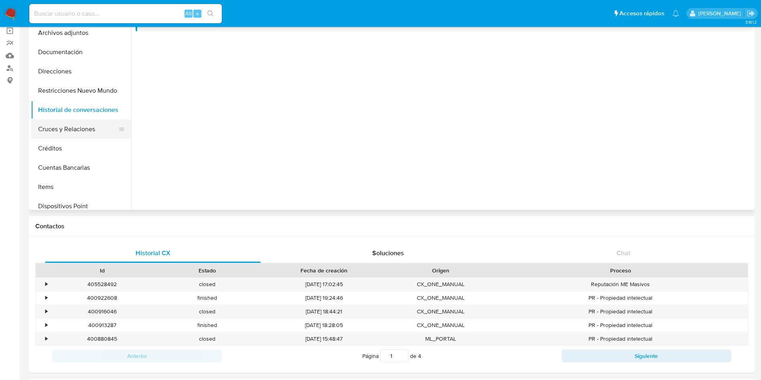
click at [77, 130] on button "Cruces y Relaciones" at bounding box center [78, 129] width 94 height 19
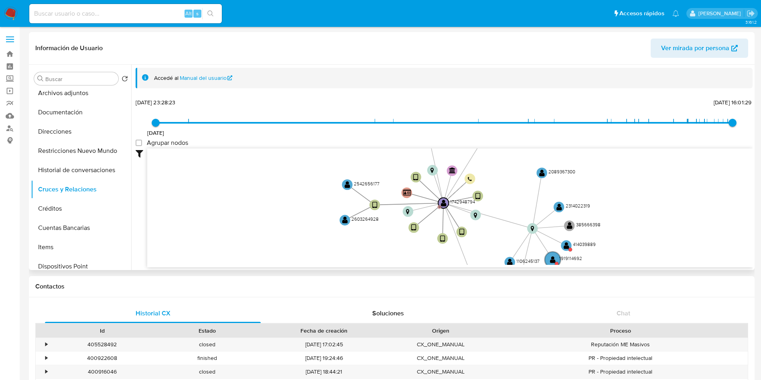
drag, startPoint x: 570, startPoint y: 216, endPoint x: 560, endPoint y: 189, distance: 29.6
click at [560, 189] on icon "device-6600f85f2be55845b61b17fc  user-1742948794  1742948794 D device-686c4c0…" at bounding box center [450, 207] width 606 height 116
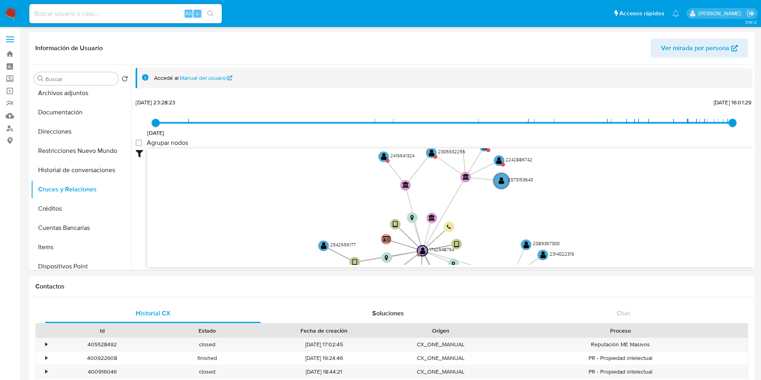
drag, startPoint x: 647, startPoint y: 222, endPoint x: 545, endPoint y: 331, distance: 149.4
click at [624, 264] on icon "device-6600f85f2be55845b61b17fc  user-1742948794  1742948794 D device-686c4c0…" at bounding box center [450, 207] width 606 height 116
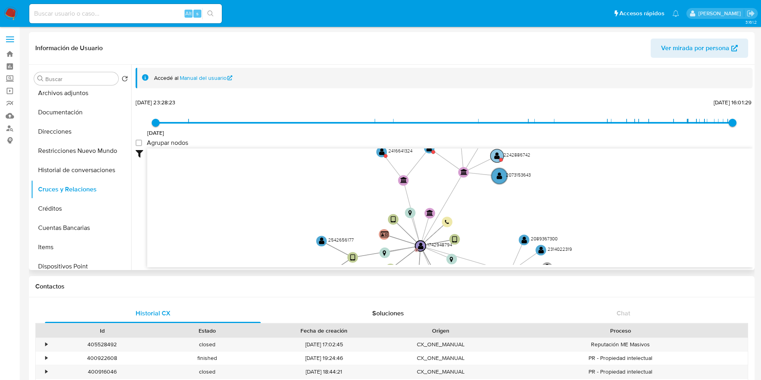
click at [501, 161] on circle at bounding box center [501, 160] width 4 height 4
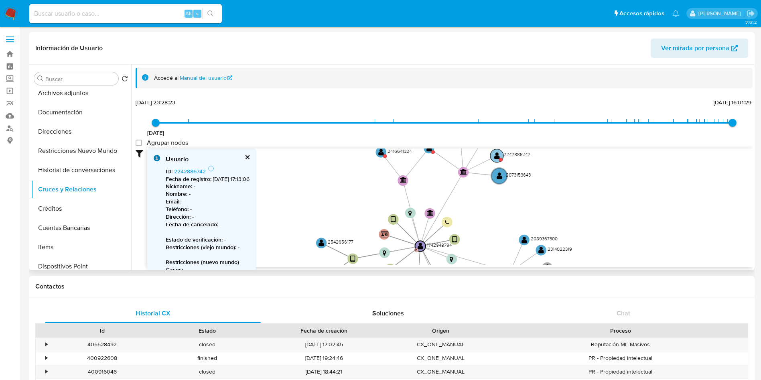
click at [497, 155] on text "" at bounding box center [498, 156] width 6 height 8
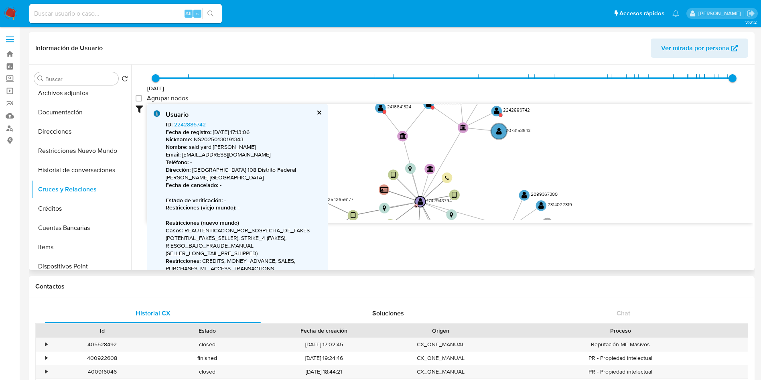
scroll to position [60, 0]
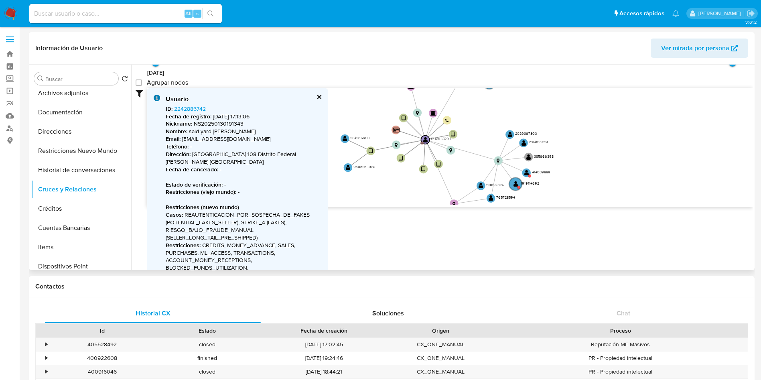
drag, startPoint x: 539, startPoint y: 159, endPoint x: 529, endPoint y: 122, distance: 38.7
click at [529, 122] on icon "device-6600f85f2be55845b61b17fc  user-1742948794  1742948794 D device-686c4c0…" at bounding box center [450, 146] width 606 height 116
click at [522, 174] on icon "device-6600f85f2be55845b61b17fc  user-1742948794  1742948794 D device-686c4c0…" at bounding box center [450, 146] width 606 height 116
click at [528, 172] on text "" at bounding box center [527, 172] width 5 height 6
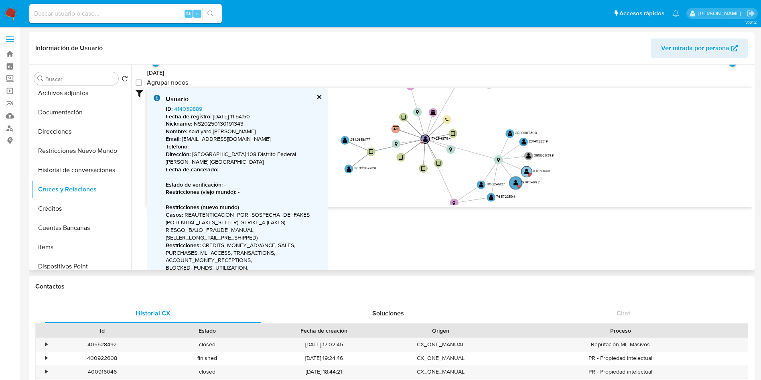
click at [529, 170] on text "" at bounding box center [527, 172] width 5 height 6
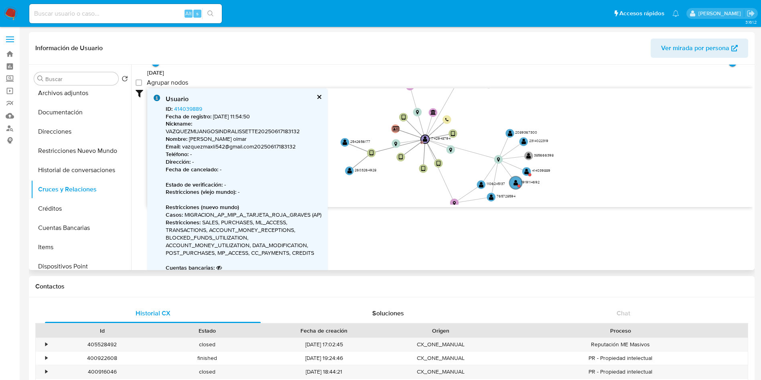
scroll to position [112, 0]
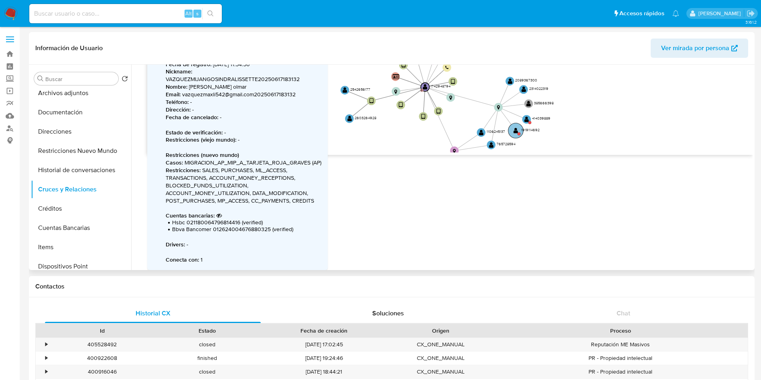
click at [514, 133] on text "" at bounding box center [516, 131] width 5 height 6
click at [514, 132] on text "" at bounding box center [516, 131] width 5 height 6
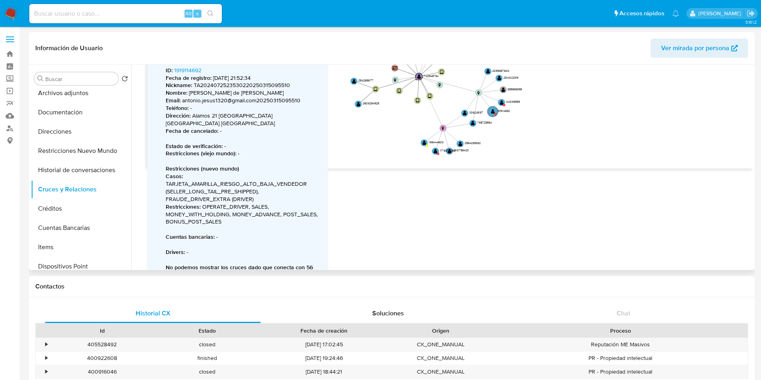
drag, startPoint x: 436, startPoint y: 142, endPoint x: 424, endPoint y: 113, distance: 31.8
click at [424, 113] on icon "device-6600f85f2be55845b61b17fc  user-1742948794  1742948794 D device-686c4c0…" at bounding box center [450, 108] width 606 height 116
click at [435, 151] on text "" at bounding box center [436, 151] width 4 height 5
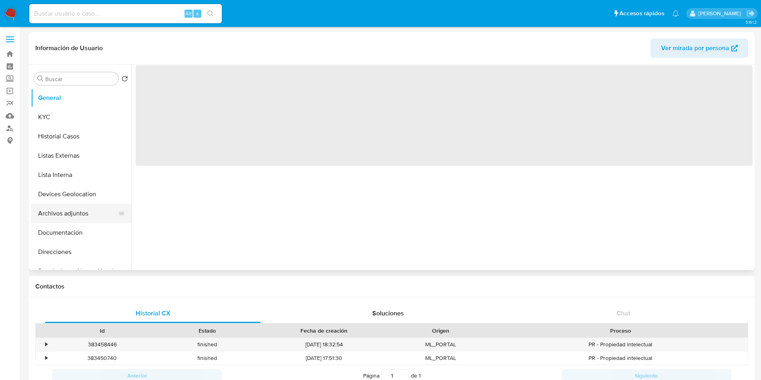
select select "10"
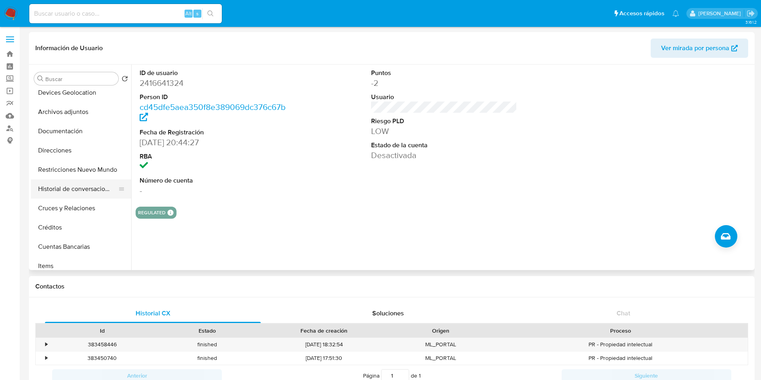
scroll to position [120, 0]
click at [80, 152] on button "Restricciones Nuevo Mundo" at bounding box center [78, 150] width 94 height 19
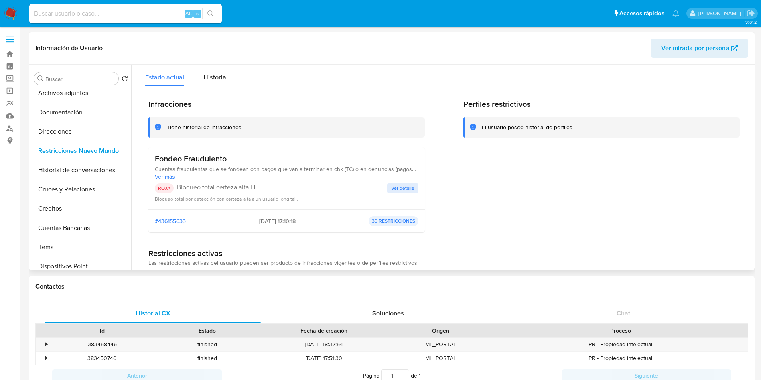
click at [405, 188] on span "Ver detalle" at bounding box center [402, 188] width 23 height 8
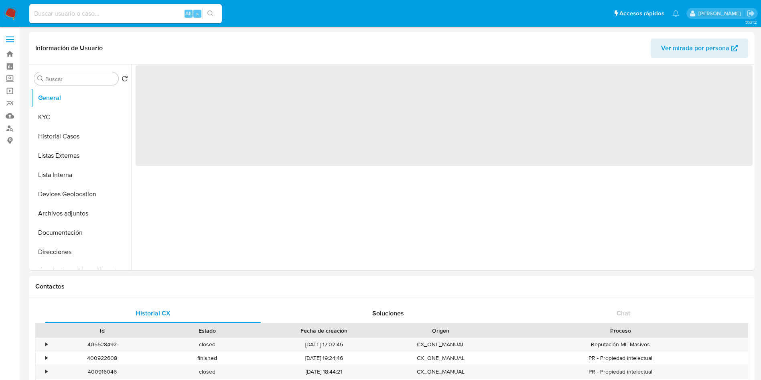
select select "10"
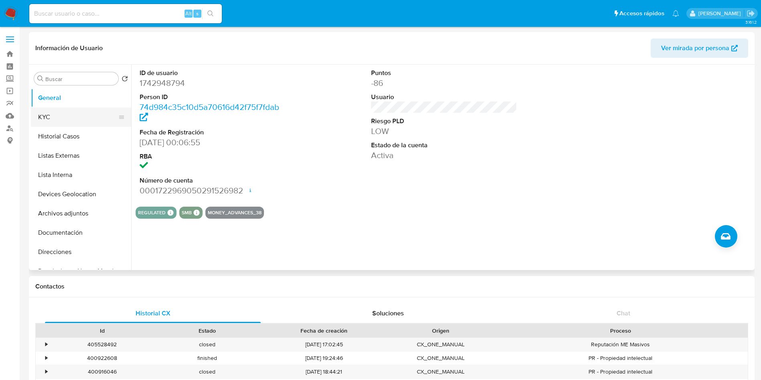
click at [77, 114] on button "KYC" at bounding box center [78, 117] width 94 height 19
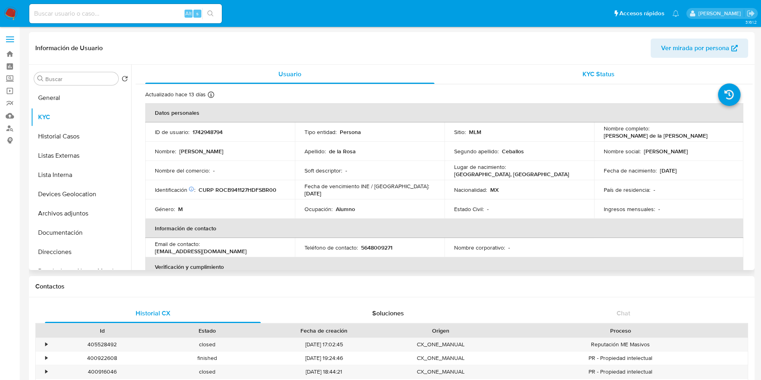
click at [602, 79] on div "KYC Status" at bounding box center [598, 74] width 289 height 19
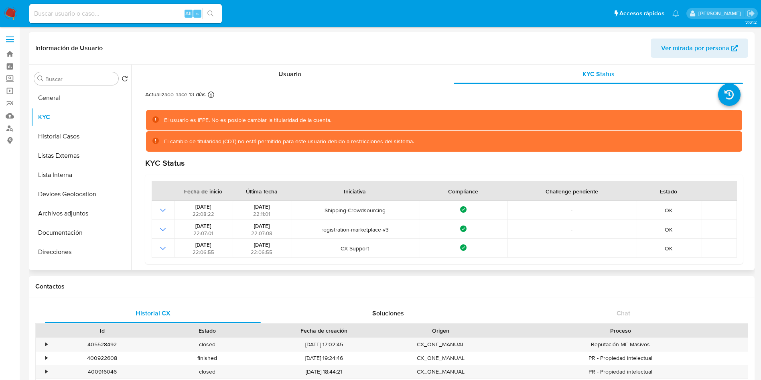
click at [289, 119] on div "El usuario es IFPE. No es posible cambiar la titularidad de la cuenta." at bounding box center [247, 120] width 167 height 8
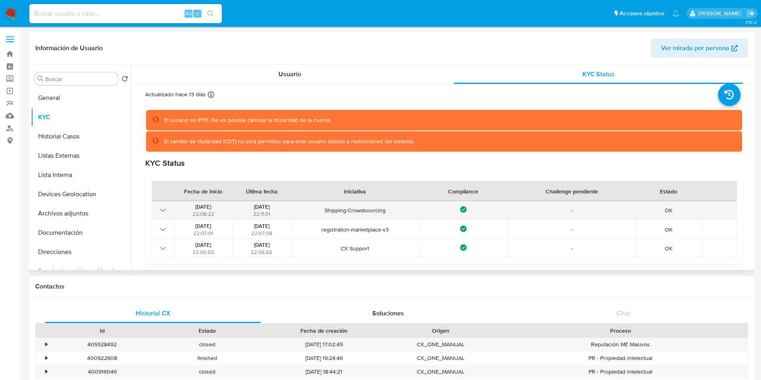
click at [163, 210] on icon "Mostrar operación" at bounding box center [163, 211] width 10 height 10
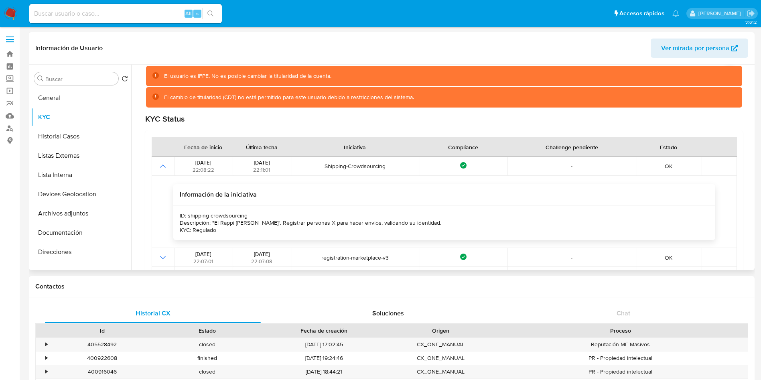
scroll to position [60, 0]
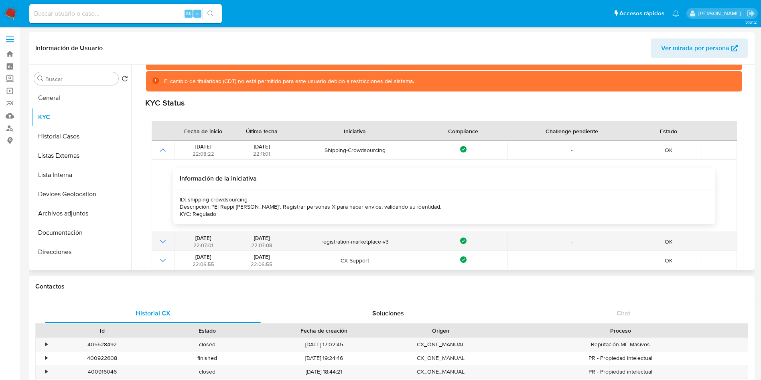
click at [163, 232] on td at bounding box center [163, 241] width 22 height 19
click at [162, 238] on icon "Mostrar operación" at bounding box center [163, 242] width 10 height 10
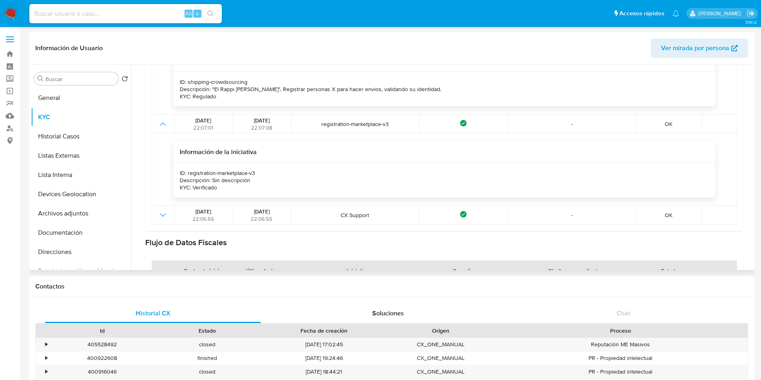
scroll to position [181, 0]
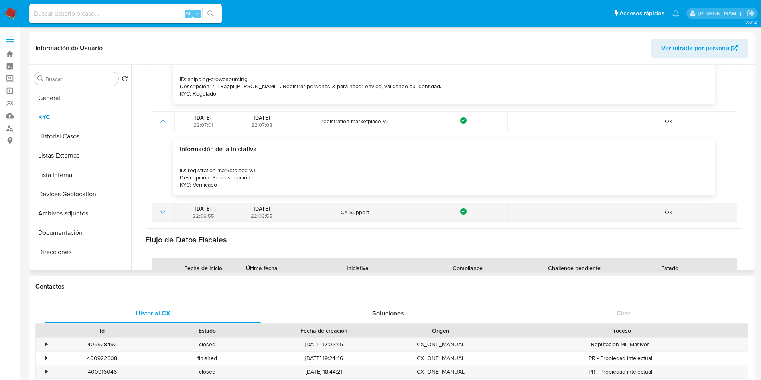
click at [154, 217] on td at bounding box center [163, 212] width 22 height 19
click at [159, 214] on icon "Mostrar operación" at bounding box center [163, 213] width 10 height 10
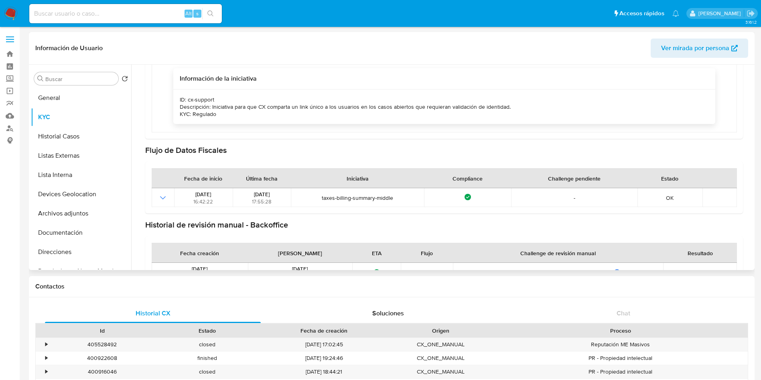
scroll to position [367, 0]
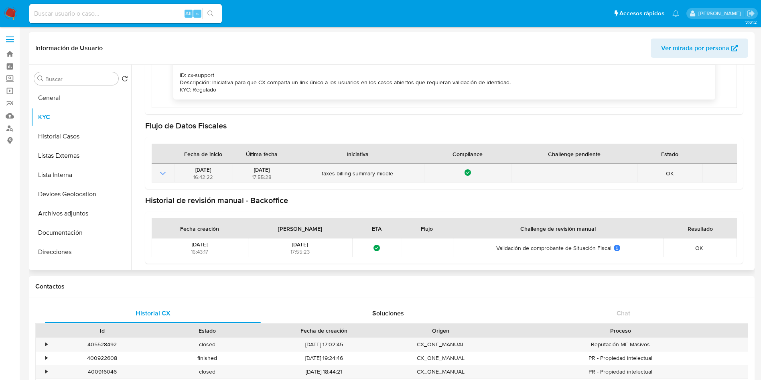
click at [165, 173] on icon "Mostrar operación" at bounding box center [163, 174] width 10 height 10
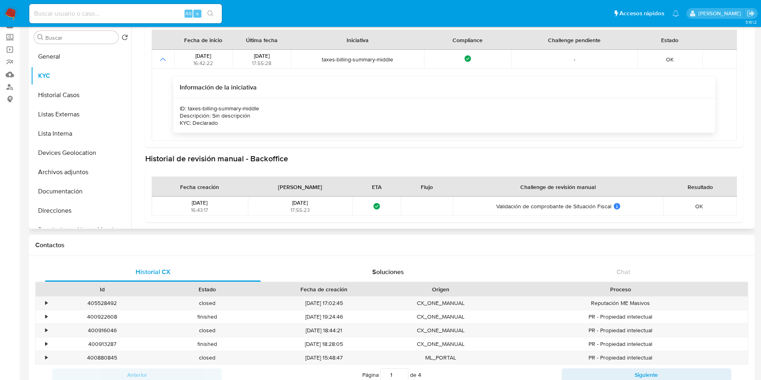
scroll to position [60, 0]
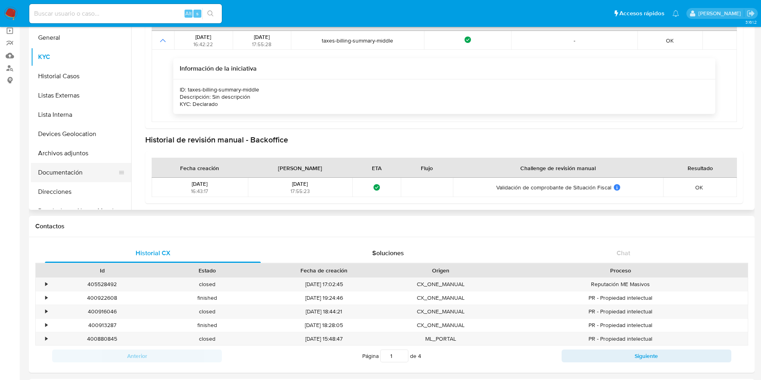
drag, startPoint x: 57, startPoint y: 172, endPoint x: 90, endPoint y: 170, distance: 32.2
click at [57, 173] on button "Documentación" at bounding box center [78, 172] width 94 height 19
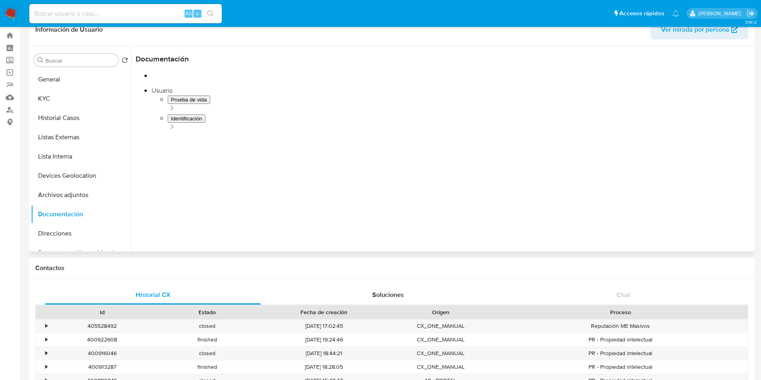
scroll to position [0, 0]
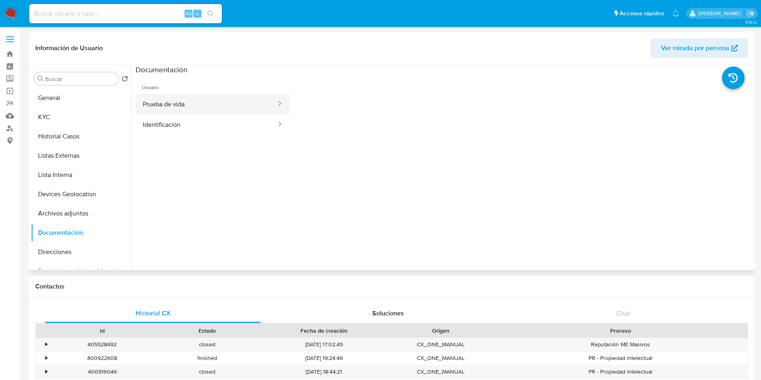
click at [217, 99] on button "Prueba de vida" at bounding box center [207, 104] width 142 height 20
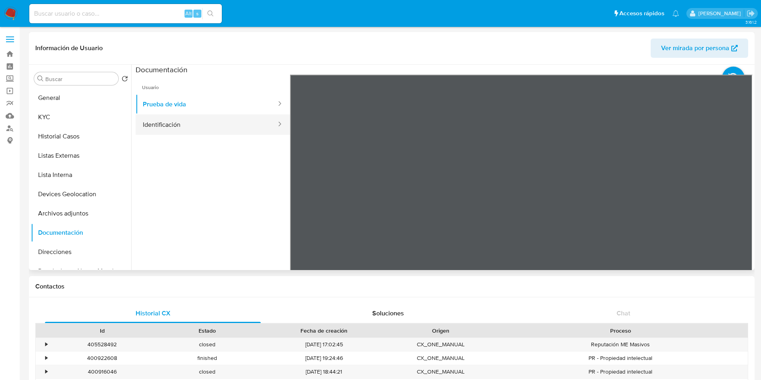
click at [226, 126] on button "Identificación" at bounding box center [207, 124] width 142 height 20
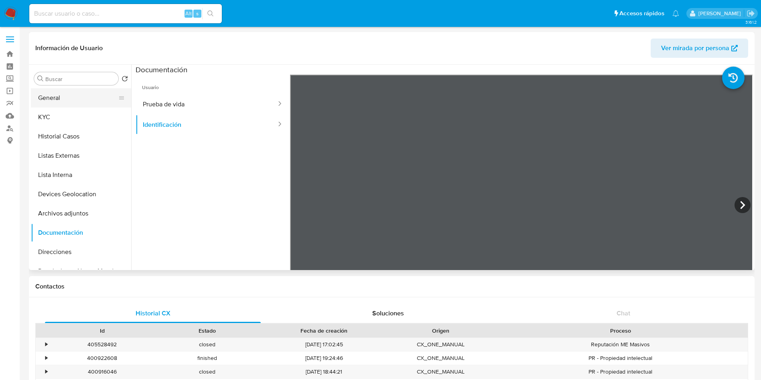
click at [77, 102] on button "General" at bounding box center [78, 97] width 94 height 19
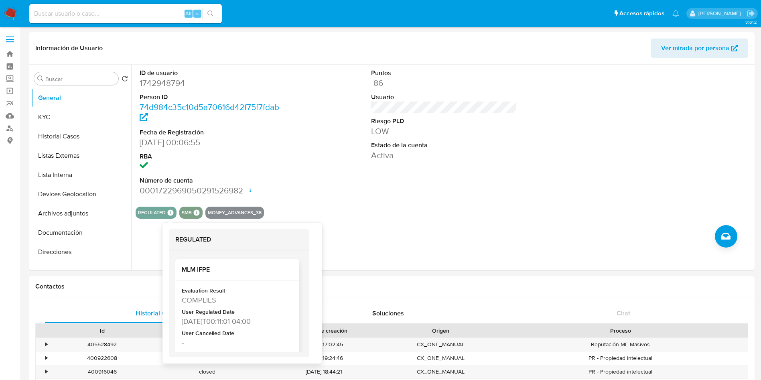
scroll to position [39, 0]
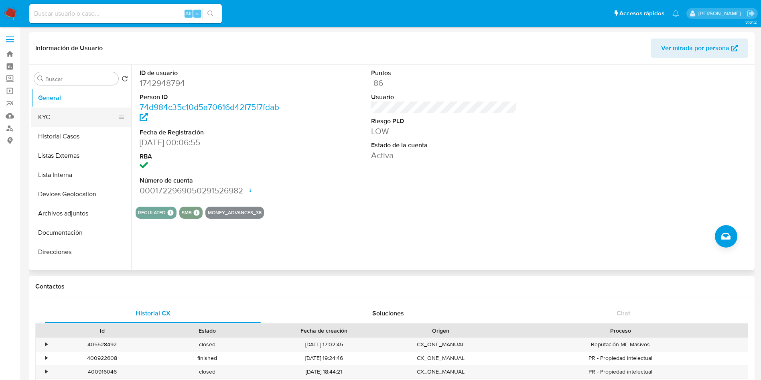
click at [71, 112] on button "KYC" at bounding box center [78, 117] width 94 height 19
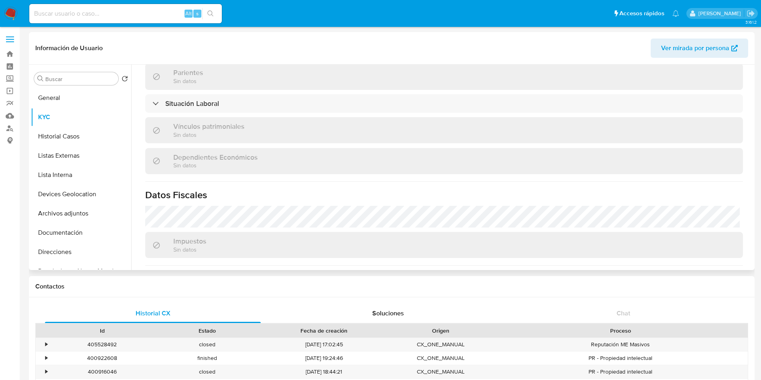
scroll to position [421, 0]
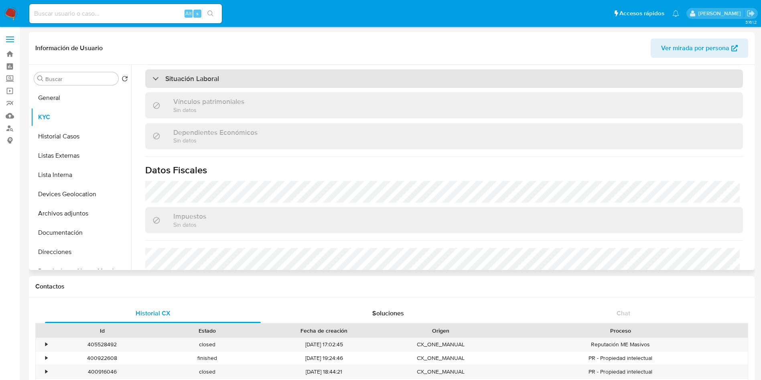
click at [274, 86] on div "Situación Laboral" at bounding box center [444, 78] width 598 height 18
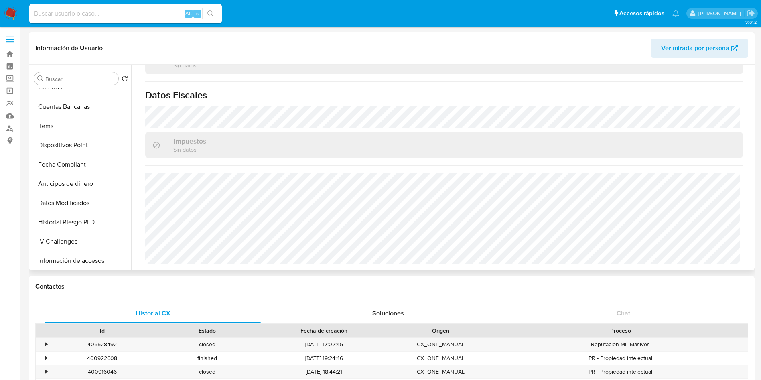
scroll to position [301, 0]
click at [75, 254] on button "Perfiles" at bounding box center [78, 259] width 94 height 19
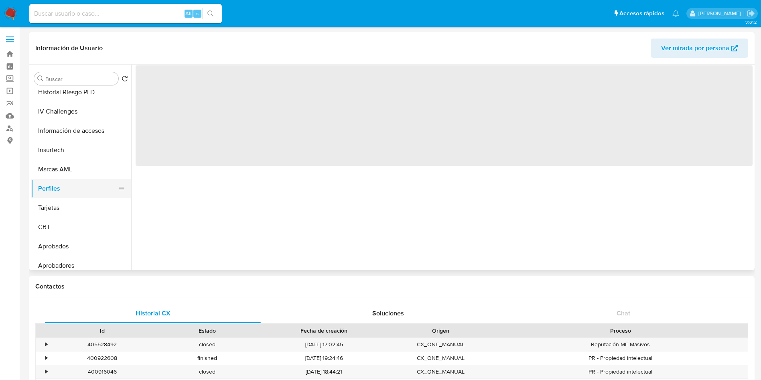
scroll to position [378, 0]
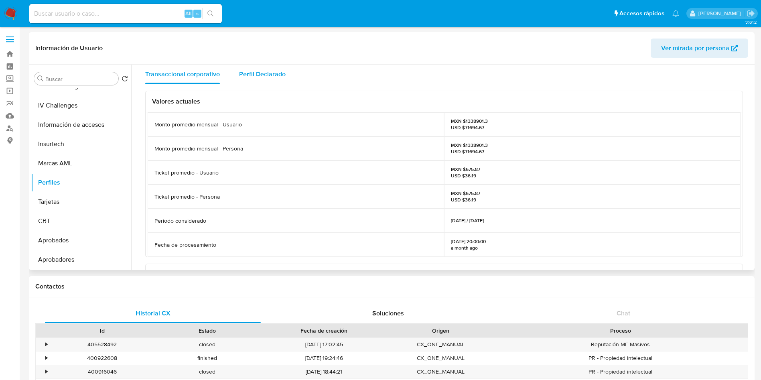
click at [279, 73] on span "Perfil Declarado" at bounding box center [262, 73] width 47 height 9
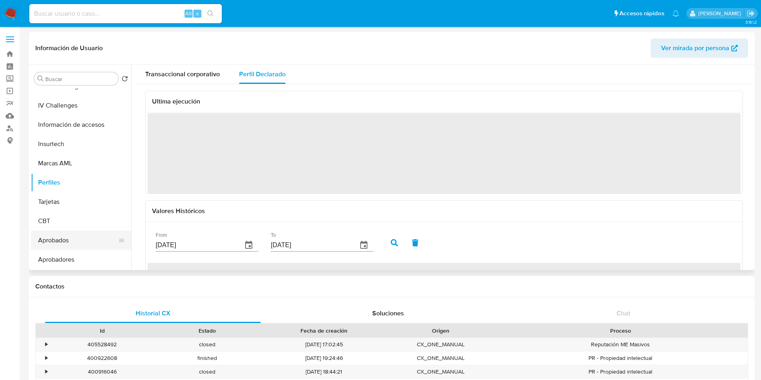
click at [82, 240] on button "Aprobados" at bounding box center [78, 240] width 94 height 19
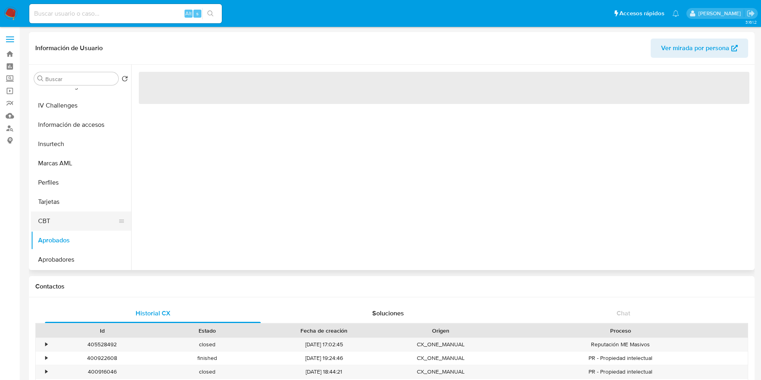
click at [69, 213] on button "CBT" at bounding box center [78, 221] width 94 height 19
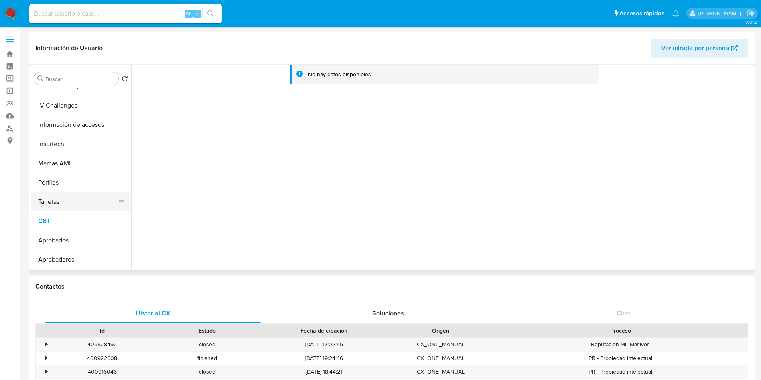
click at [73, 195] on button "Tarjetas" at bounding box center [78, 201] width 94 height 19
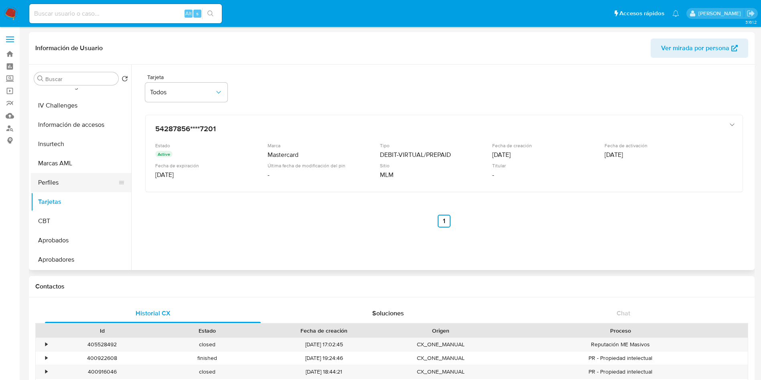
click at [75, 182] on button "Perfiles" at bounding box center [78, 182] width 94 height 19
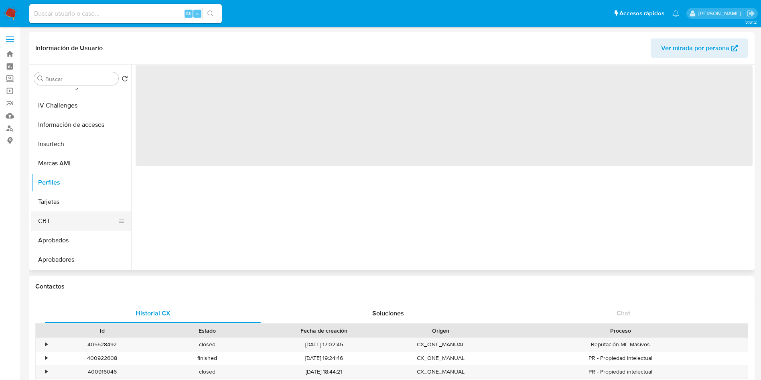
scroll to position [318, 0]
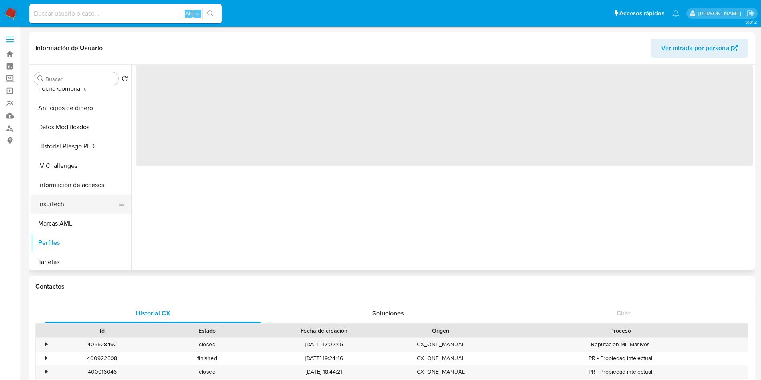
click at [76, 208] on button "Insurtech" at bounding box center [78, 204] width 94 height 19
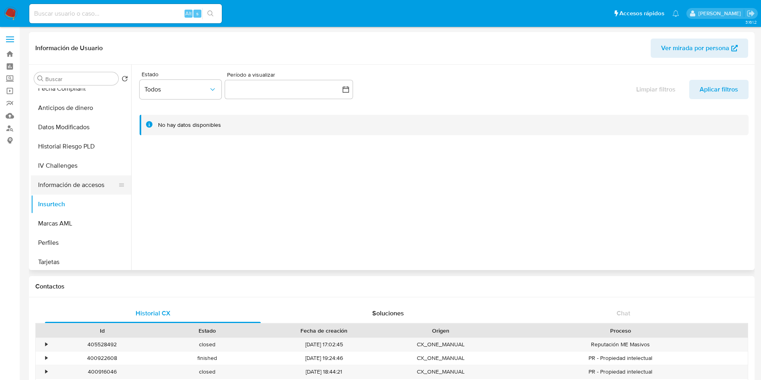
click at [76, 186] on button "Información de accesos" at bounding box center [78, 184] width 94 height 19
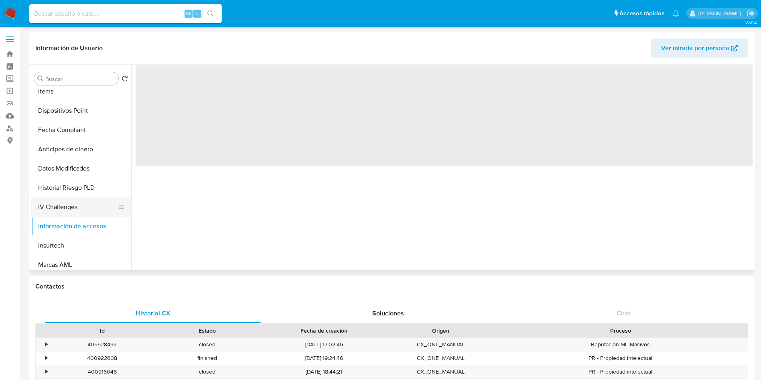
scroll to position [257, 0]
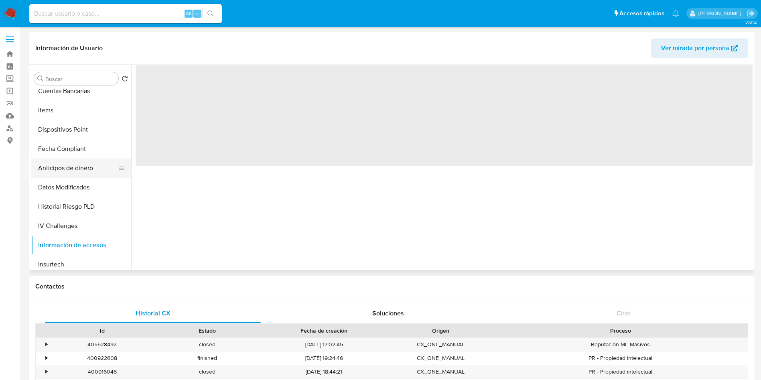
click at [79, 169] on button "Anticipos de dinero" at bounding box center [78, 168] width 94 height 19
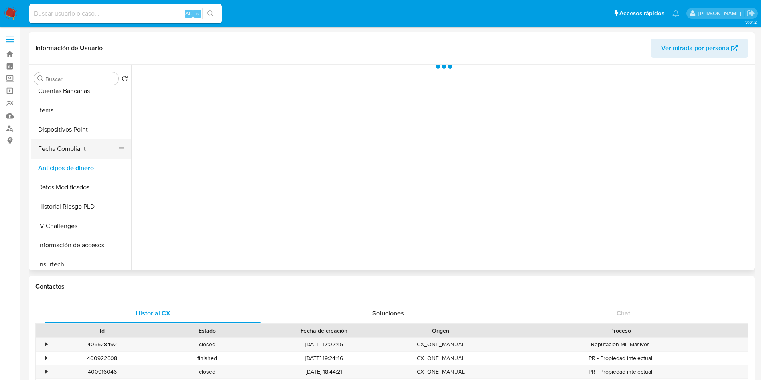
click at [77, 154] on button "Fecha Compliant" at bounding box center [78, 148] width 94 height 19
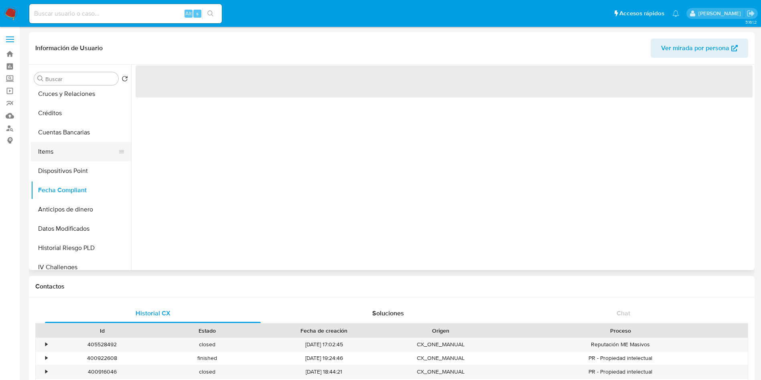
scroll to position [197, 0]
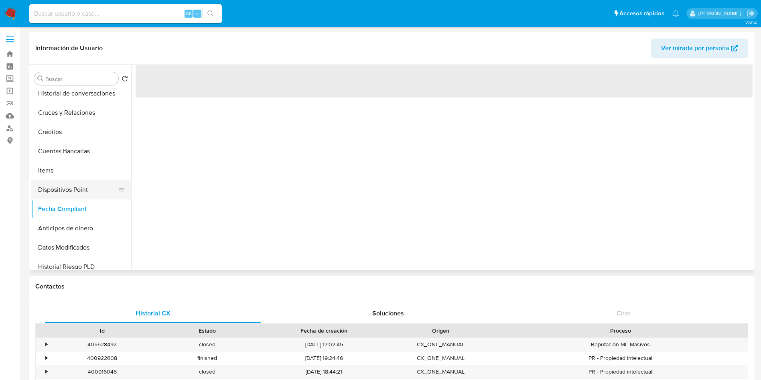
click at [73, 188] on button "Dispositivos Point" at bounding box center [78, 189] width 94 height 19
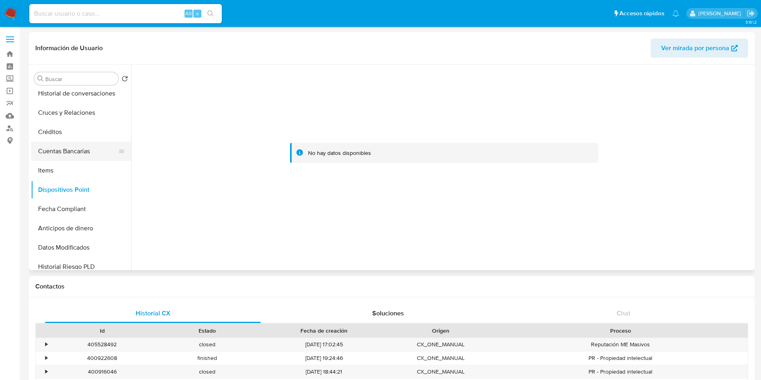
click at [75, 153] on button "Cuentas Bancarias" at bounding box center [78, 151] width 94 height 19
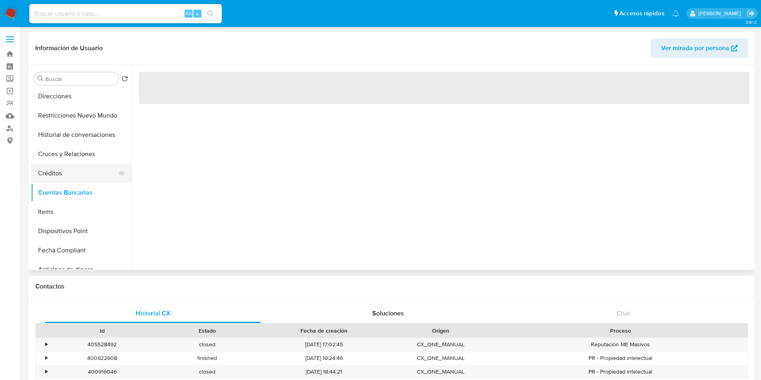
scroll to position [137, 0]
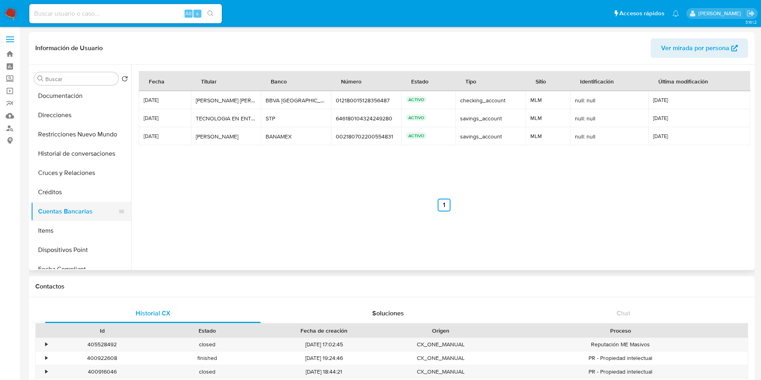
click at [76, 202] on button "Cuentas Bancarias" at bounding box center [78, 211] width 94 height 19
click at [76, 186] on button "Créditos" at bounding box center [78, 192] width 94 height 19
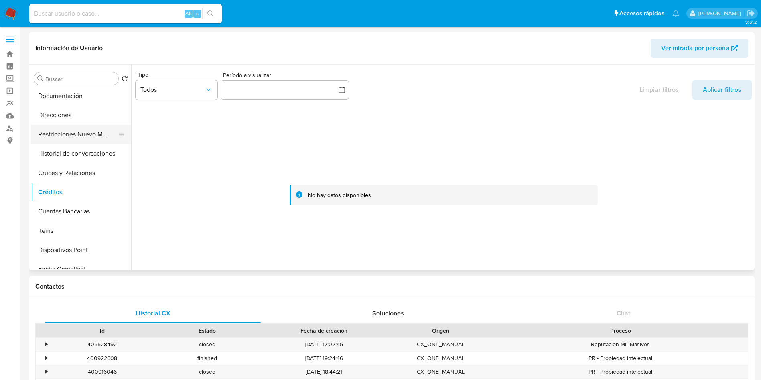
click at [83, 137] on button "Restricciones Nuevo Mundo" at bounding box center [78, 134] width 94 height 19
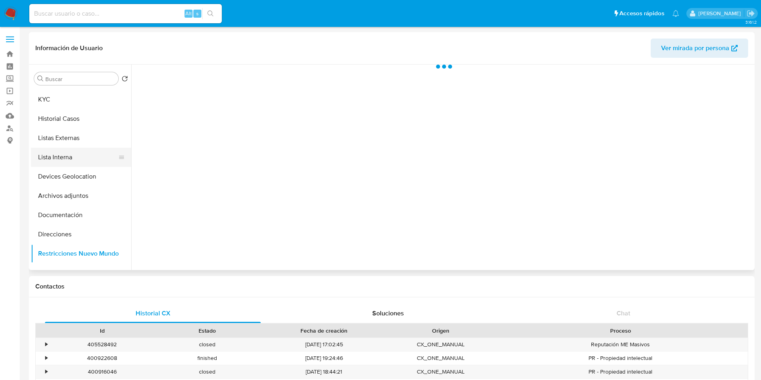
scroll to position [16, 0]
click at [73, 226] on button "Direcciones" at bounding box center [78, 235] width 94 height 19
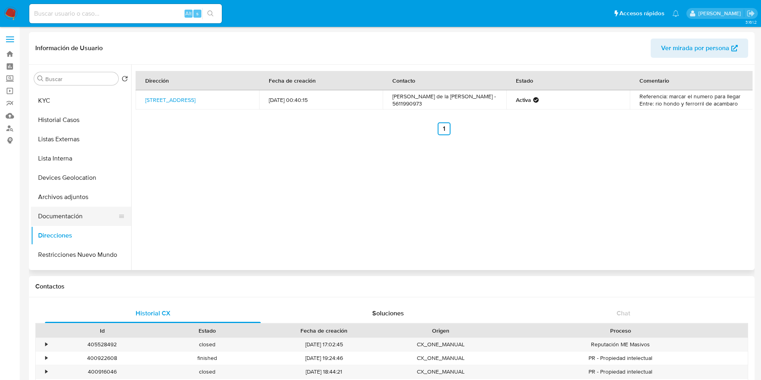
click at [71, 210] on button "Documentación" at bounding box center [78, 216] width 94 height 19
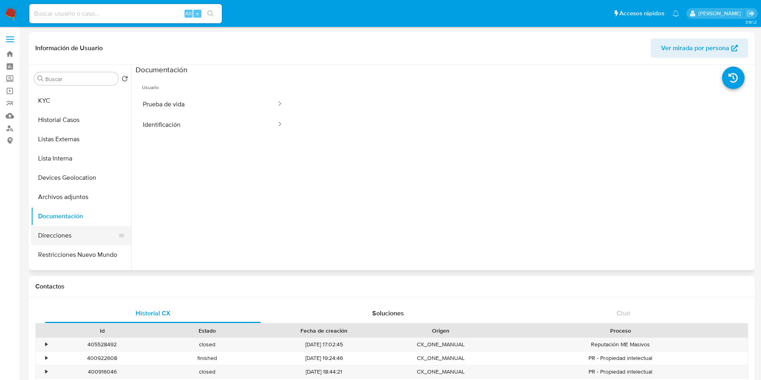
click at [73, 228] on button "Direcciones" at bounding box center [78, 235] width 94 height 19
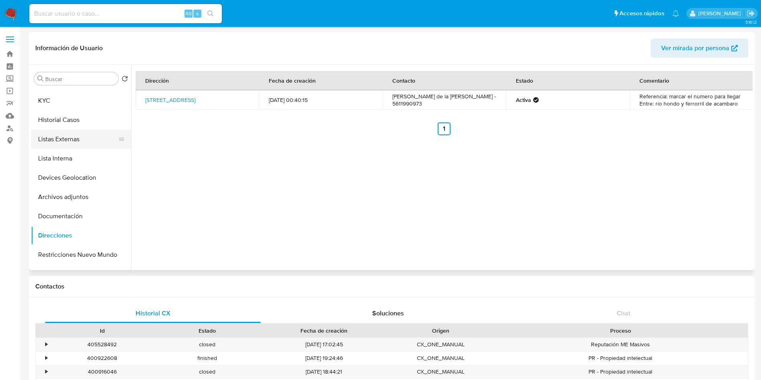
click at [70, 135] on button "Listas Externas" at bounding box center [78, 139] width 94 height 19
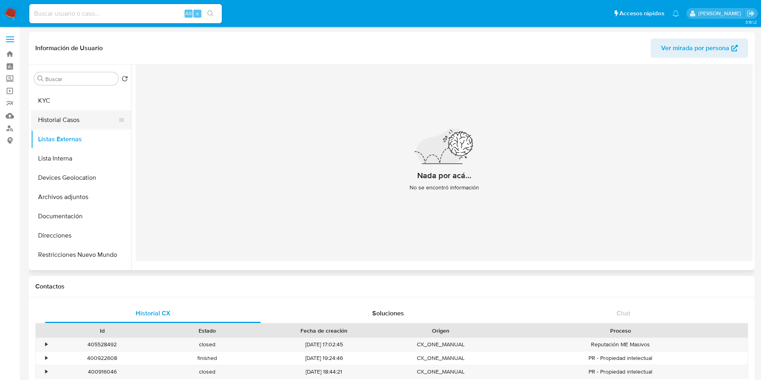
click at [72, 116] on button "Historial Casos" at bounding box center [78, 119] width 94 height 19
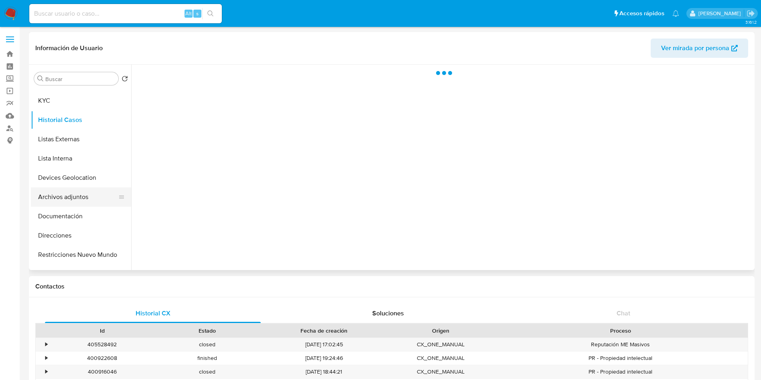
scroll to position [0, 0]
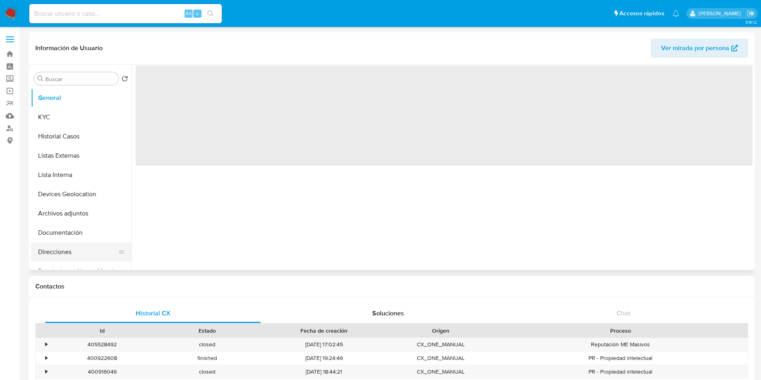
select select "10"
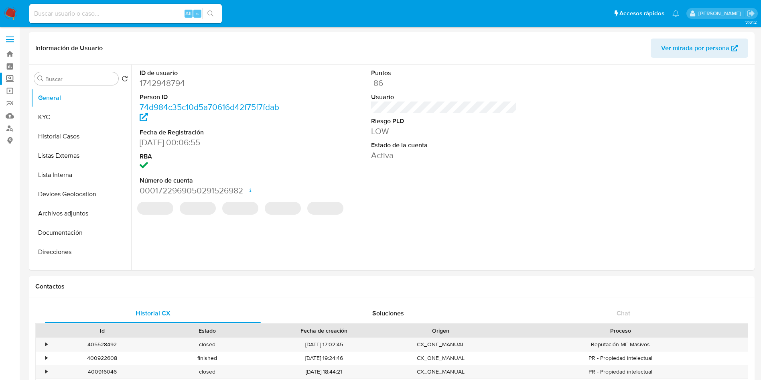
click at [14, 78] on label "Screening" at bounding box center [48, 79] width 96 height 12
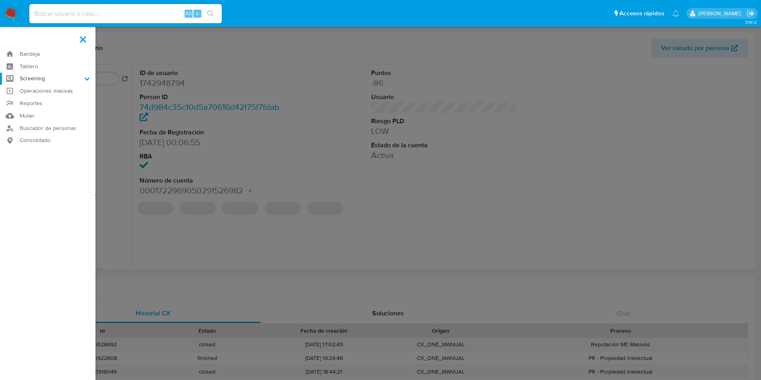
click at [0, 0] on input "Screening" at bounding box center [0, 0] width 0 height 0
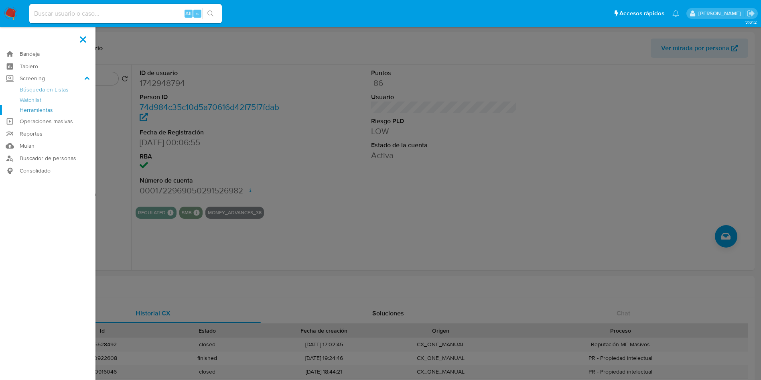
click at [34, 111] on link "Herramientas" at bounding box center [48, 110] width 96 height 10
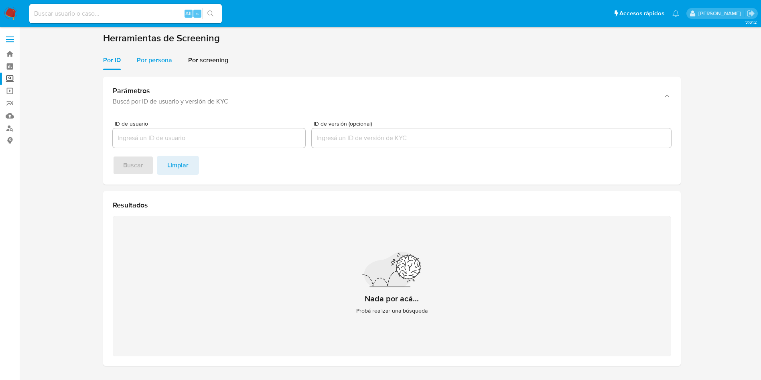
click at [164, 56] on span "Por persona" at bounding box center [154, 59] width 35 height 9
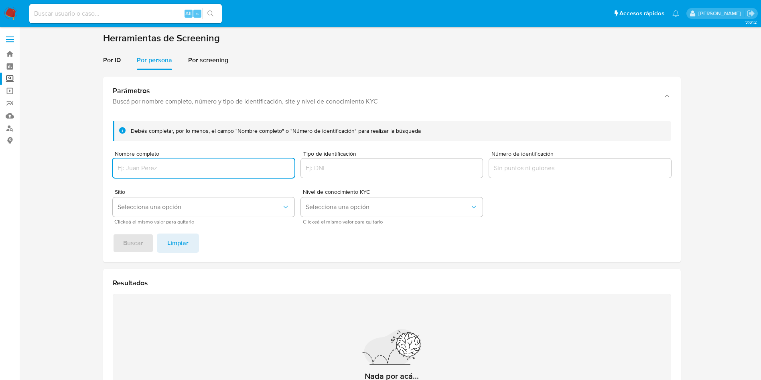
click at [200, 171] on input "Nombre completo" at bounding box center [204, 168] width 182 height 10
type input "[PERSON_NAME] [PERSON_NAME]"
click at [144, 212] on button "Selecciona una opción" at bounding box center [204, 206] width 182 height 19
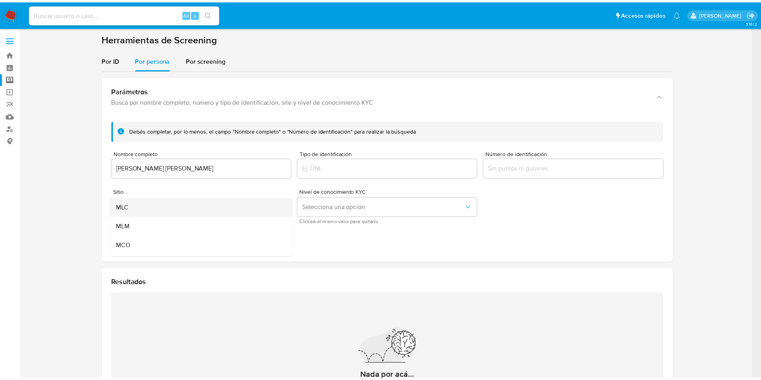
scroll to position [55, 0]
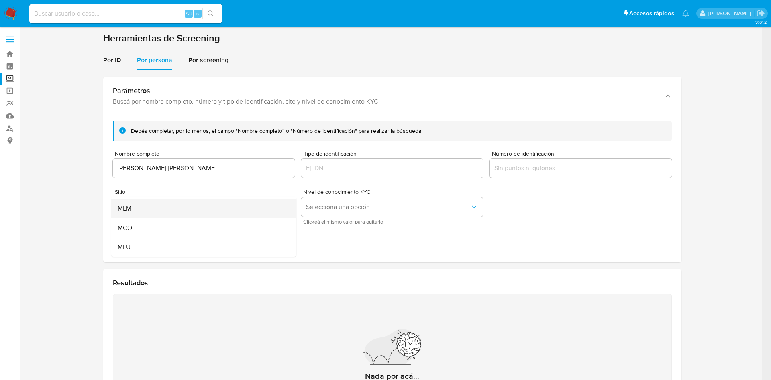
click at [144, 211] on div "MLM" at bounding box center [201, 208] width 167 height 19
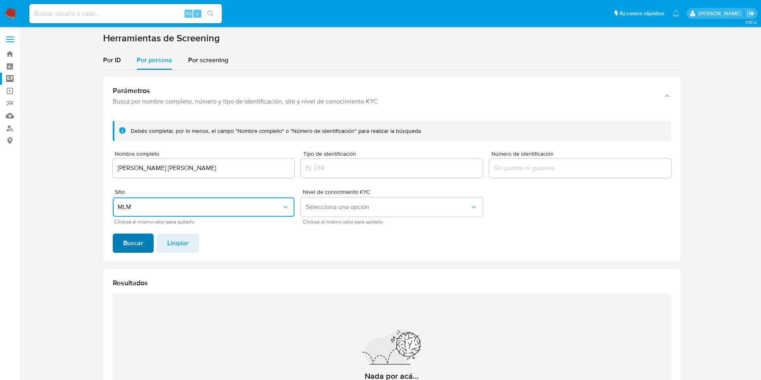
click at [127, 238] on span "Buscar" at bounding box center [133, 243] width 20 height 18
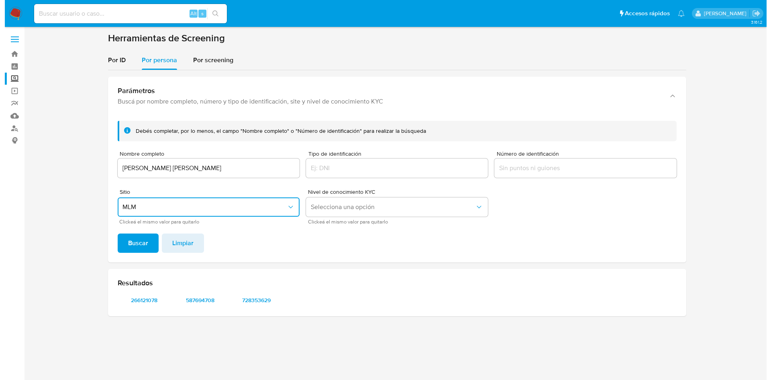
scroll to position [0, 0]
click at [139, 305] on span "266121078" at bounding box center [144, 300] width 42 height 11
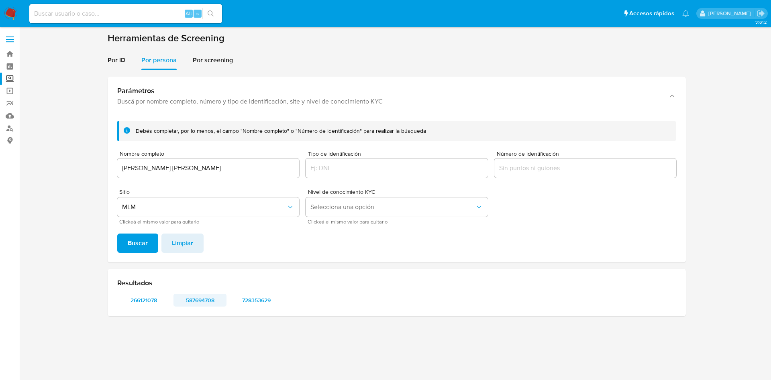
click at [207, 295] on span "587694708" at bounding box center [200, 300] width 42 height 11
click at [250, 290] on div "Resultados 266121078 587694708 728353629" at bounding box center [397, 292] width 578 height 47
click at [256, 297] on span "728353629" at bounding box center [256, 300] width 42 height 11
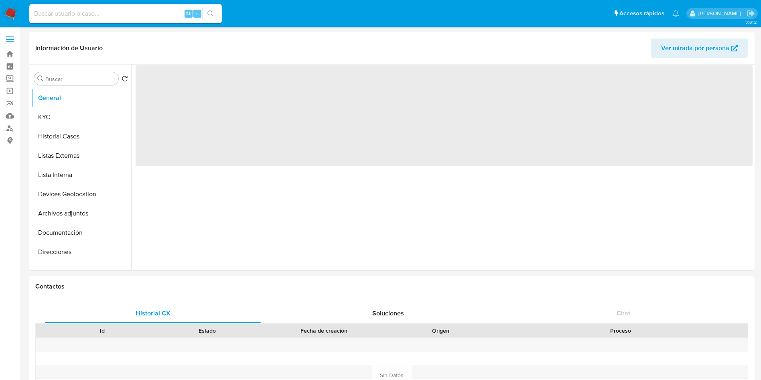
select select "10"
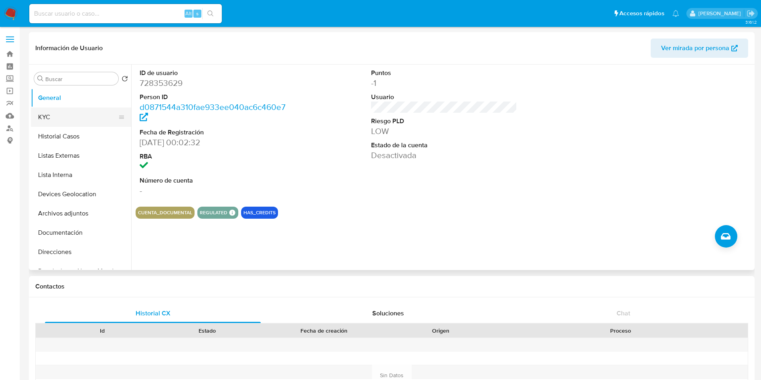
click at [75, 118] on button "KYC" at bounding box center [78, 117] width 94 height 19
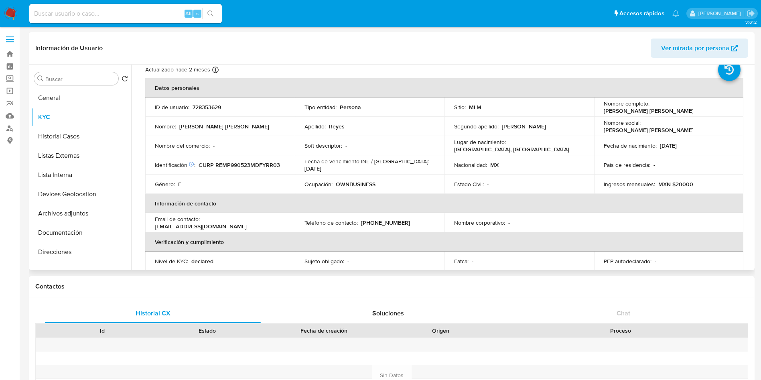
scroll to position [7, 0]
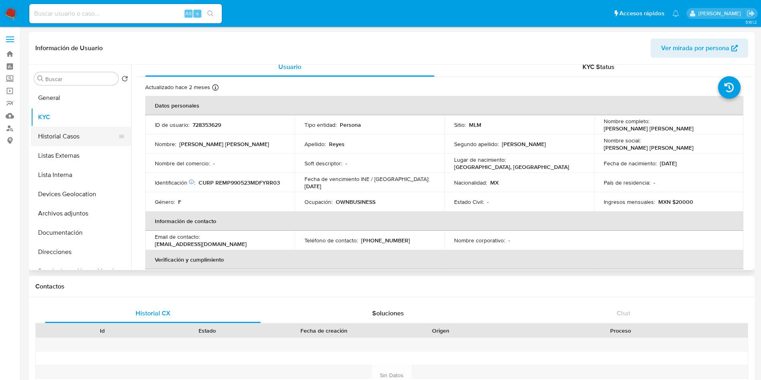
click at [49, 137] on button "Historial Casos" at bounding box center [78, 136] width 94 height 19
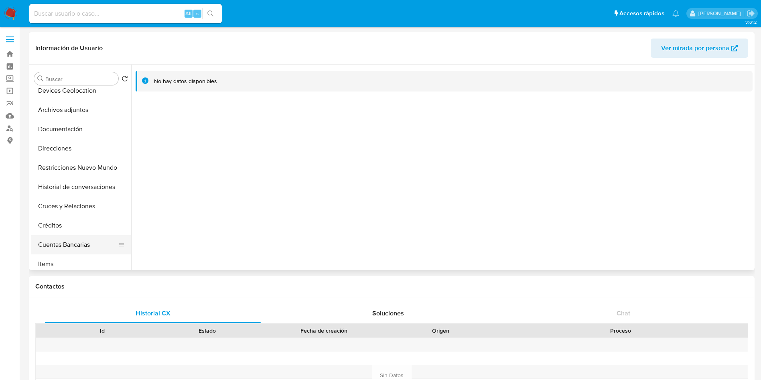
scroll to position [120, 0]
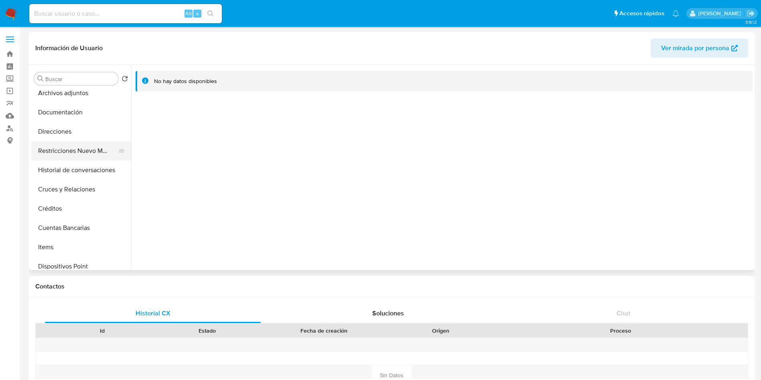
click at [84, 154] on button "Restricciones Nuevo Mundo" at bounding box center [78, 150] width 94 height 19
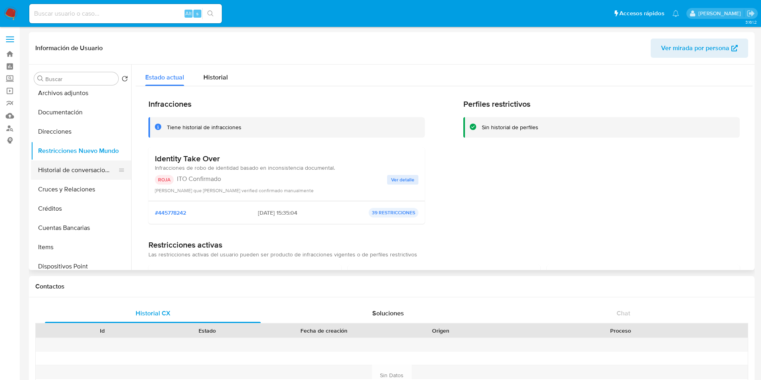
scroll to position [60, 0]
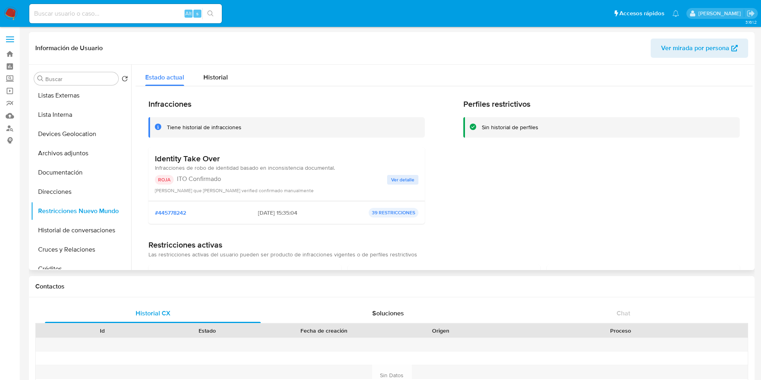
click at [403, 183] on span "Ver detalle" at bounding box center [402, 180] width 23 height 8
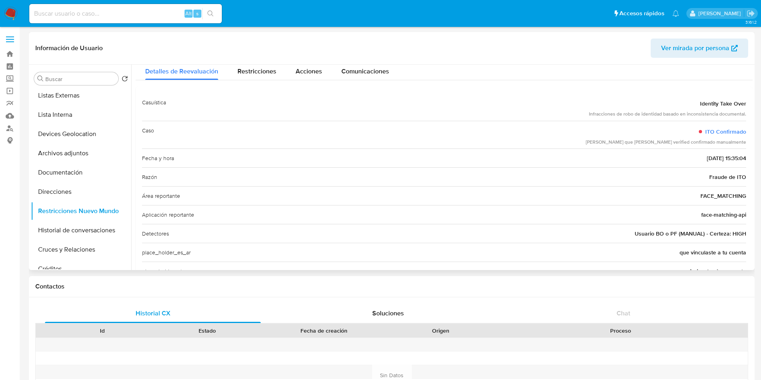
scroll to position [0, 0]
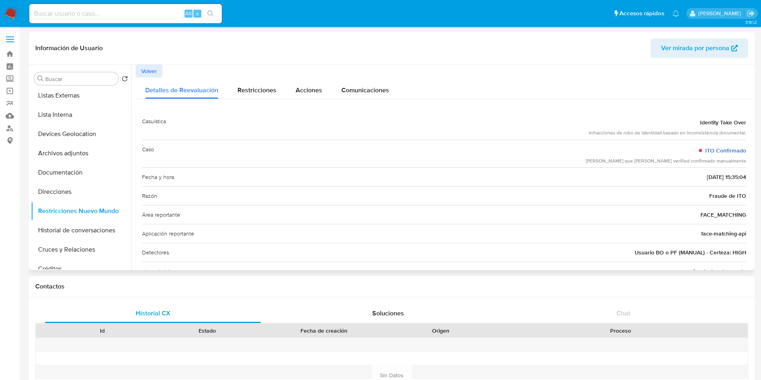
click at [709, 151] on link "ITO Confirmado" at bounding box center [726, 151] width 41 height 8
click at [716, 124] on span "Identity Take Over" at bounding box center [723, 122] width 46 height 8
click at [716, 123] on span "Identity Take Over" at bounding box center [723, 122] width 46 height 8
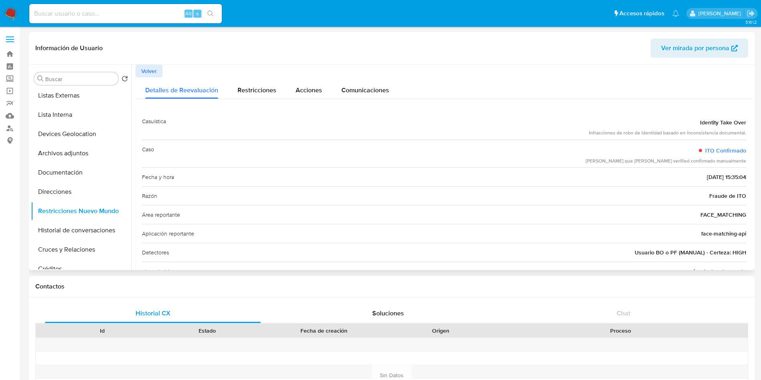
click at [156, 73] on span "Volver" at bounding box center [149, 70] width 16 height 11
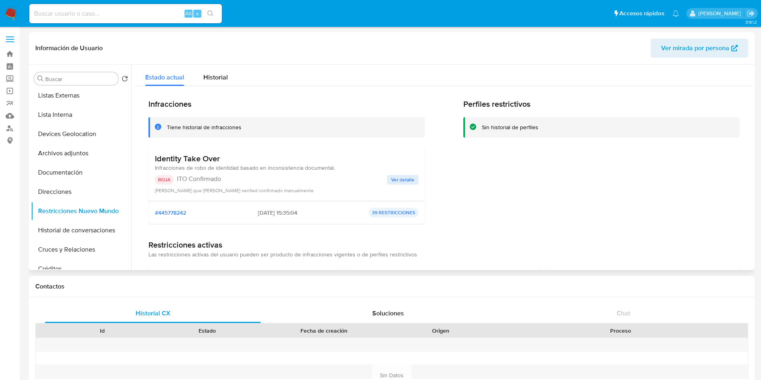
click at [362, 122] on div "Tiene historial de infracciones" at bounding box center [287, 127] width 277 height 20
click at [404, 172] on div "Identity Take Over Infracciones de robo de identidad basado en inconsistencia d…" at bounding box center [287, 174] width 264 height 41
click at [405, 174] on div "Identity Take Over Infracciones de robo de identidad basado en inconsistencia d…" at bounding box center [287, 174] width 264 height 41
click at [414, 179] on button "Ver detalle" at bounding box center [402, 180] width 31 height 10
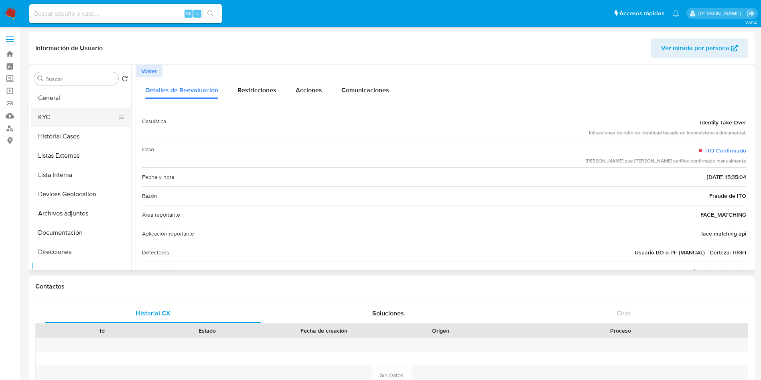
click at [55, 120] on button "KYC" at bounding box center [78, 117] width 94 height 19
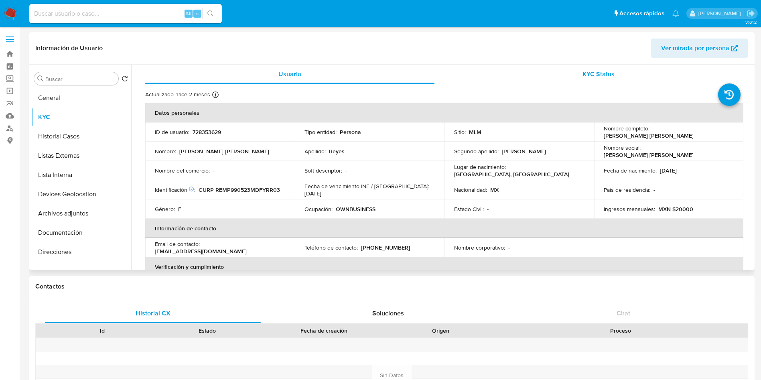
click at [608, 75] on span "KYC Status" at bounding box center [599, 73] width 32 height 9
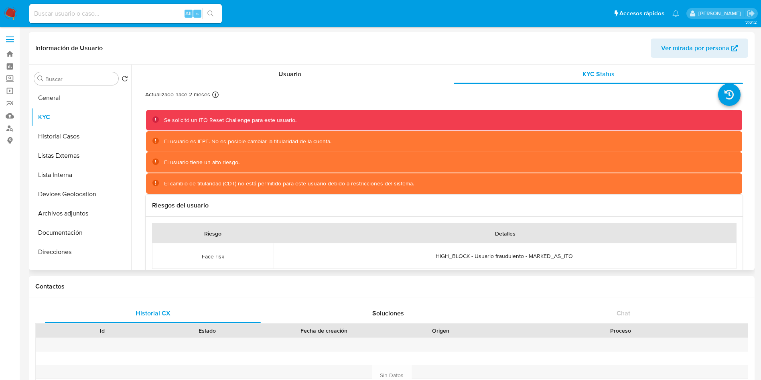
drag, startPoint x: 194, startPoint y: 119, endPoint x: 189, endPoint y: 118, distance: 5.4
click at [191, 118] on div "Se solicitó un ITO Reset Challenge para este usuario." at bounding box center [230, 120] width 132 height 8
drag, startPoint x: 169, startPoint y: 118, endPoint x: 159, endPoint y: 119, distance: 10.1
click at [169, 118] on div "Se solicitó un ITO Reset Challenge para este usuario." at bounding box center [230, 120] width 132 height 8
click at [153, 120] on icon at bounding box center [156, 119] width 6 height 6
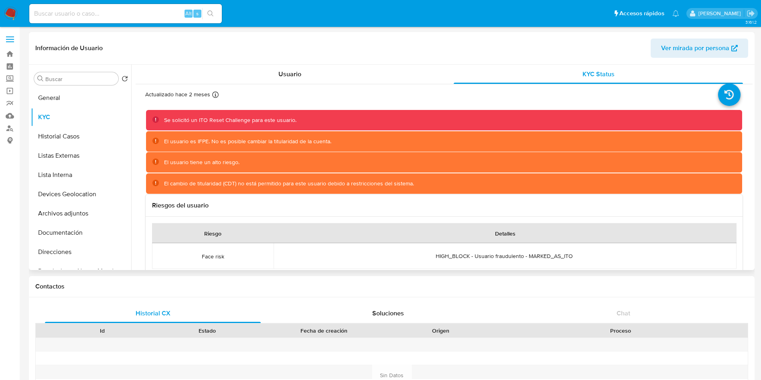
click at [155, 119] on icon at bounding box center [156, 119] width 6 height 6
click at [155, 119] on icon at bounding box center [155, 119] width 1 height 2
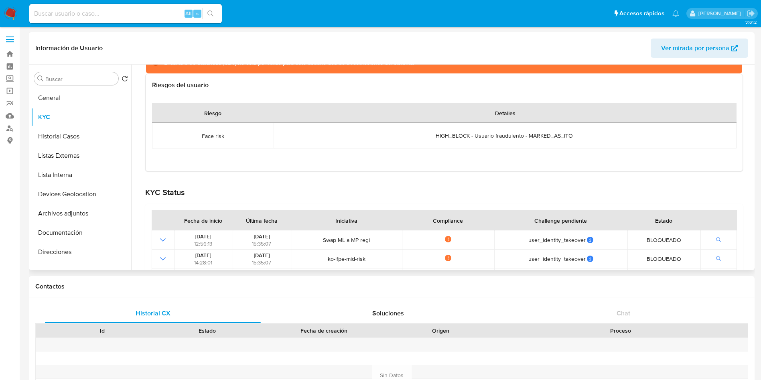
scroll to position [181, 0]
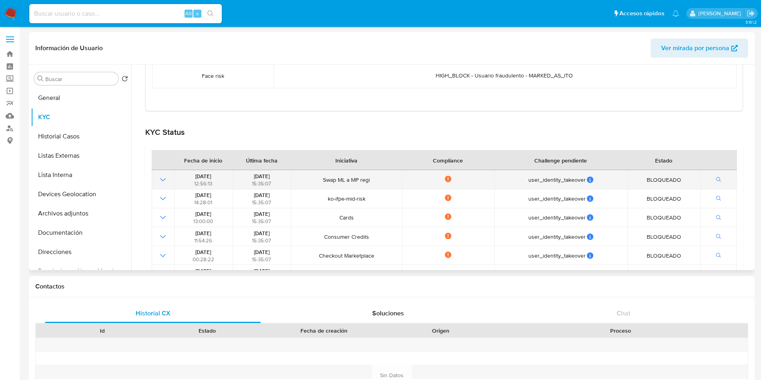
click at [165, 180] on icon "Mostrar operación" at bounding box center [163, 180] width 10 height 10
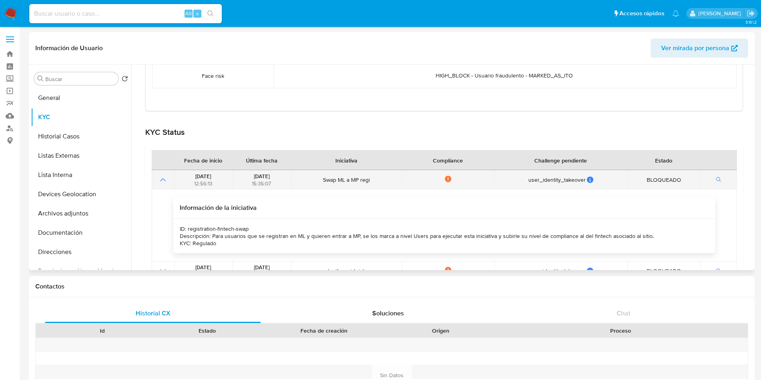
click at [165, 180] on icon "Mostrar operación" at bounding box center [163, 179] width 6 height 3
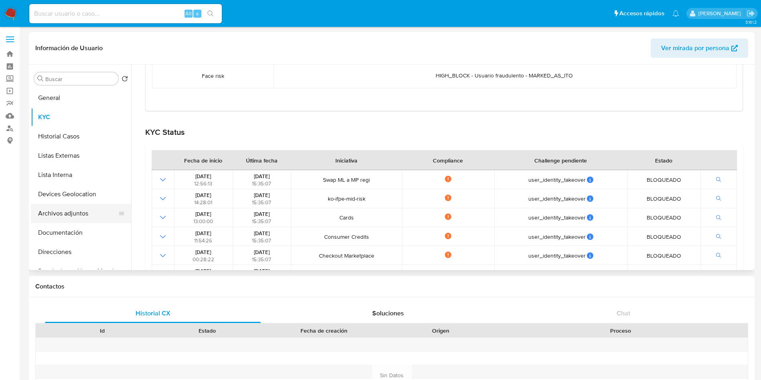
click at [68, 212] on button "Archivos adjuntos" at bounding box center [78, 213] width 94 height 19
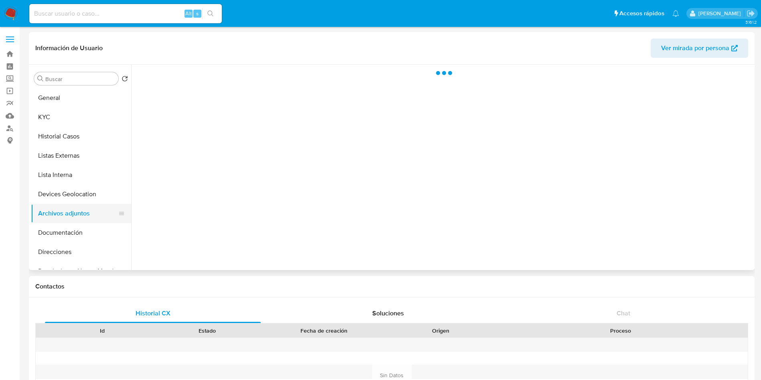
scroll to position [0, 0]
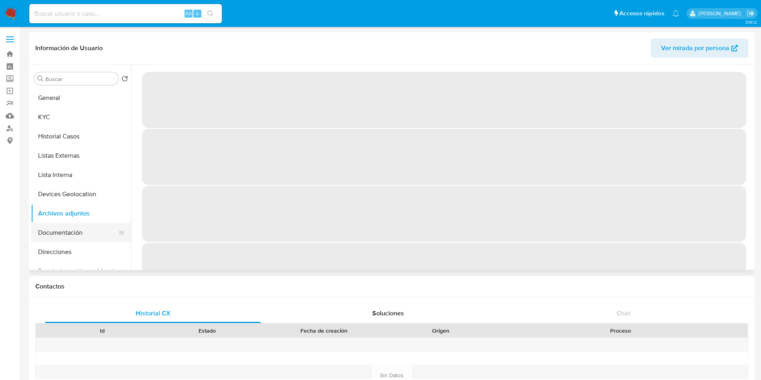
click at [61, 232] on button "Documentación" at bounding box center [78, 232] width 94 height 19
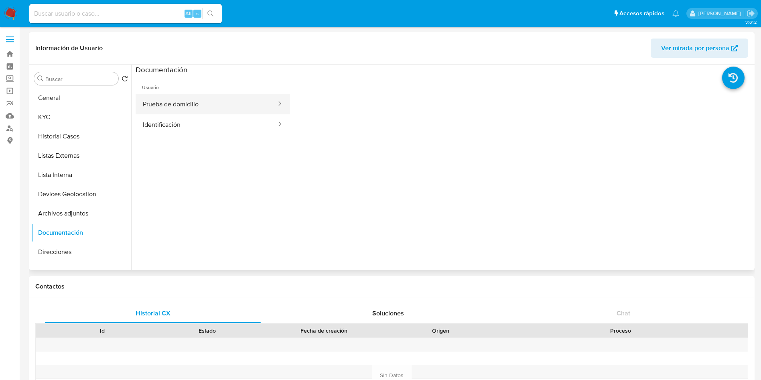
click at [189, 102] on button "Prueba de domicilio" at bounding box center [207, 104] width 142 height 20
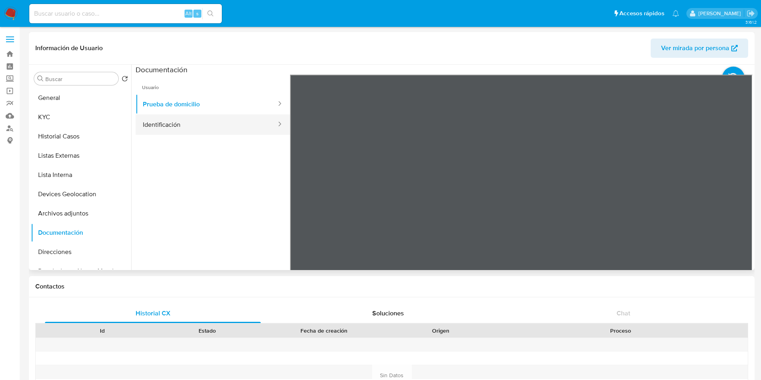
click at [195, 132] on button "Identificación" at bounding box center [207, 124] width 142 height 20
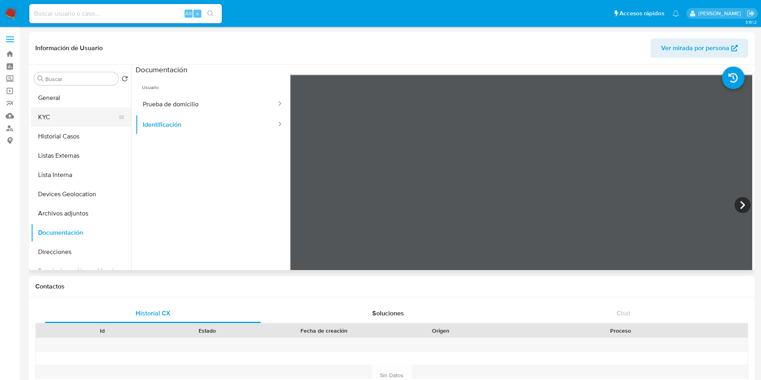
click at [77, 120] on button "KYC" at bounding box center [78, 117] width 94 height 19
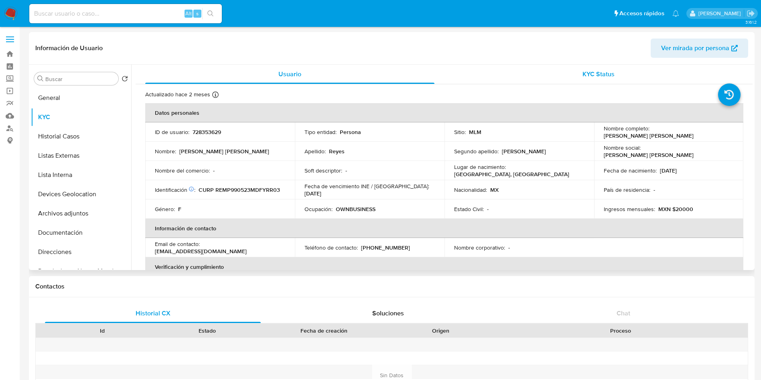
click at [583, 77] on span "KYC Status" at bounding box center [599, 73] width 32 height 9
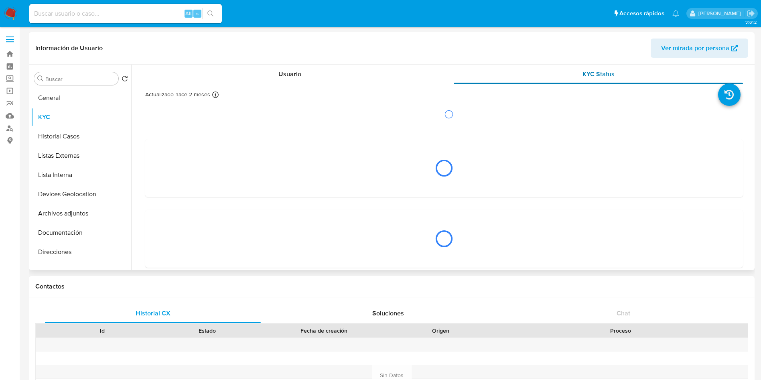
click at [583, 77] on span "KYC Status" at bounding box center [599, 73] width 32 height 9
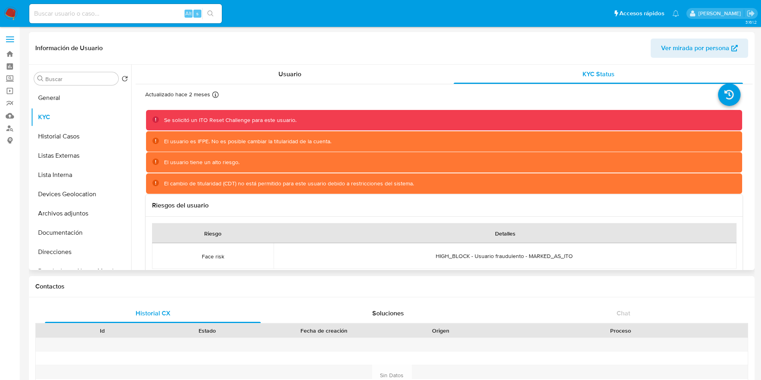
click at [155, 121] on icon at bounding box center [156, 119] width 6 height 6
click at [154, 118] on icon at bounding box center [156, 119] width 6 height 6
click at [155, 145] on div "El usuario es IFPE. No es posible cambiar la titularidad de la cuenta." at bounding box center [444, 141] width 597 height 20
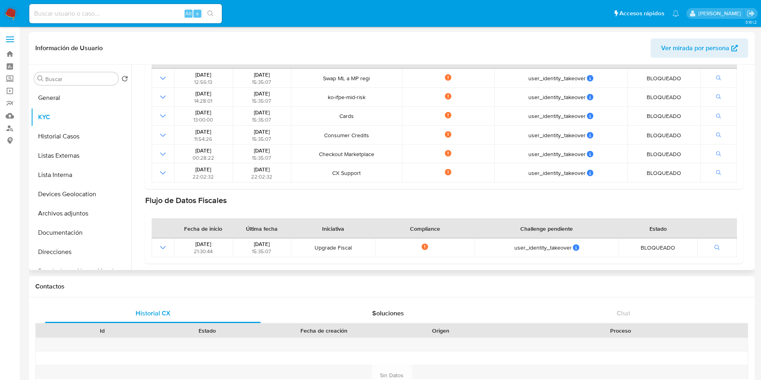
scroll to position [301, 0]
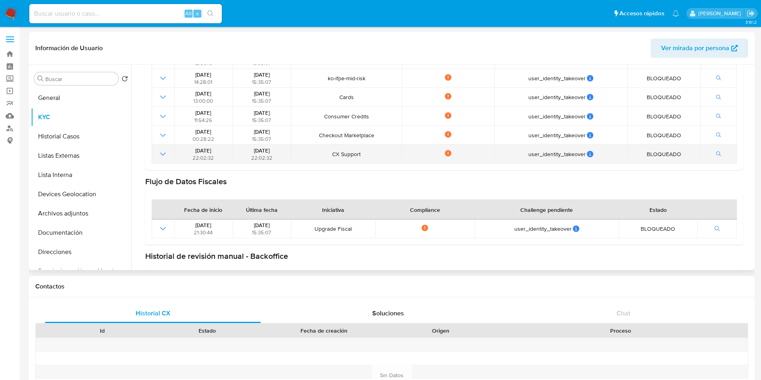
click at [166, 155] on icon "Mostrar operación" at bounding box center [163, 154] width 10 height 10
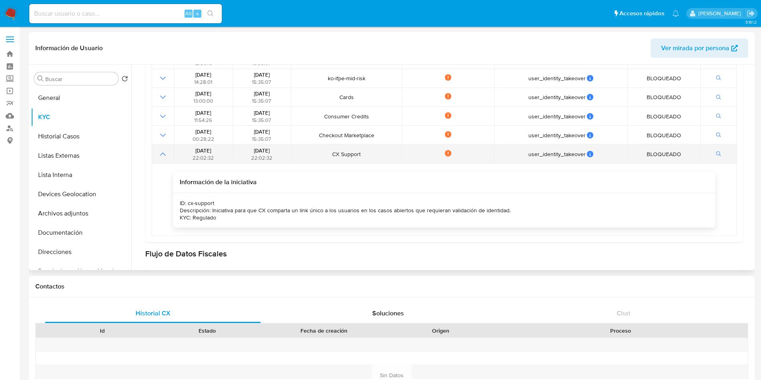
click at [166, 155] on icon "Mostrar operación" at bounding box center [163, 154] width 10 height 10
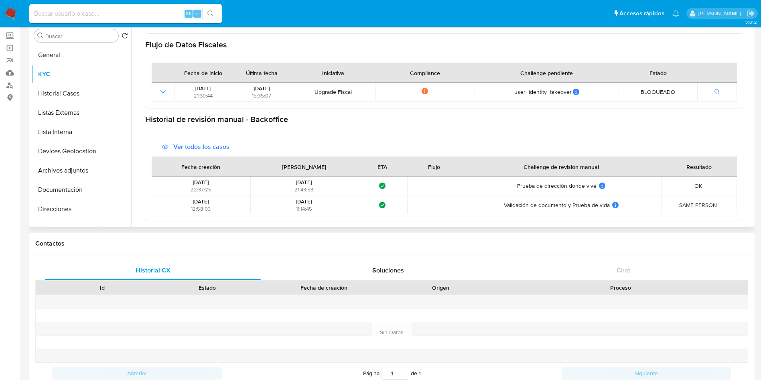
scroll to position [60, 0]
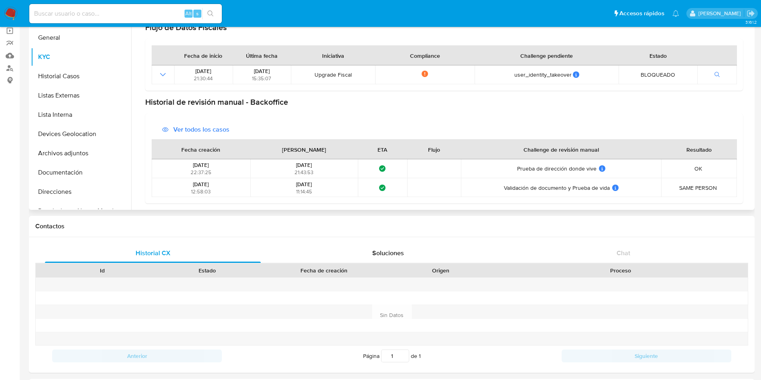
click at [600, 192] on td "Validación de documento y Prueba de vida Validación de documento y Prueba de vi…" at bounding box center [561, 187] width 200 height 19
click at [675, 181] on td "SAME PERSON SAME PERSON Resolución: Misma persona Comentario del representante:…" at bounding box center [700, 187] width 76 height 19
drag, startPoint x: 687, startPoint y: 183, endPoint x: 420, endPoint y: 185, distance: 266.9
click at [682, 183] on td "SAME PERSON SAME PERSON Resolución: Misma persona Comentario del representante:…" at bounding box center [700, 187] width 76 height 19
click at [196, 128] on span "Ver todos los casos" at bounding box center [201, 129] width 56 height 19
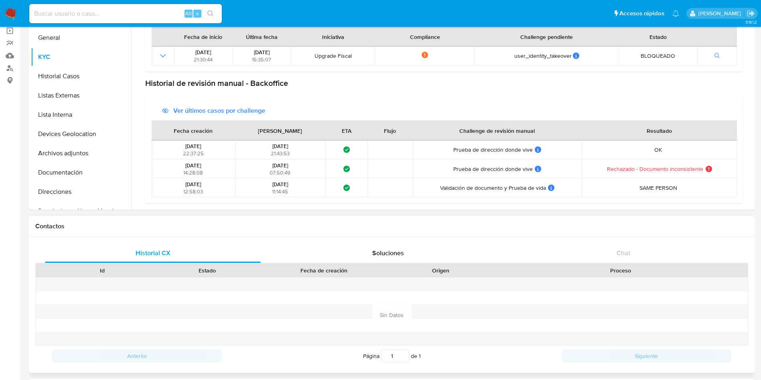
scroll to position [120, 0]
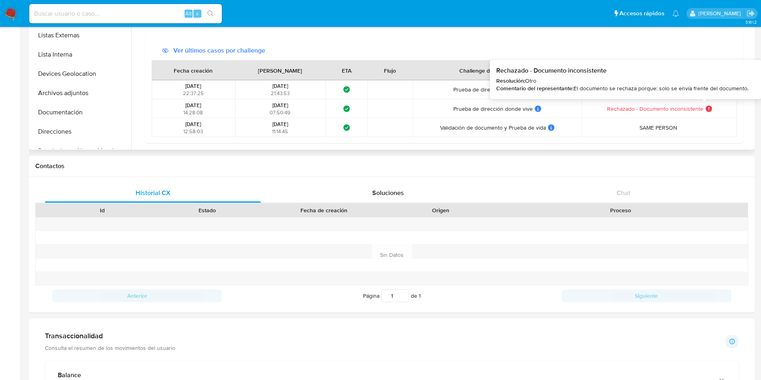
click at [706, 106] on icon at bounding box center [709, 109] width 6 height 6
click at [706, 110] on icon at bounding box center [709, 109] width 6 height 6
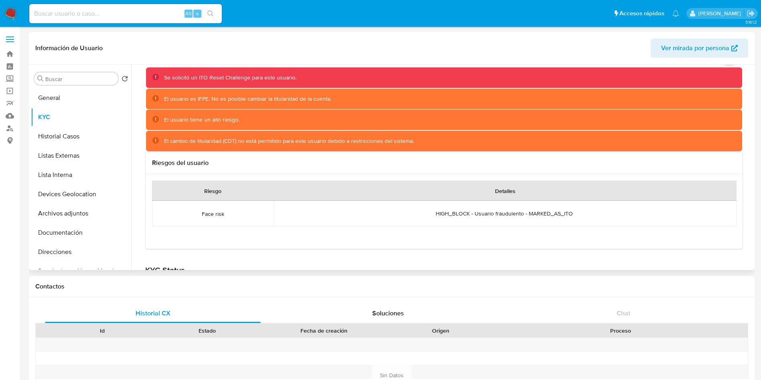
scroll to position [60, 0]
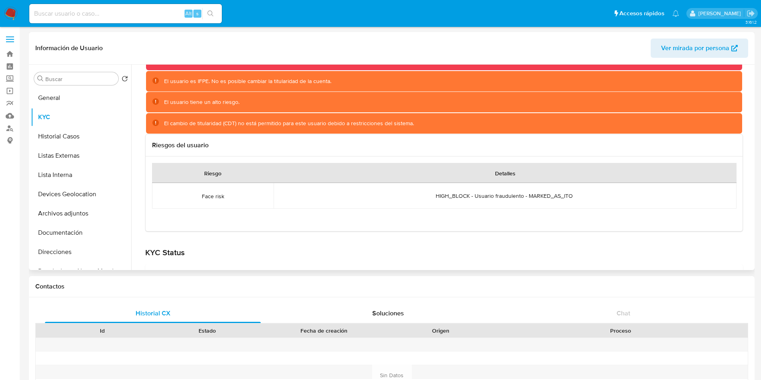
click at [324, 125] on div "El cambio de titularidad (CDT) no está permitido para este usuario debido a res…" at bounding box center [289, 124] width 250 height 8
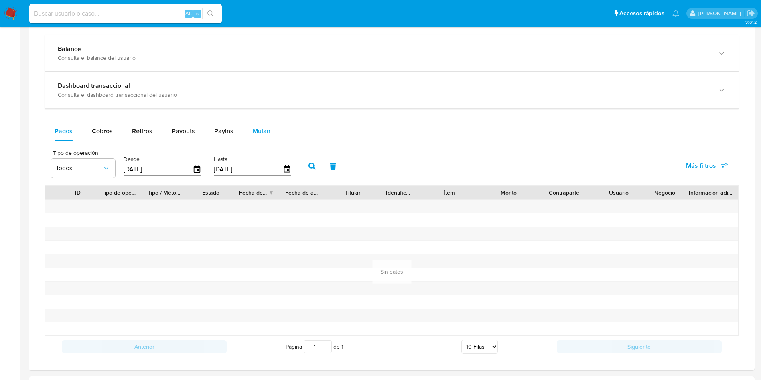
scroll to position [361, 0]
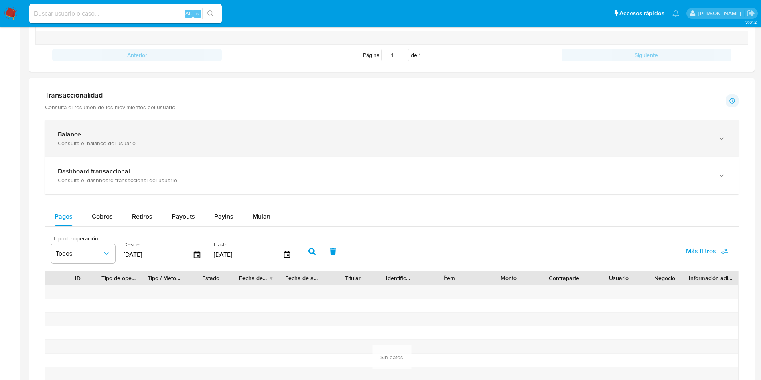
click at [174, 142] on div "Consulta el balance del usuario" at bounding box center [384, 143] width 652 height 7
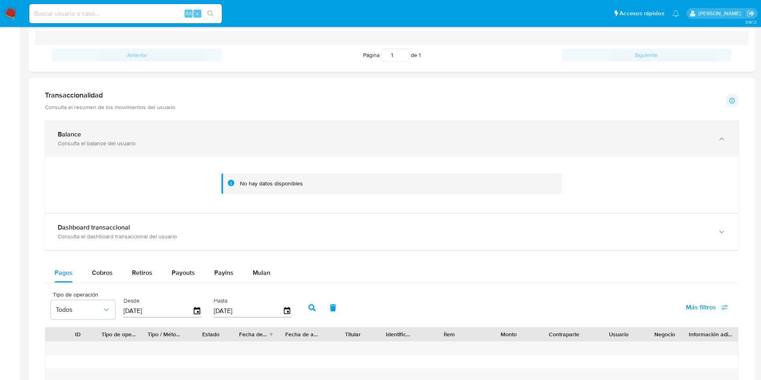
click at [189, 150] on div "Balance Consulta el balance del usuario" at bounding box center [392, 138] width 694 height 37
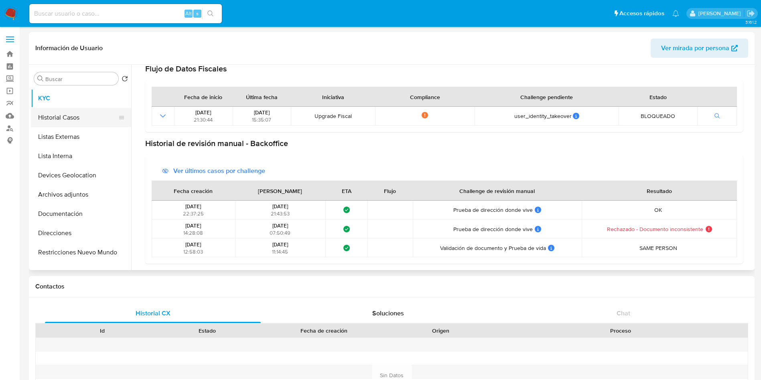
scroll to position [0, 0]
click at [67, 102] on button "General" at bounding box center [78, 97] width 94 height 19
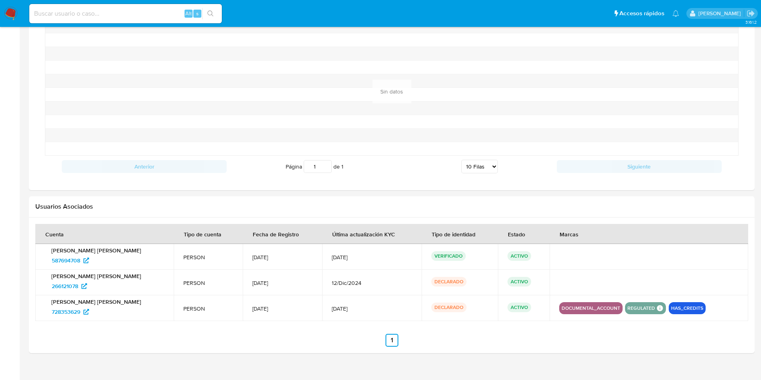
scroll to position [640, 0]
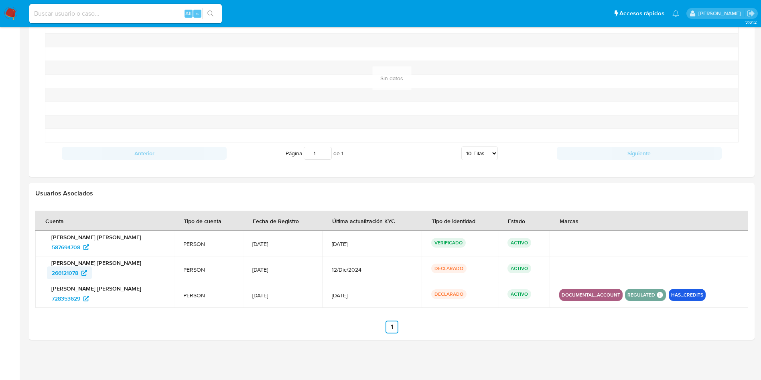
click at [75, 272] on span "266121078" at bounding box center [65, 273] width 26 height 13
click at [70, 249] on span "587694708" at bounding box center [66, 247] width 28 height 13
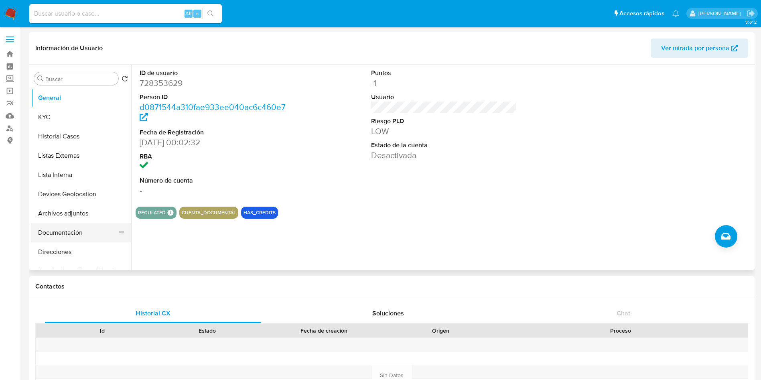
scroll to position [60, 0]
click at [81, 213] on button "Restricciones Nuevo Mundo" at bounding box center [78, 211] width 94 height 19
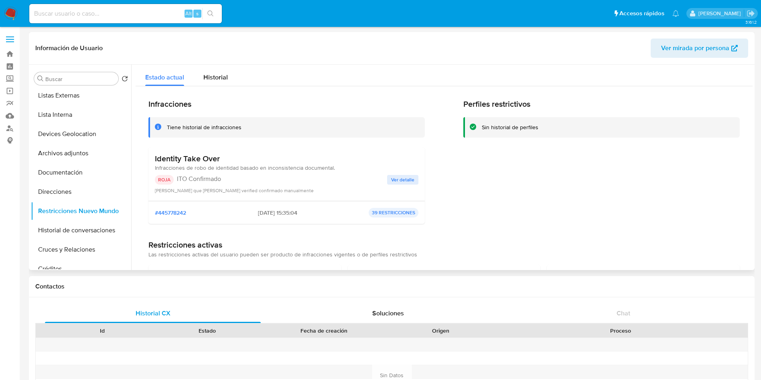
click at [406, 176] on span "Ver detalle" at bounding box center [402, 180] width 23 height 8
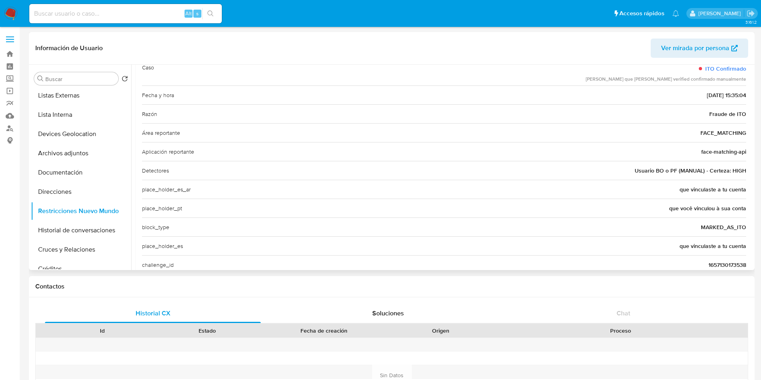
scroll to position [39, 0]
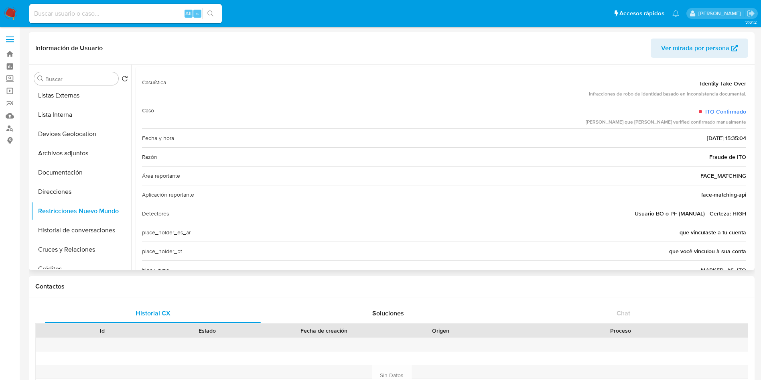
click at [183, 172] on div "Área reportante FACE_MATCHING" at bounding box center [444, 175] width 605 height 19
click at [183, 173] on div "Área reportante FACE_MATCHING" at bounding box center [444, 175] width 605 height 19
click at [184, 175] on div "Área reportante FACE_MATCHING" at bounding box center [444, 175] width 605 height 19
drag, startPoint x: 193, startPoint y: 177, endPoint x: 352, endPoint y: 180, distance: 159.8
click at [196, 178] on div "Área reportante FACE_MATCHING" at bounding box center [444, 175] width 605 height 19
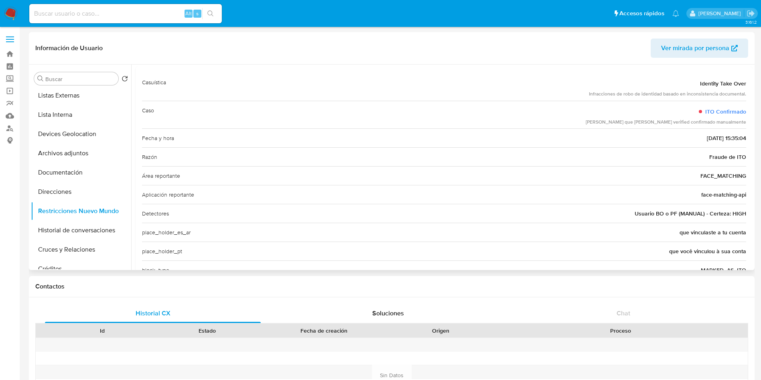
click at [710, 177] on span "FACE_MATCHING" at bounding box center [724, 176] width 46 height 8
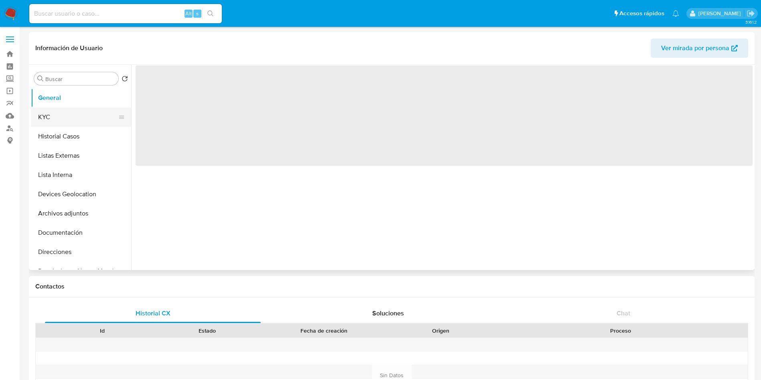
select select "10"
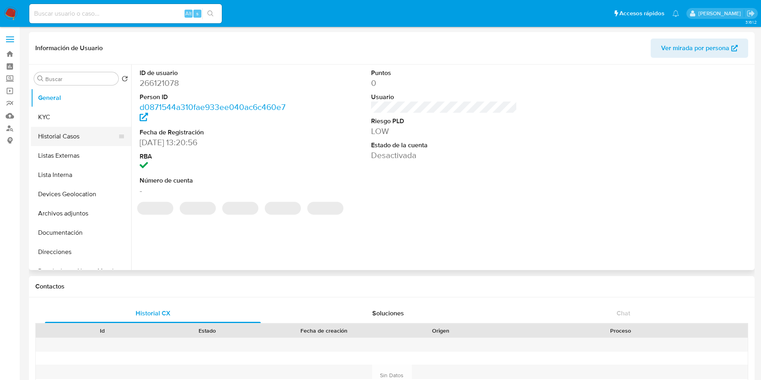
click at [66, 136] on button "Historial Casos" at bounding box center [78, 136] width 94 height 19
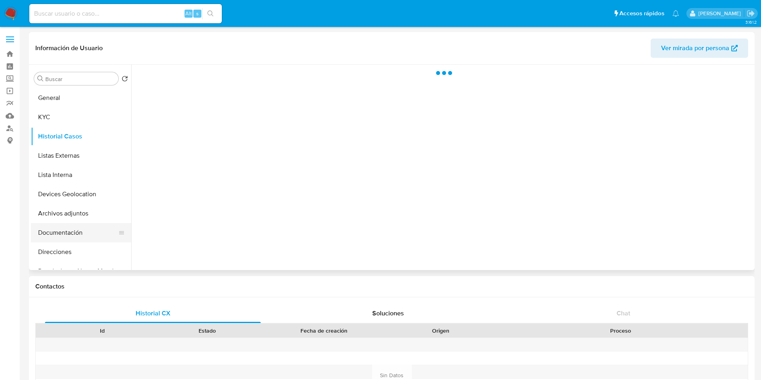
scroll to position [60, 0]
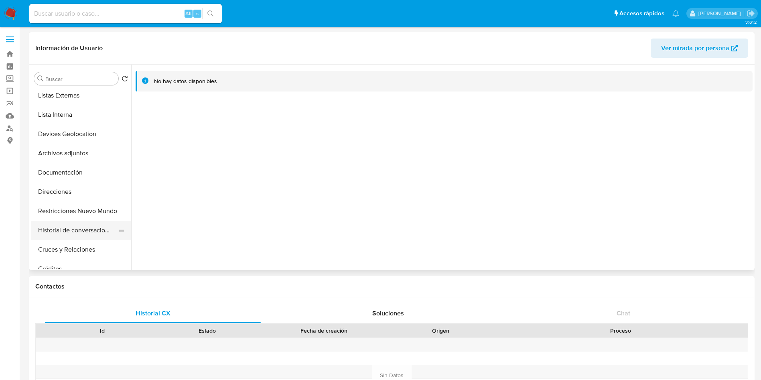
click at [80, 227] on button "Historial de conversaciones" at bounding box center [78, 230] width 94 height 19
click at [84, 213] on button "Restricciones Nuevo Mundo" at bounding box center [78, 211] width 94 height 19
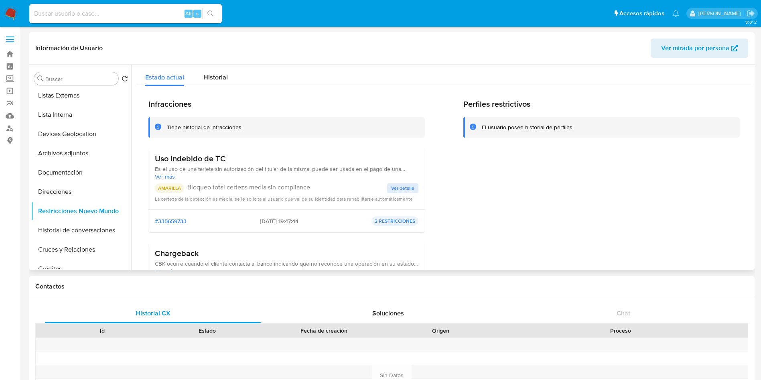
click at [402, 184] on span "Ver detalle" at bounding box center [402, 188] width 23 height 8
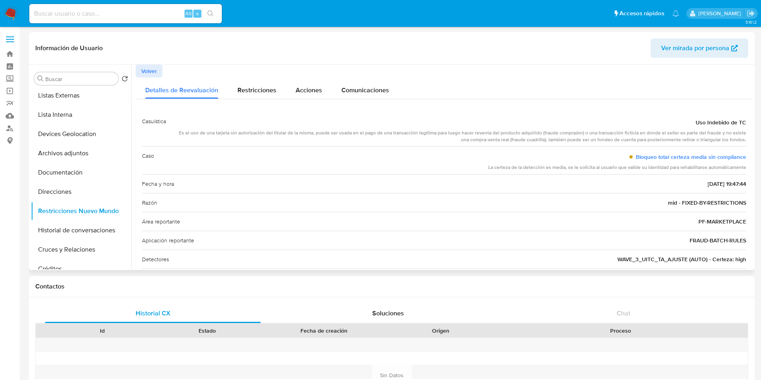
click at [326, 131] on div "Es el uso de una tarjeta sin autorización del titular de la misma, puede ser us…" at bounding box center [460, 137] width 574 height 14
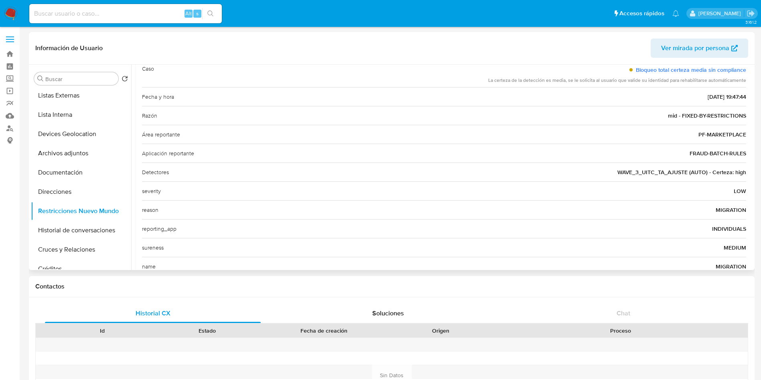
scroll to position [0, 0]
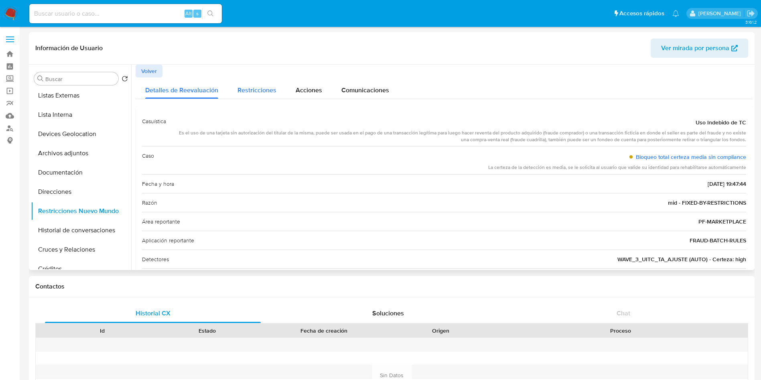
click at [238, 93] on span "Restricciones" at bounding box center [257, 89] width 39 height 9
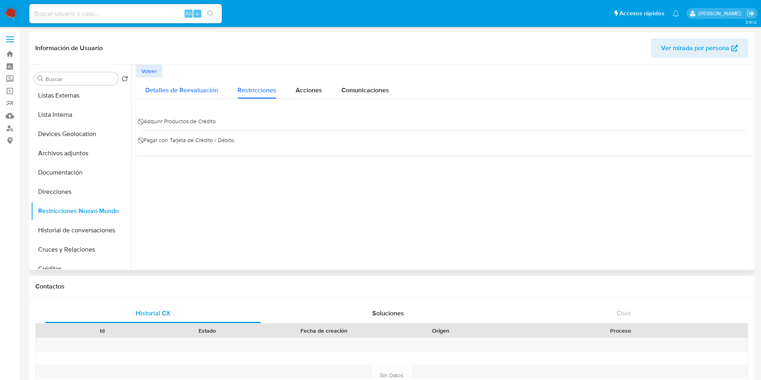
click at [191, 94] on span "Detalles de Reevaluación" at bounding box center [181, 89] width 73 height 9
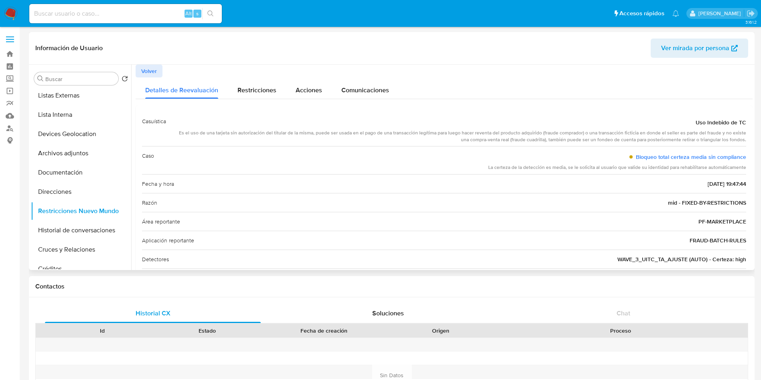
drag, startPoint x: 254, startPoint y: 133, endPoint x: 381, endPoint y: 146, distance: 127.5
click at [381, 146] on div "Casuística Uso Indebido de TC Es el uso de una tarjeta sin autorización del tit…" at bounding box center [444, 265] width 605 height 307
click at [393, 137] on div "Es el uso de una tarjeta sin autorización del titular de la misma, puede ser us…" at bounding box center [460, 137] width 574 height 14
click at [480, 138] on div "Es el uso de una tarjeta sin autorización del titular de la misma, puede ser us…" at bounding box center [460, 137] width 574 height 14
drag, startPoint x: 497, startPoint y: 134, endPoint x: 528, endPoint y: 135, distance: 31.3
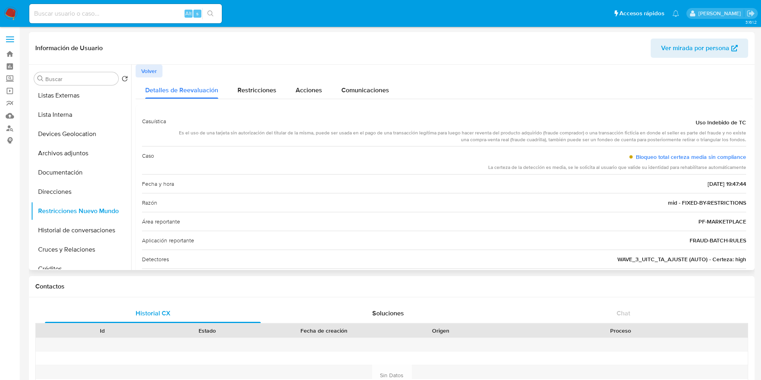
click at [498, 134] on div "Es el uso de una tarjeta sin autorización del titular de la misma, puede ser us…" at bounding box center [460, 137] width 574 height 14
click at [651, 139] on div "Es el uso de una tarjeta sin autorización del titular de la misma, puede ser us…" at bounding box center [460, 137] width 574 height 14
click at [733, 241] on span "FRAUD-BATCH-RULES" at bounding box center [718, 240] width 57 height 8
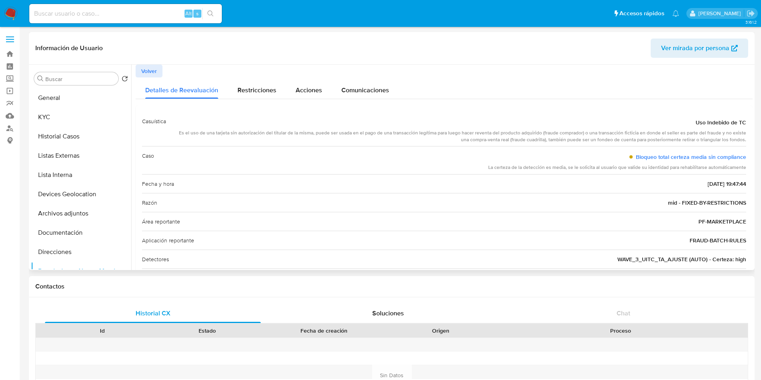
click at [733, 241] on span "FRAUD-BATCH-RULES" at bounding box center [718, 240] width 57 height 8
click at [722, 223] on span "PF-MARKETPLACE" at bounding box center [723, 222] width 48 height 8
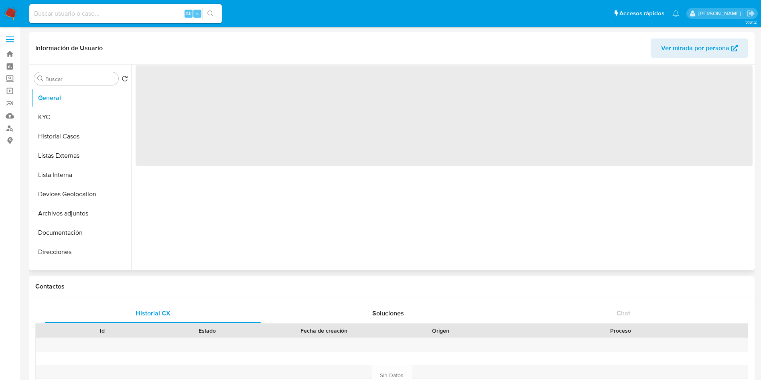
select select "10"
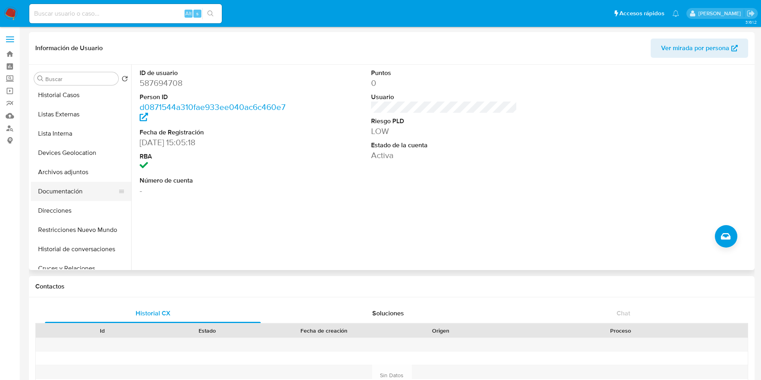
scroll to position [60, 0]
click at [88, 210] on button "Restricciones Nuevo Mundo" at bounding box center [78, 211] width 94 height 19
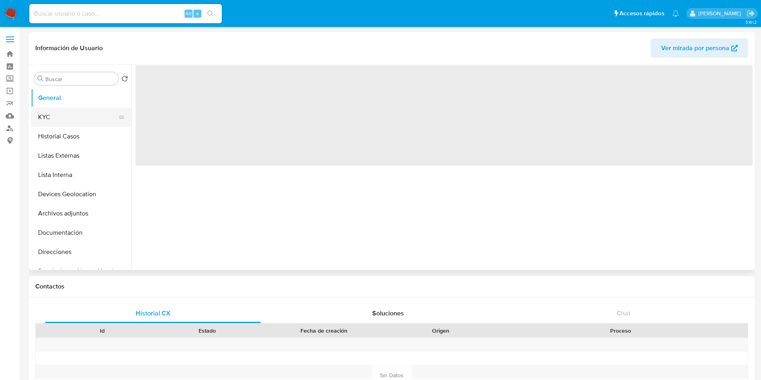
select select "10"
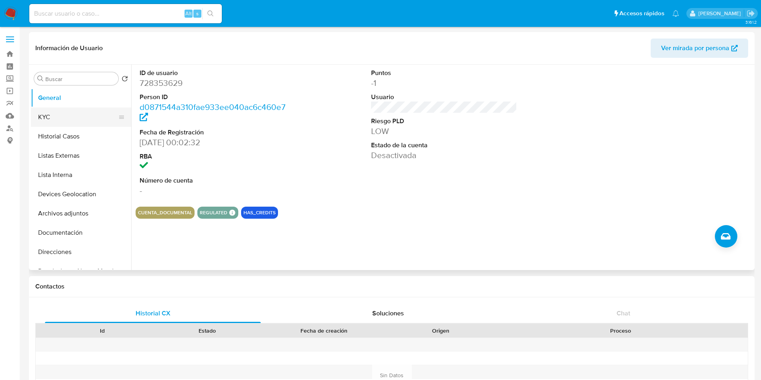
click at [85, 115] on button "KYC" at bounding box center [78, 117] width 94 height 19
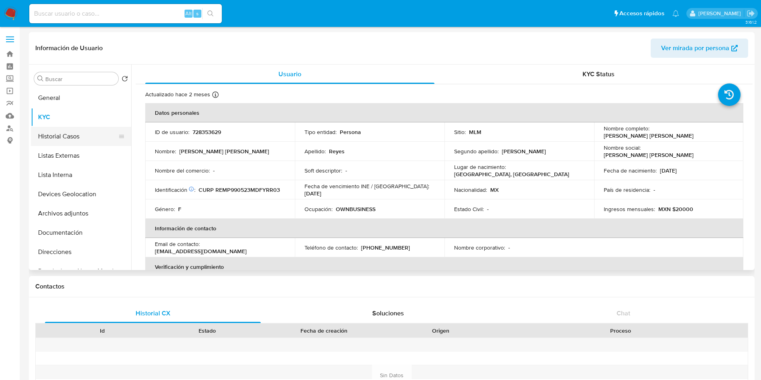
click at [78, 132] on button "Historial Casos" at bounding box center [78, 136] width 94 height 19
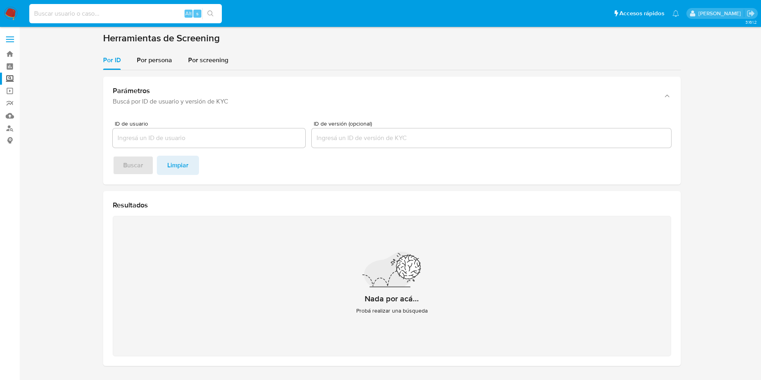
click at [44, 13] on input at bounding box center [125, 13] width 193 height 10
click at [20, 13] on nav "Pausado Ver notificaciones Alt s Accesos rápidos Presiona las siguientes teclas…" at bounding box center [380, 13] width 761 height 27
click at [13, 13] on img at bounding box center [11, 14] width 14 height 14
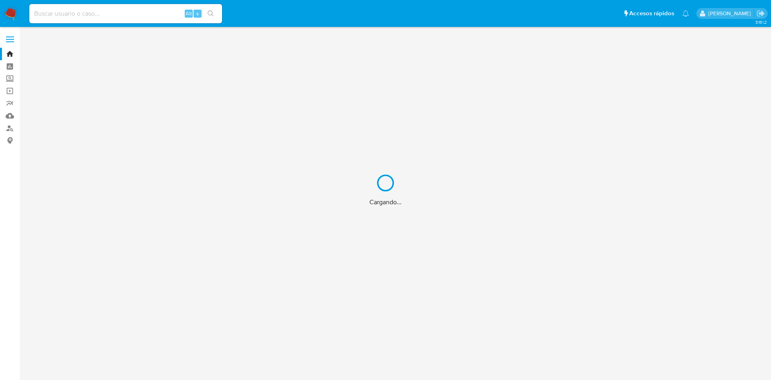
click at [55, 18] on div "Cargando..." at bounding box center [385, 190] width 771 height 380
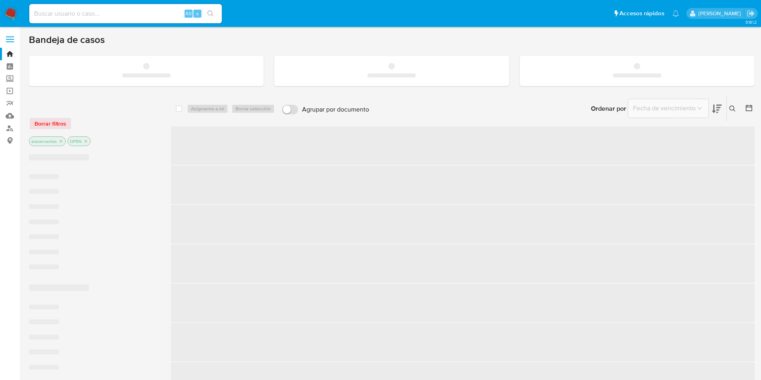
click at [67, 15] on input at bounding box center [125, 13] width 193 height 10
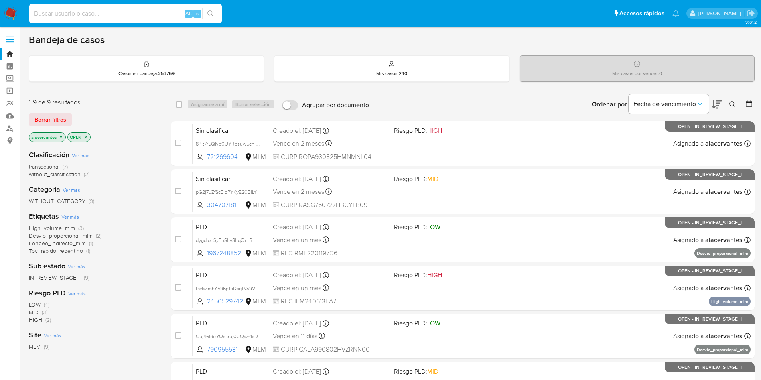
paste input "1742948794"
type input "1742948794"
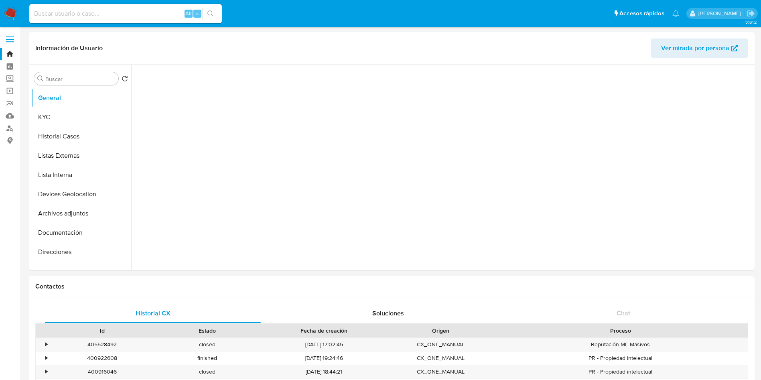
select select "10"
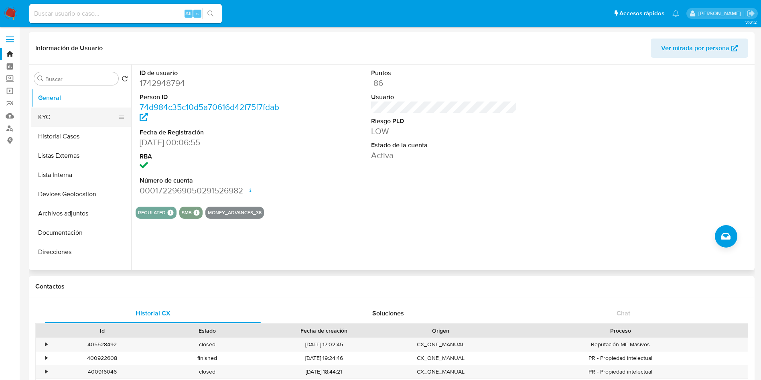
click at [78, 120] on button "KYC" at bounding box center [78, 117] width 94 height 19
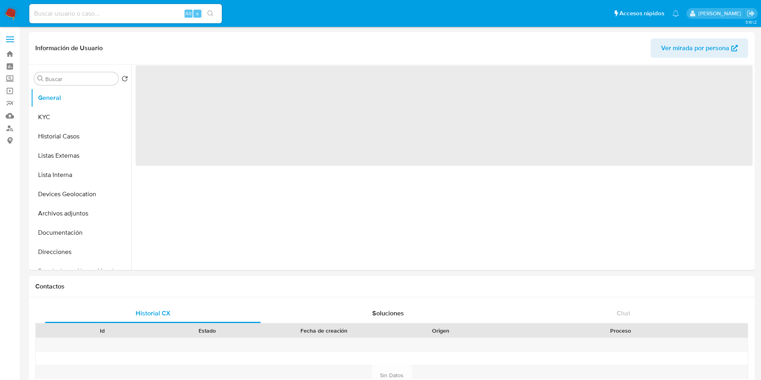
select select "10"
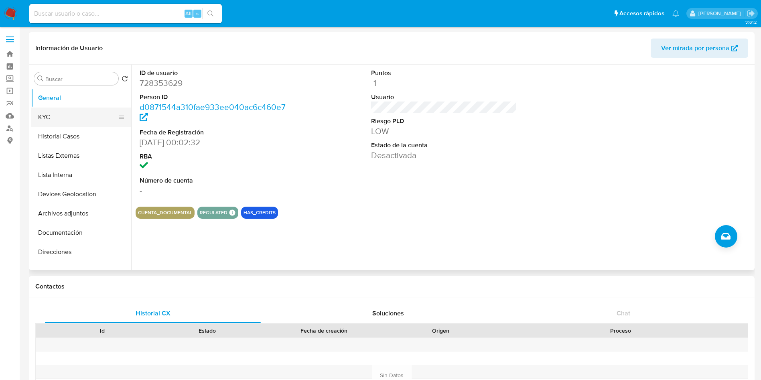
click at [35, 114] on button "KYC" at bounding box center [78, 117] width 94 height 19
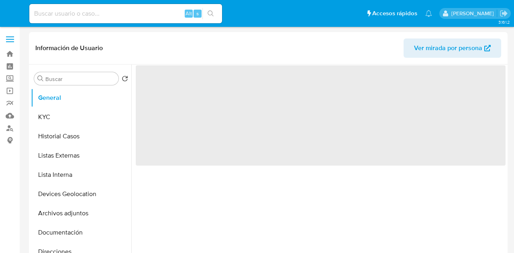
select select "10"
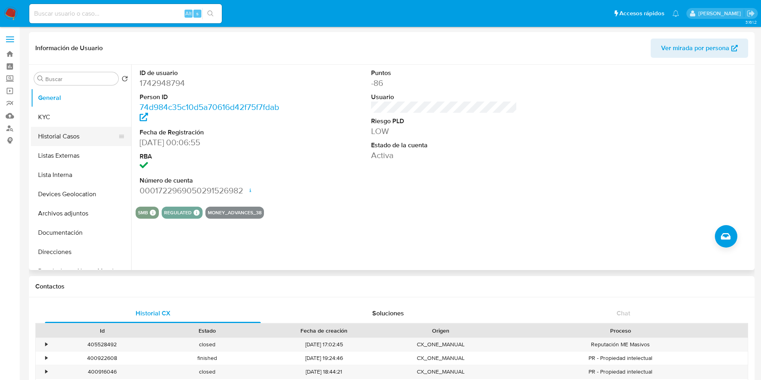
click at [55, 130] on button "Historial Casos" at bounding box center [78, 136] width 94 height 19
